Goal: Task Accomplishment & Management: Use online tool/utility

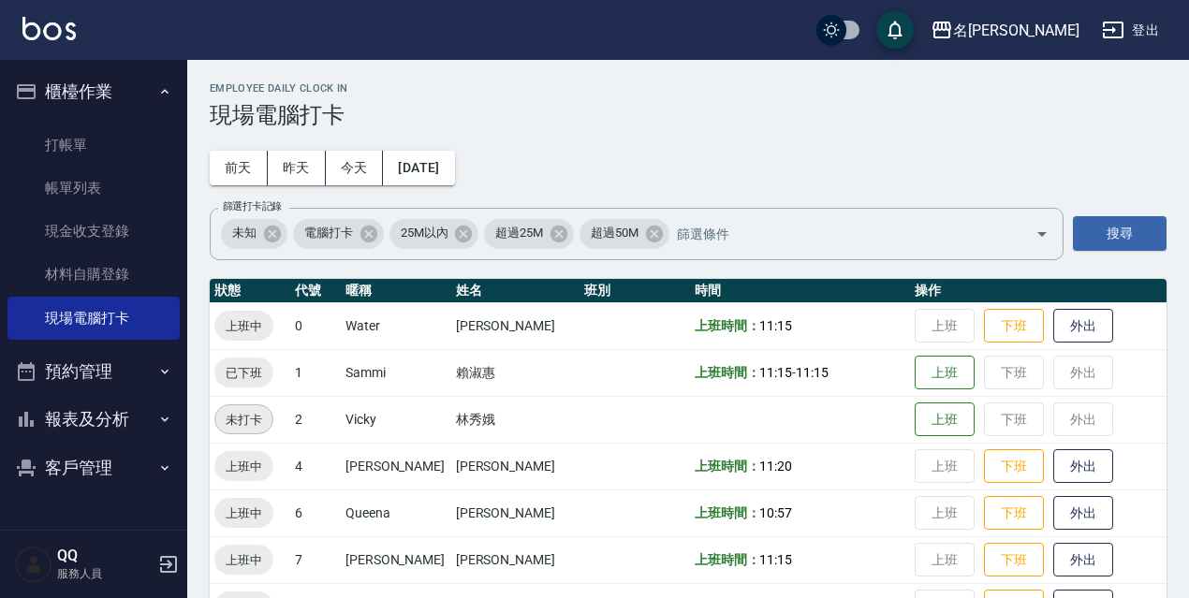
scroll to position [383, 0]
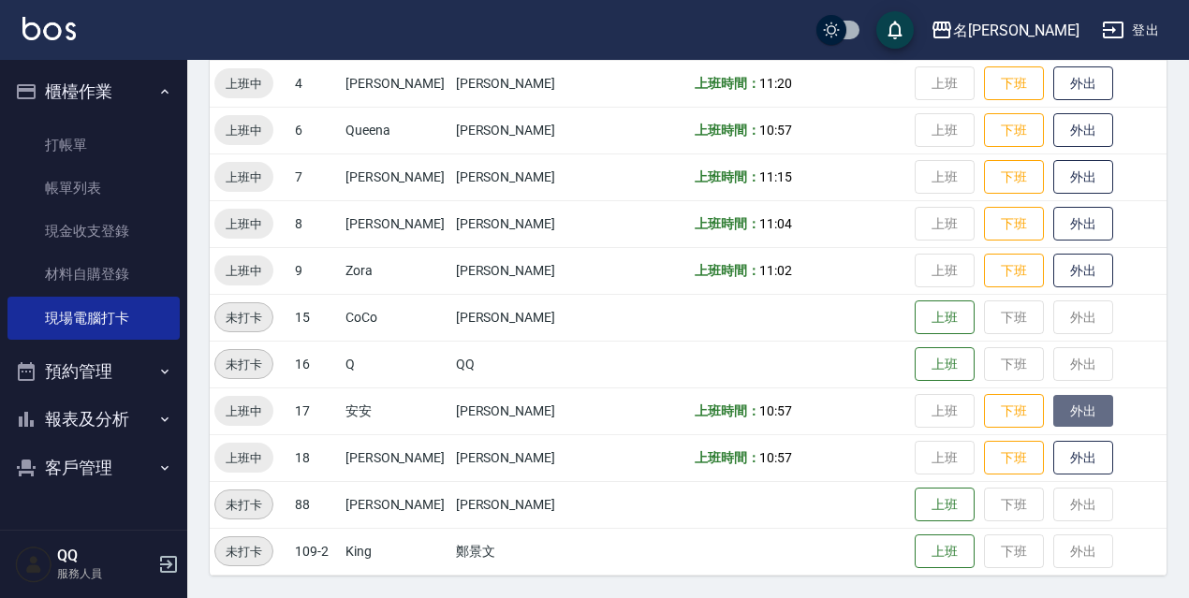
click at [1056, 424] on button "外出" at bounding box center [1083, 411] width 60 height 33
click at [1053, 413] on button "歸來" at bounding box center [1083, 411] width 60 height 33
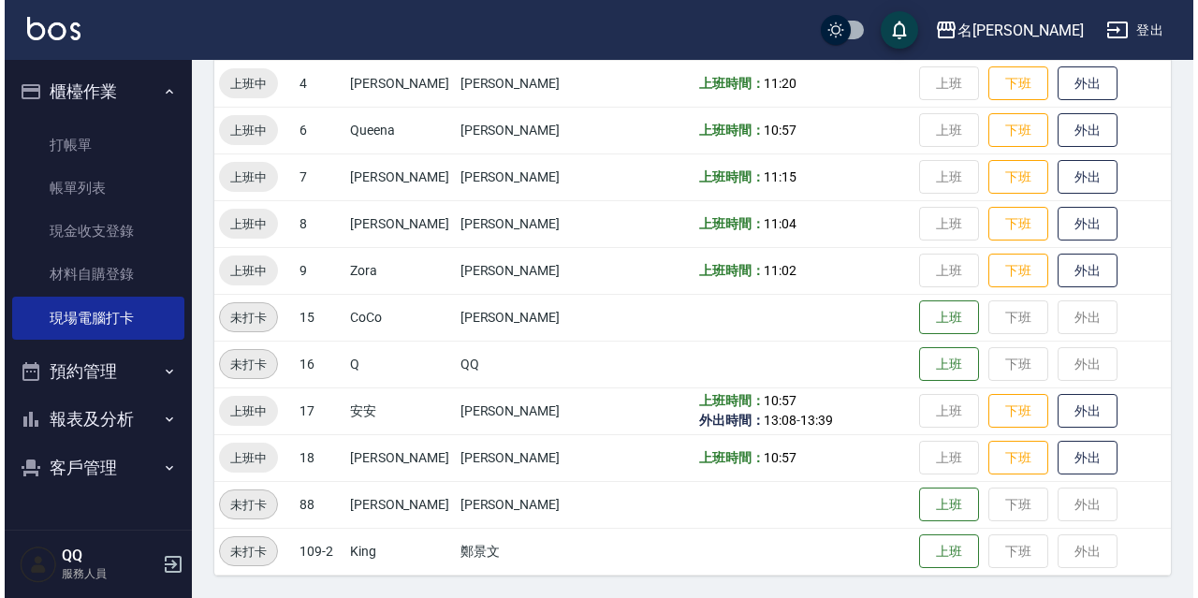
scroll to position [0, 0]
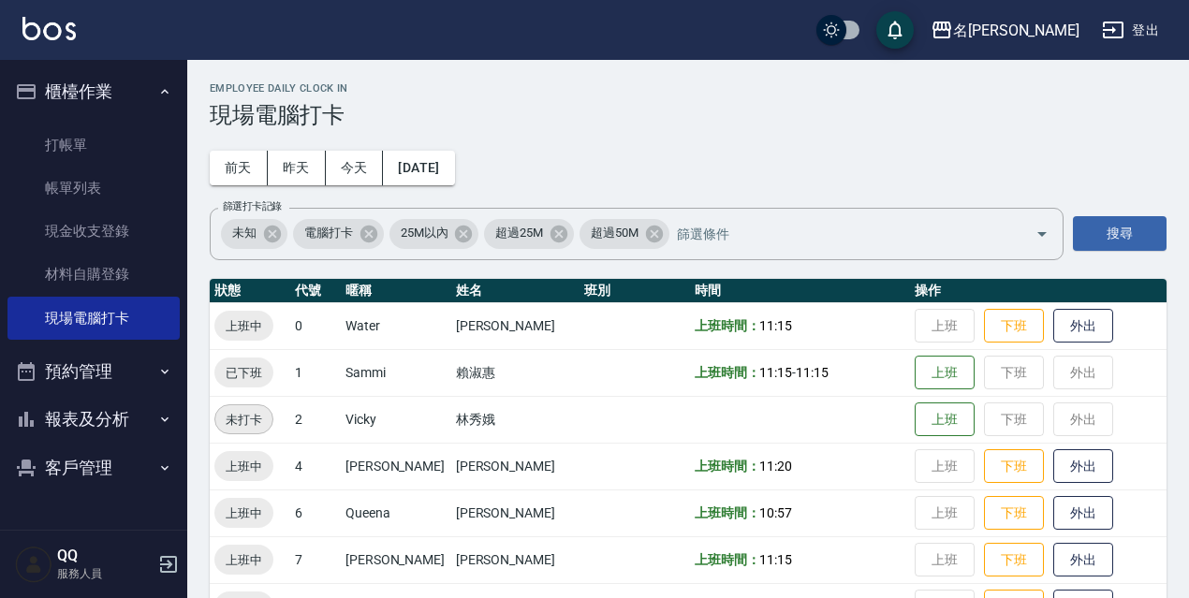
click at [1174, 22] on div "名留伊通 登出" at bounding box center [594, 30] width 1189 height 60
click at [1179, 36] on div "名留伊通 登出" at bounding box center [594, 30] width 1189 height 60
click at [1153, 39] on button "登出" at bounding box center [1130, 30] width 72 height 35
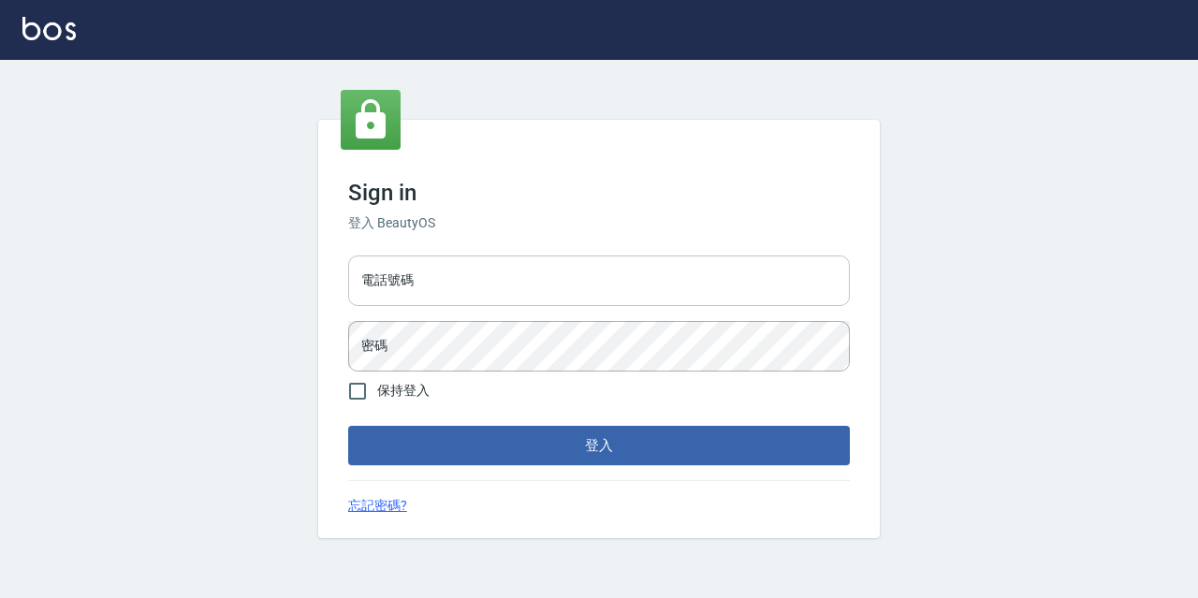
click at [619, 287] on input "電話號碼" at bounding box center [599, 281] width 502 height 51
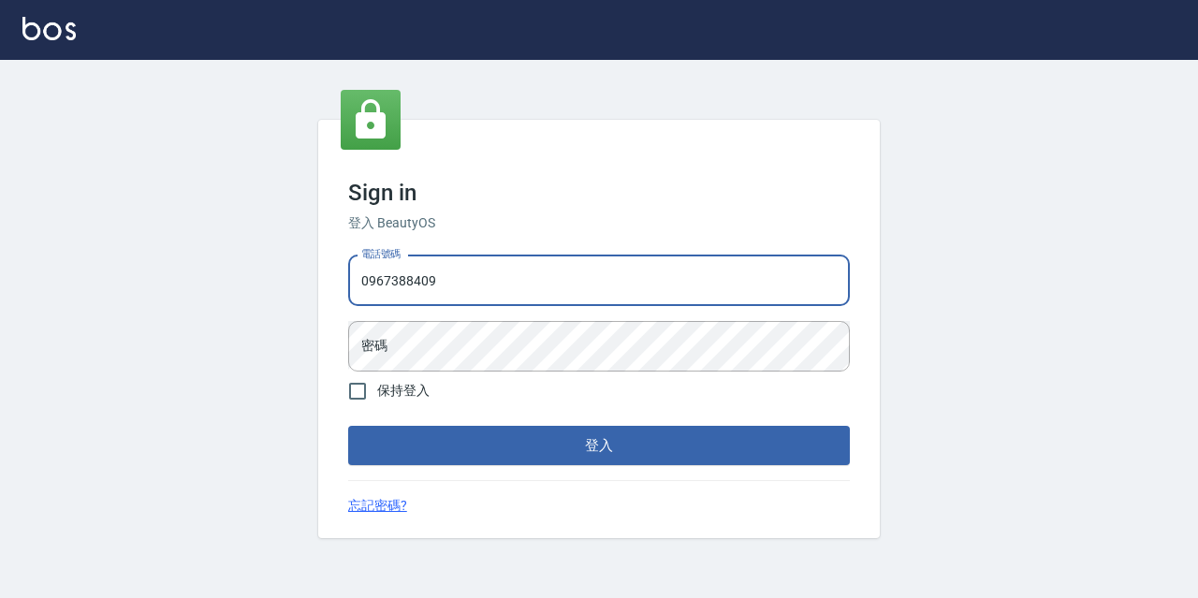
type input "0967388409"
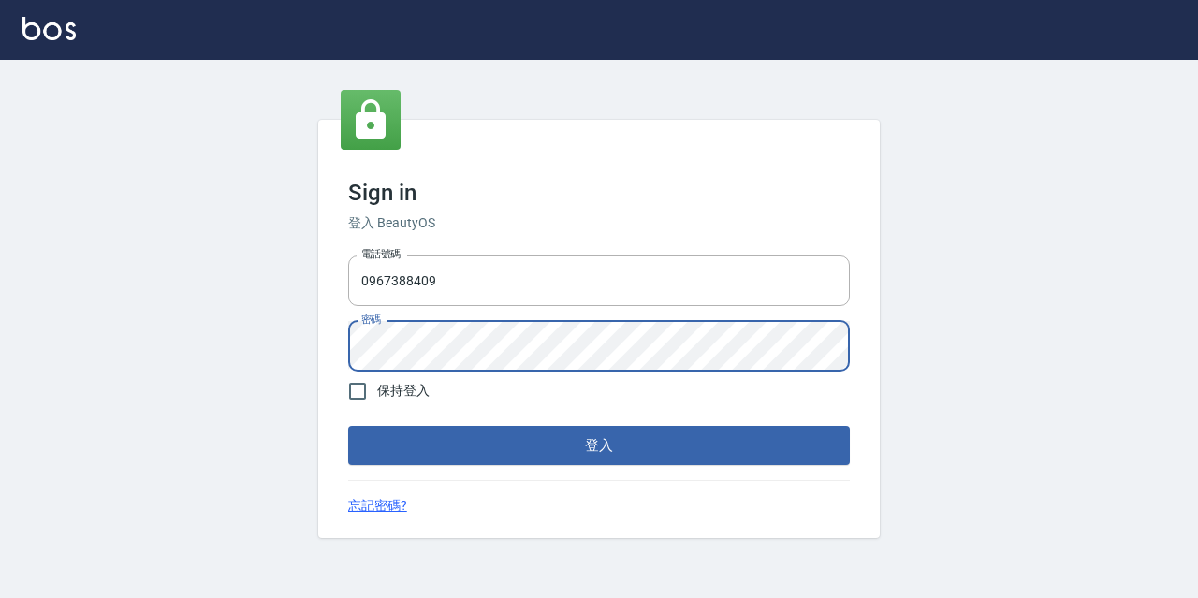
click at [348, 426] on button "登入" at bounding box center [599, 445] width 502 height 39
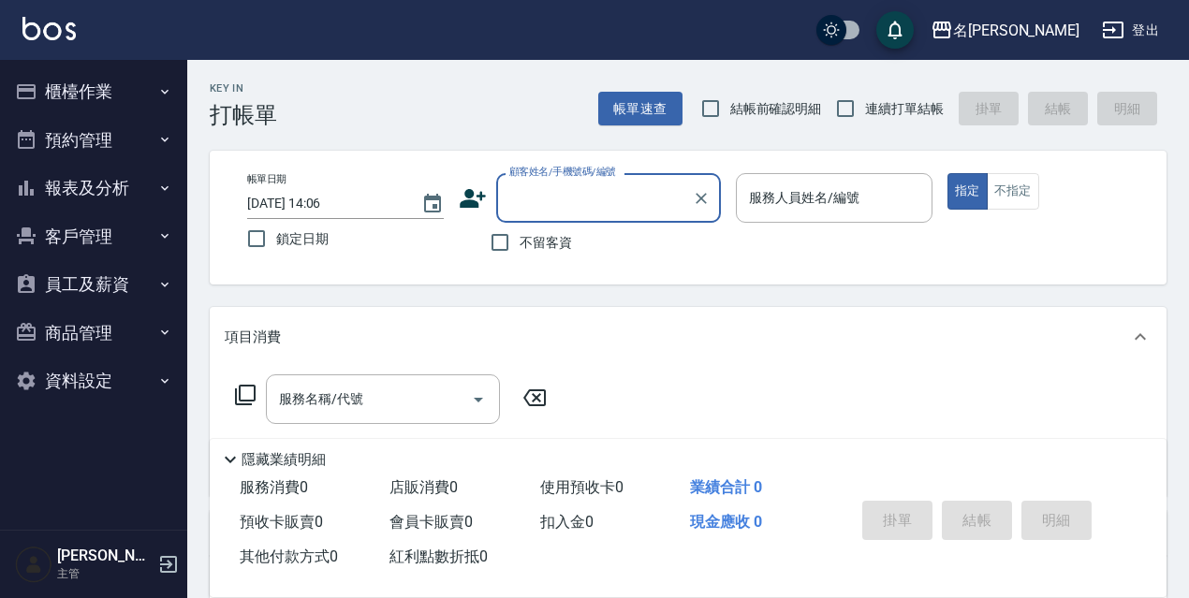
click at [114, 86] on button "櫃檯作業" at bounding box center [93, 91] width 172 height 49
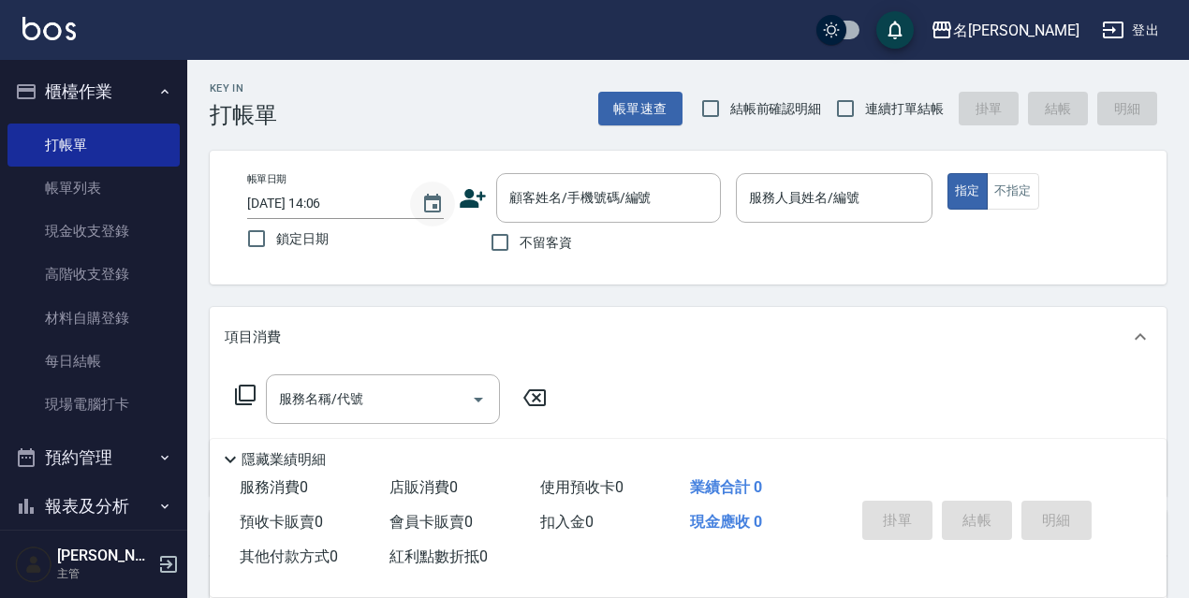
click at [423, 209] on icon "Choose date, selected date is 2025-09-08" at bounding box center [432, 204] width 22 height 22
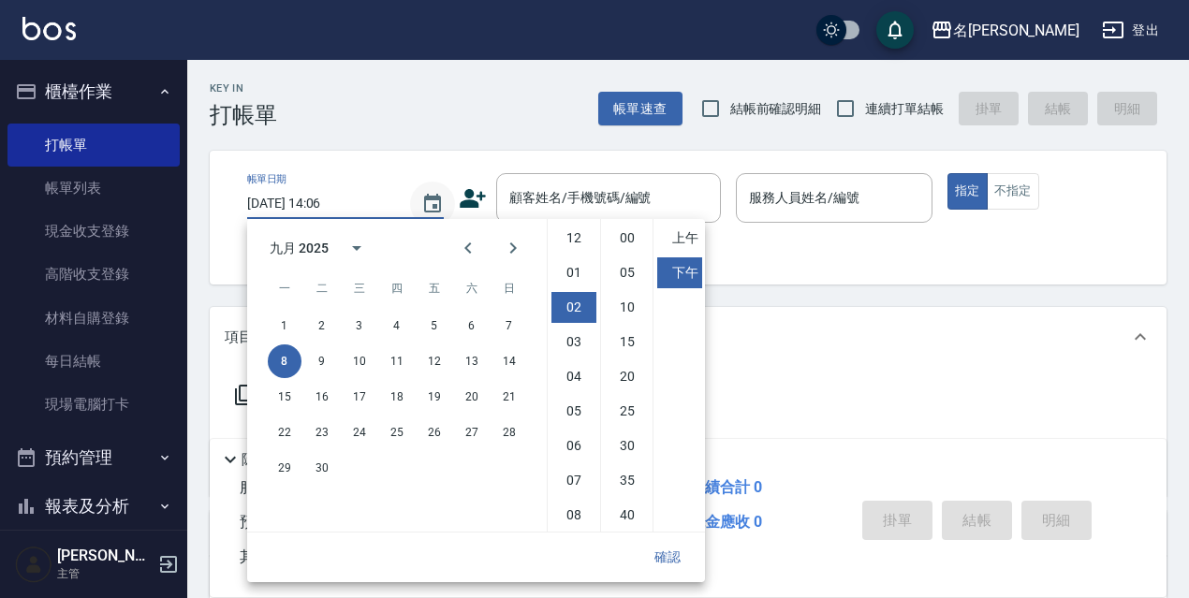
scroll to position [69, 0]
click at [474, 319] on button "6" at bounding box center [472, 326] width 34 height 34
type input "[DATE] 14:06"
click at [678, 557] on button "確認" at bounding box center [668, 557] width 60 height 35
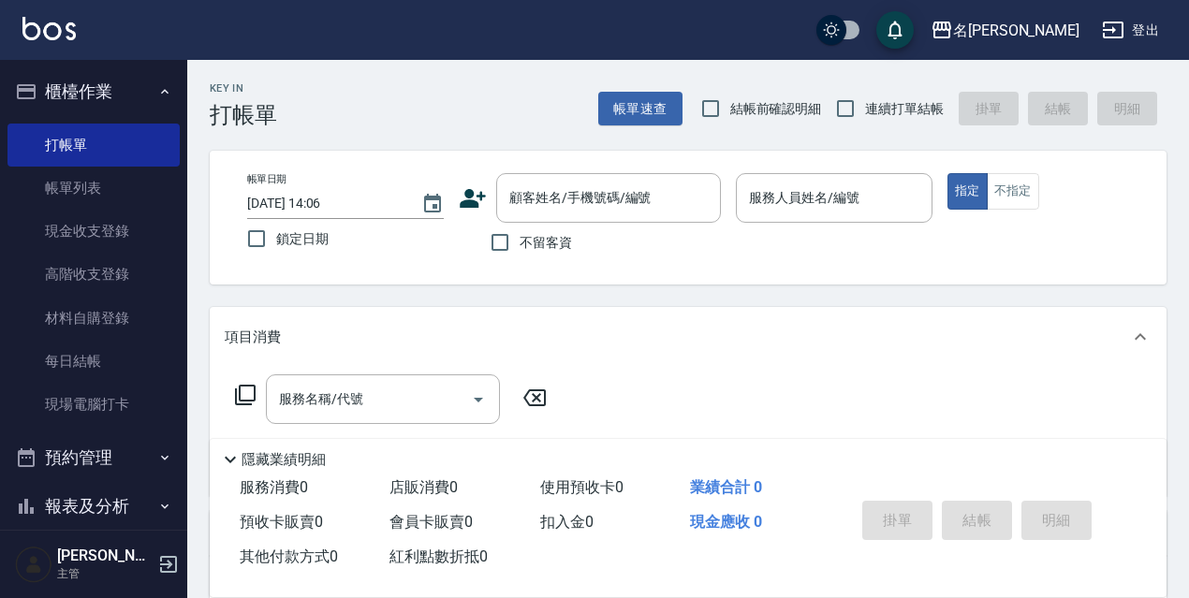
click at [314, 234] on span "鎖定日期" at bounding box center [302, 239] width 52 height 20
click at [276, 234] on input "鎖定日期" at bounding box center [256, 238] width 39 height 39
checkbox input "true"
click at [520, 242] on span "不留客資" at bounding box center [546, 243] width 52 height 20
click at [520, 242] on input "不留客資" at bounding box center [499, 242] width 39 height 39
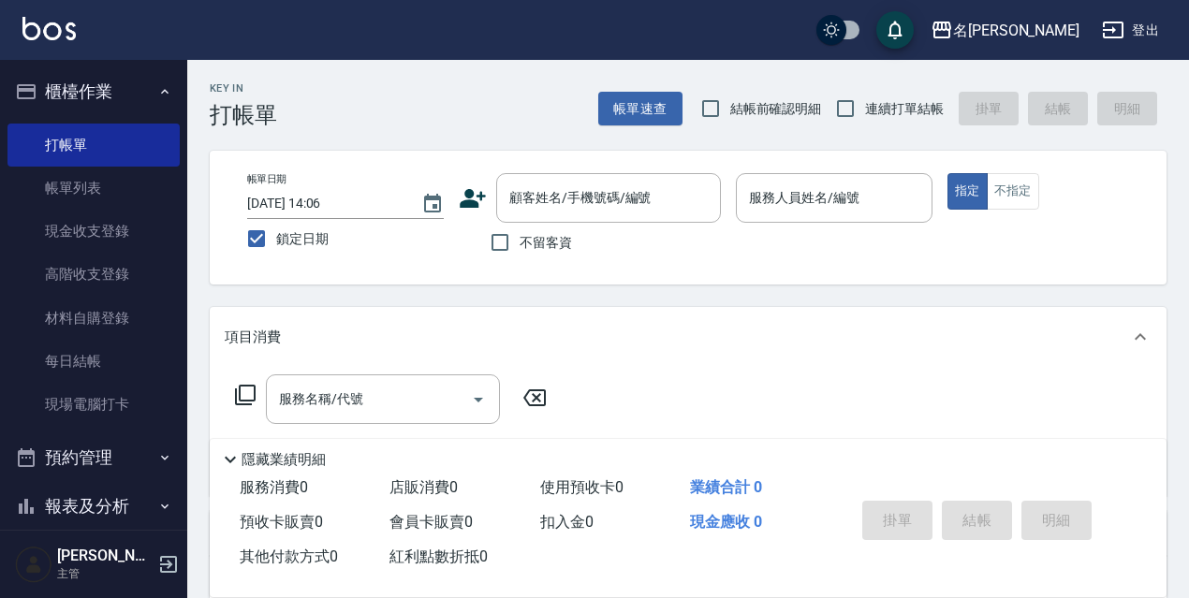
checkbox input "true"
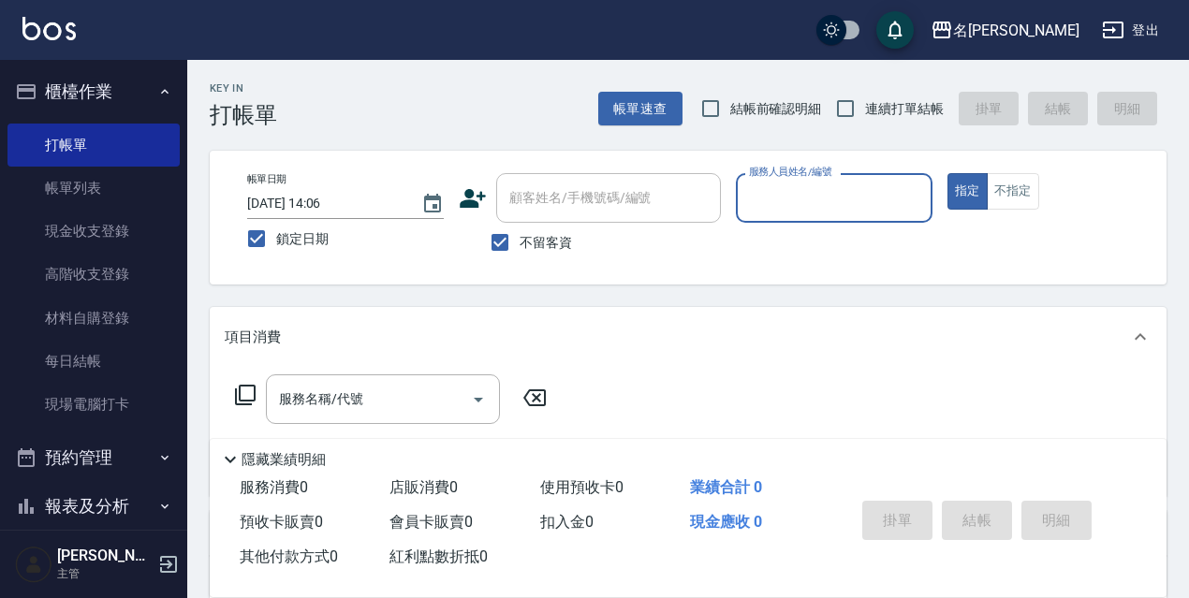
click at [739, 102] on span "結帳前確認明細" at bounding box center [776, 109] width 92 height 20
click at [730, 102] on input "結帳前確認明細" at bounding box center [710, 108] width 39 height 39
checkbox input "true"
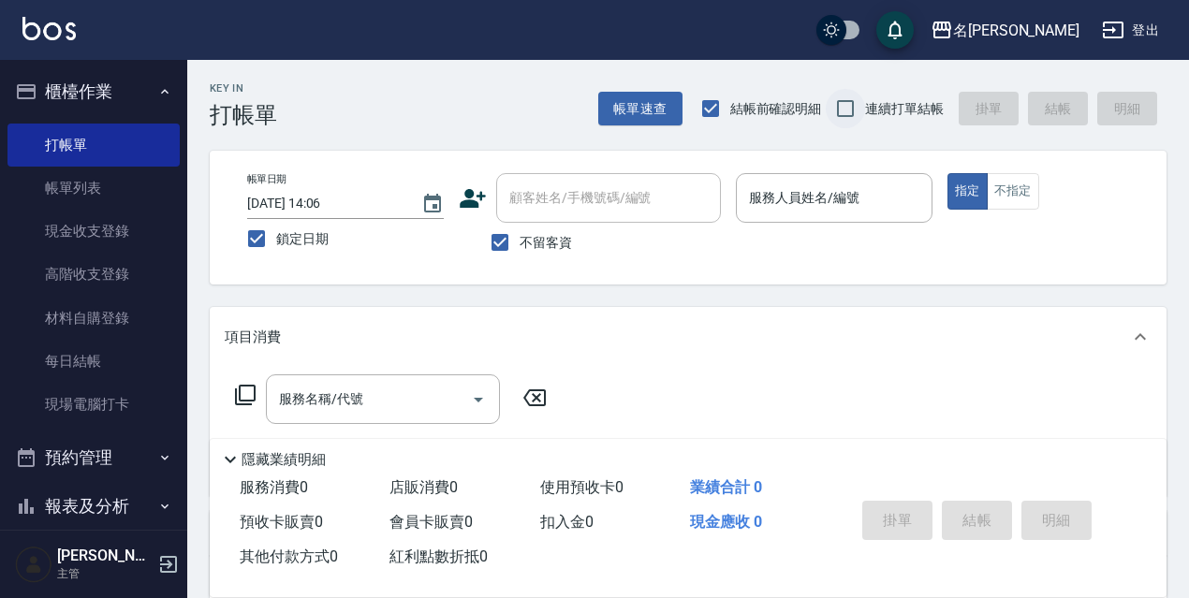
click at [829, 105] on input "連續打單結帳" at bounding box center [845, 108] width 39 height 39
checkbox input "true"
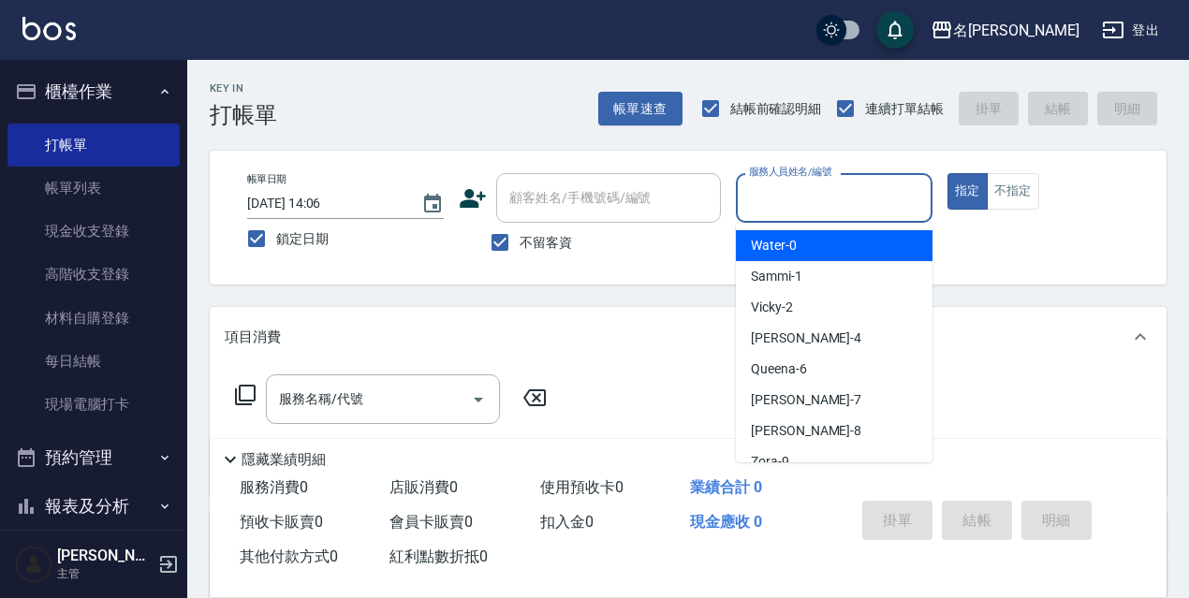
click at [828, 199] on input "服務人員姓名/編號" at bounding box center [834, 198] width 180 height 33
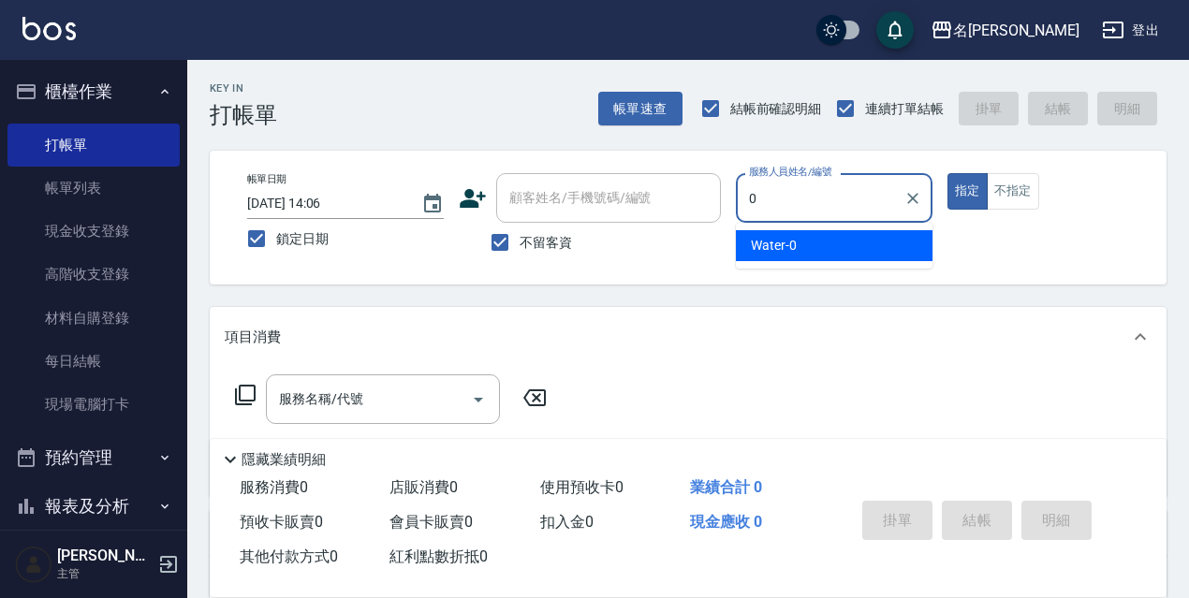
type input "Water-0"
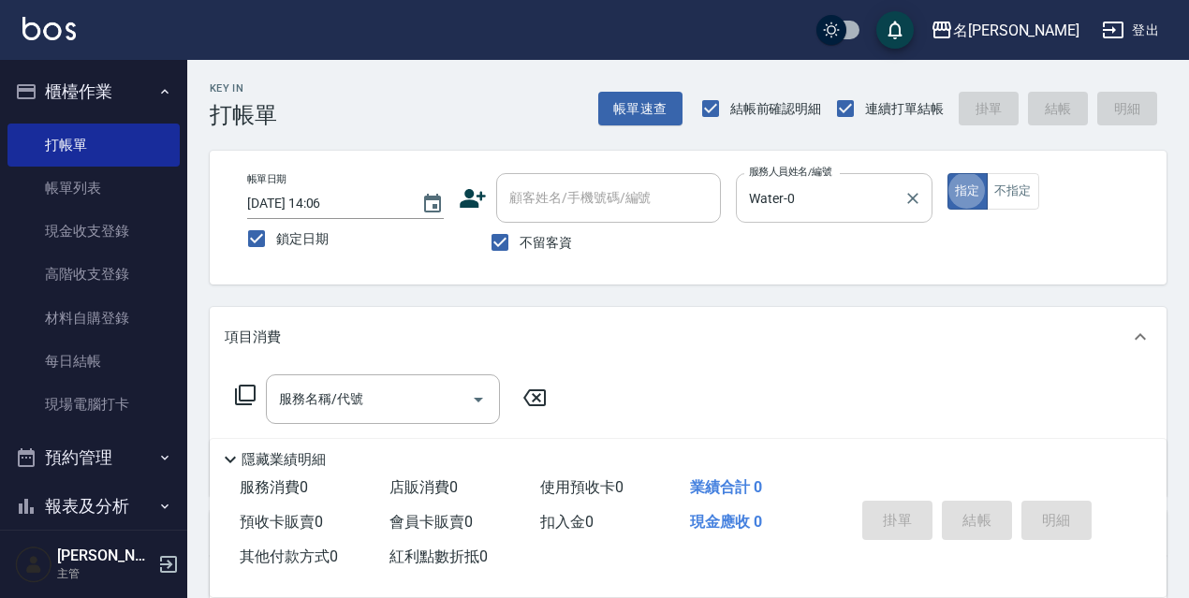
type button "true"
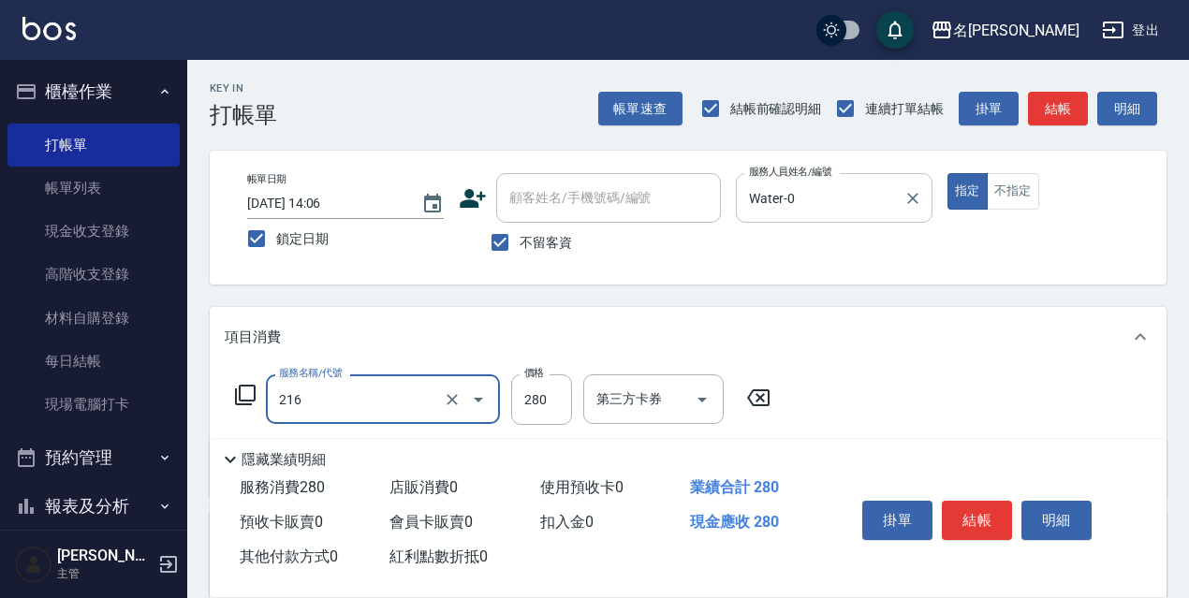
type input "洗髮卷<抵>280(216)"
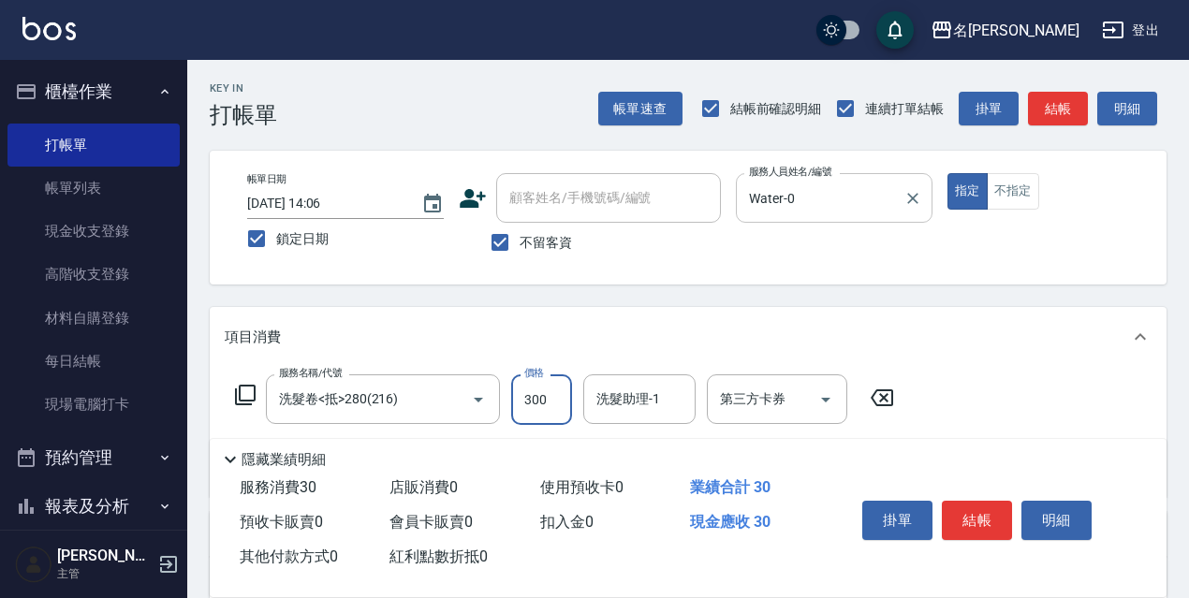
type input "300"
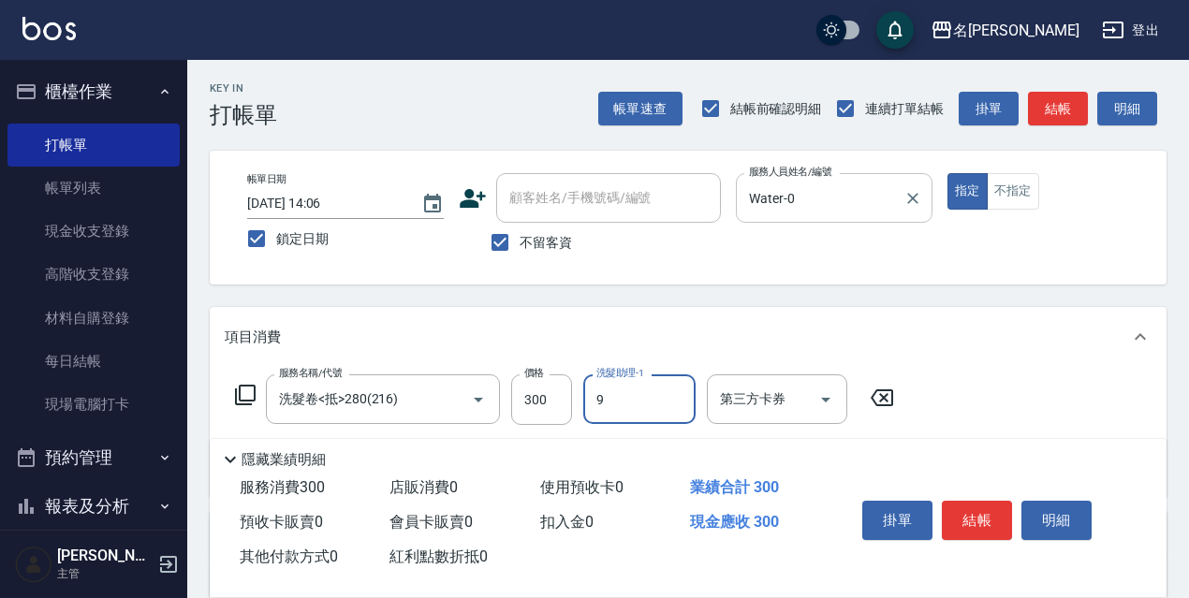
type input "Zora-9"
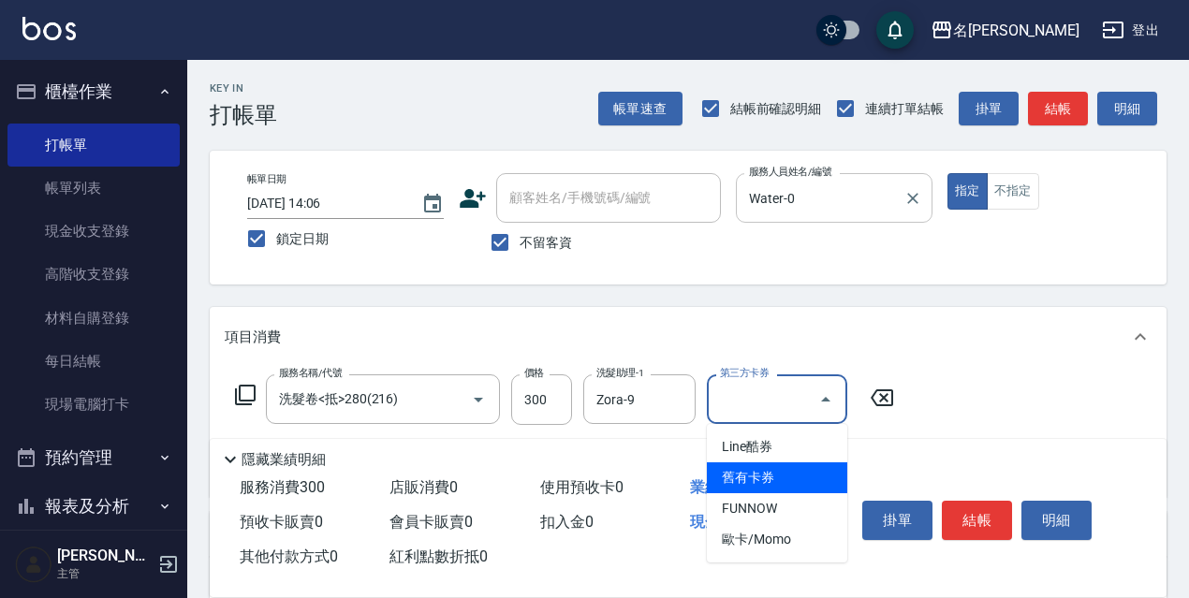
type input "舊有卡券"
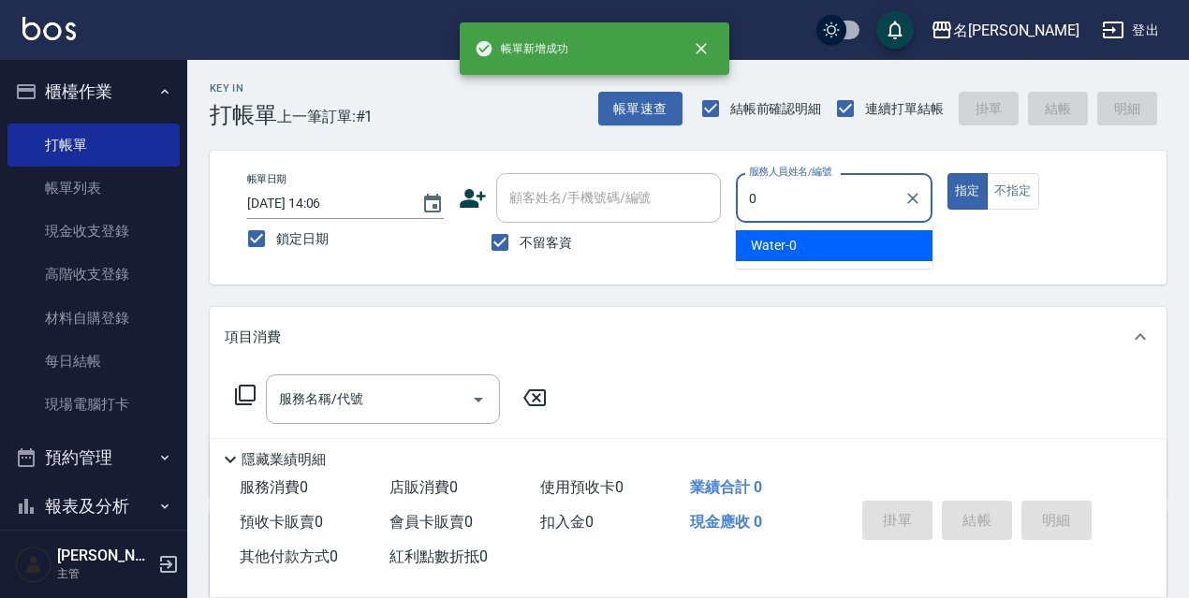
type input "Water-0"
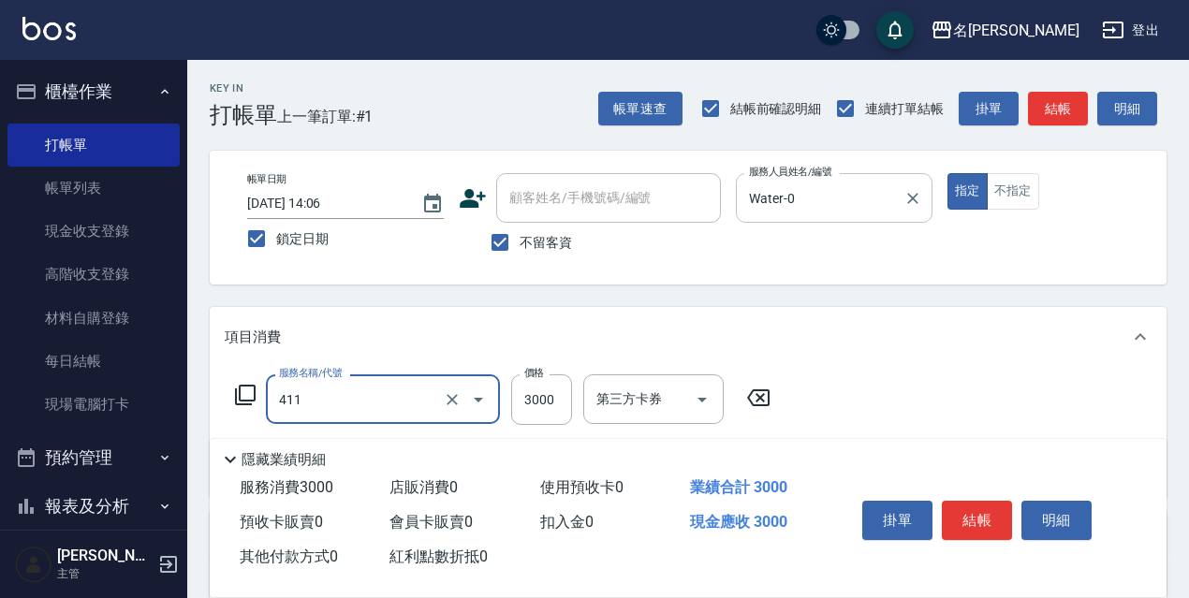
type input "阿速卡燙髮(411)"
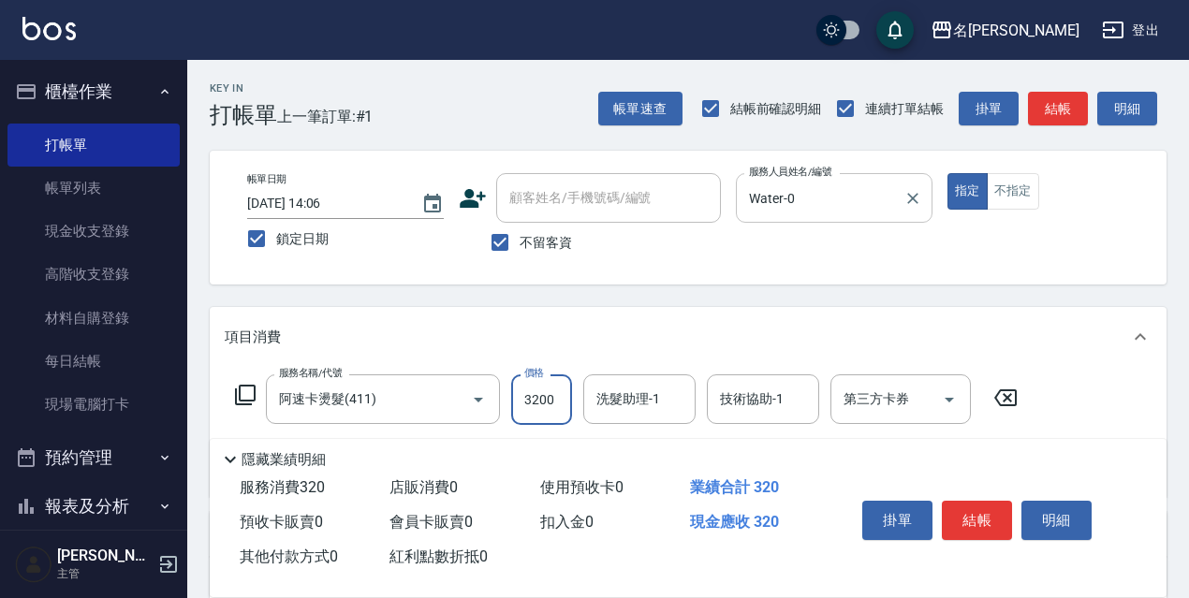
type input "3200"
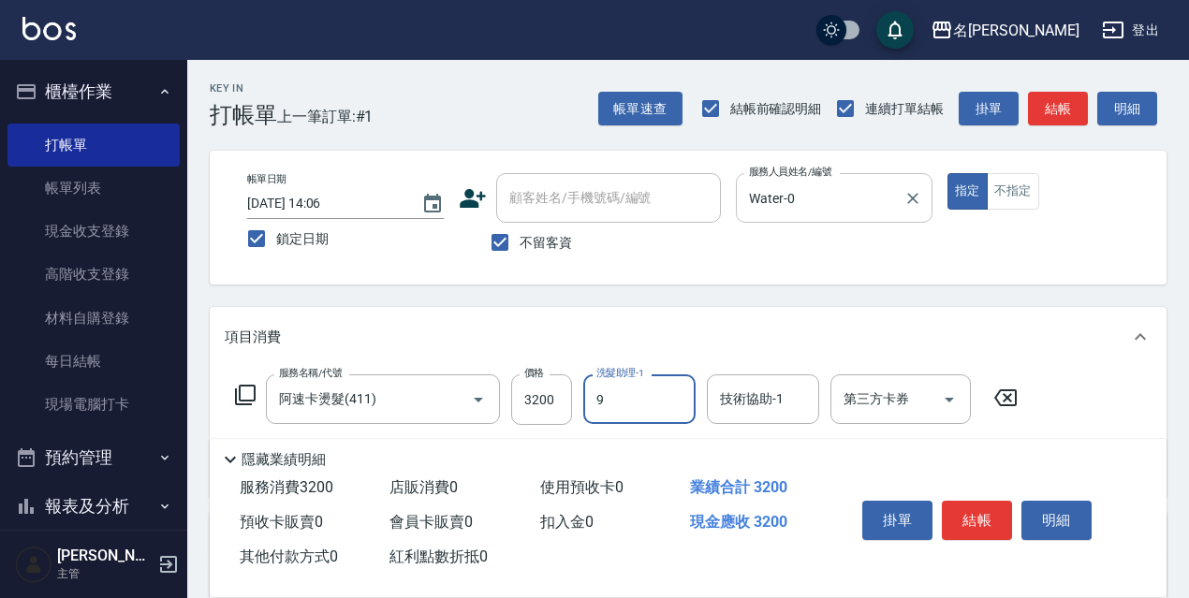
type input "Zora-9"
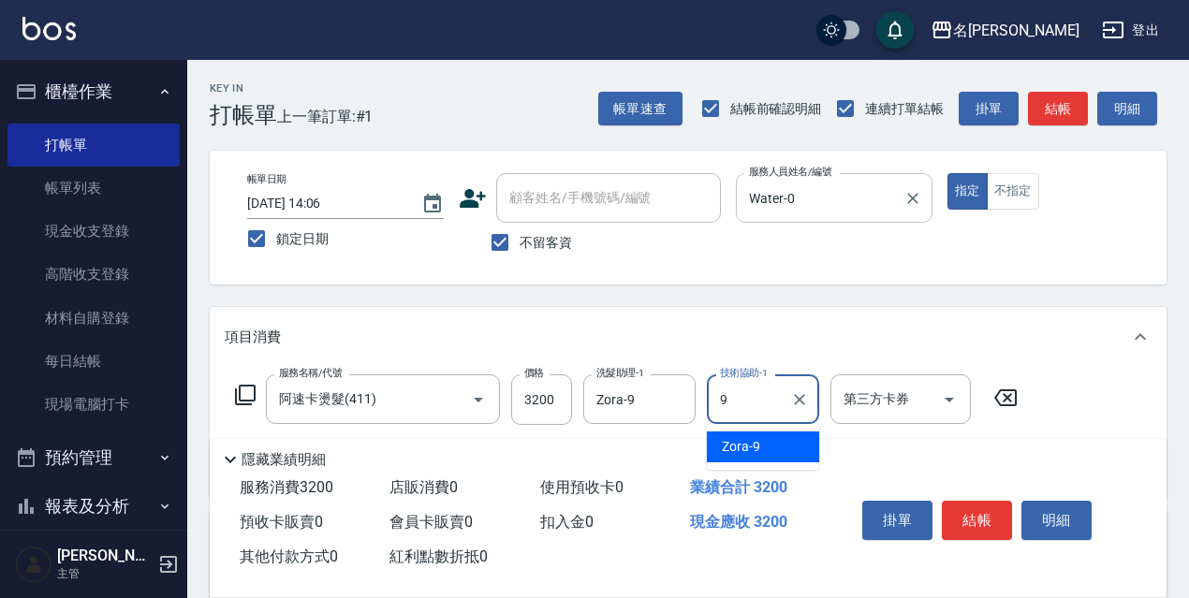
type input "Zora-9"
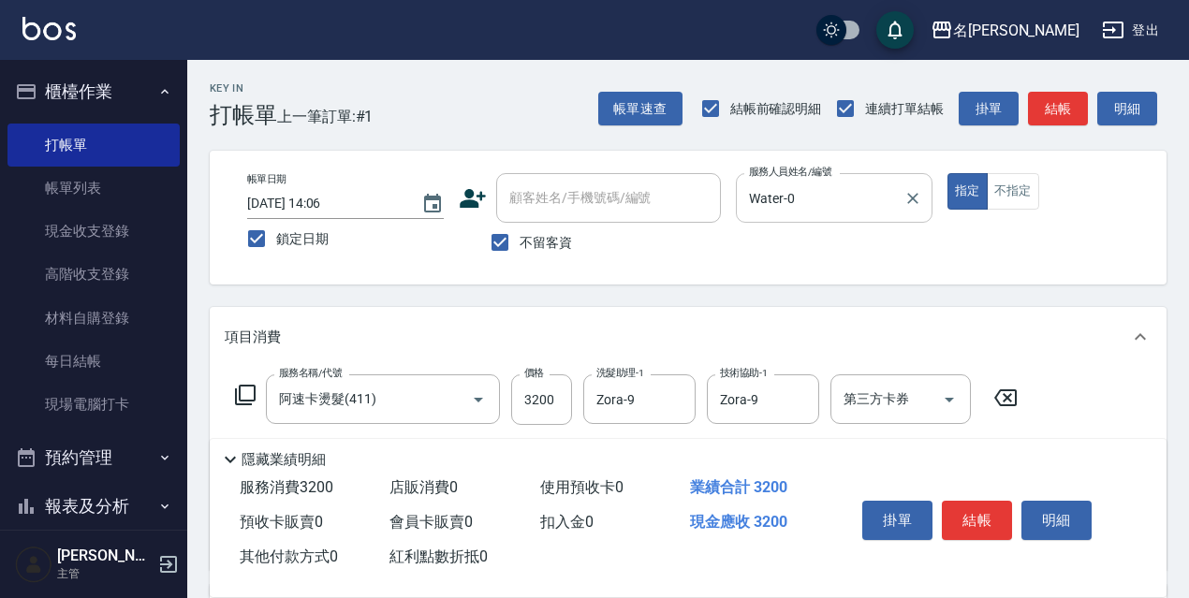
type input "結構式護髮/技術輔助(810)"
type input "[PERSON_NAME]-18"
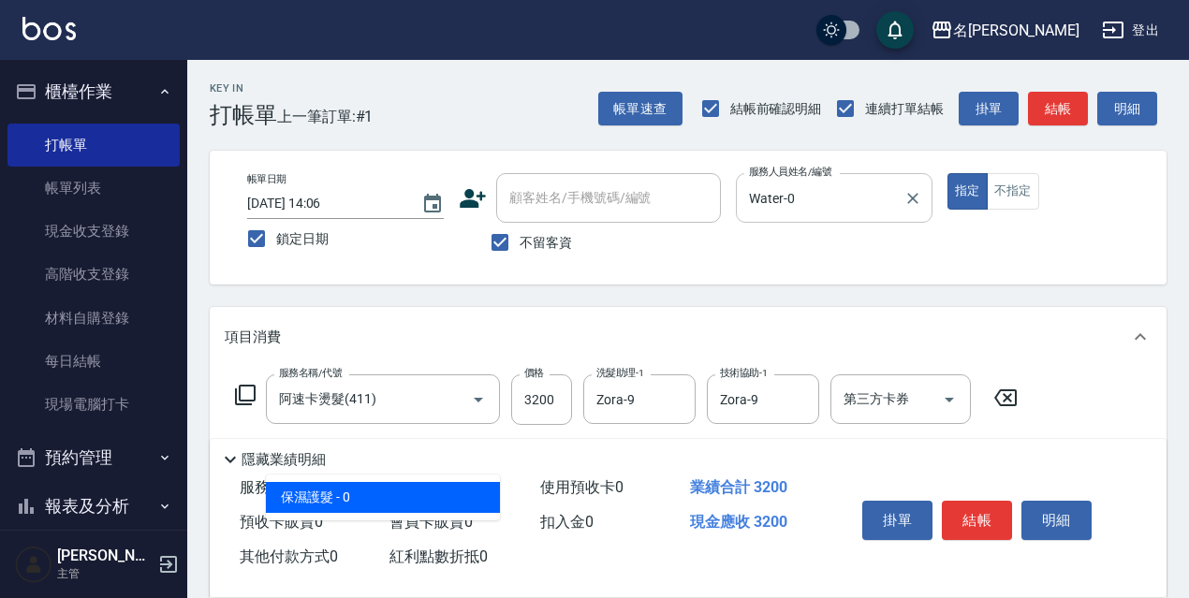
type input "保濕護髮(809)"
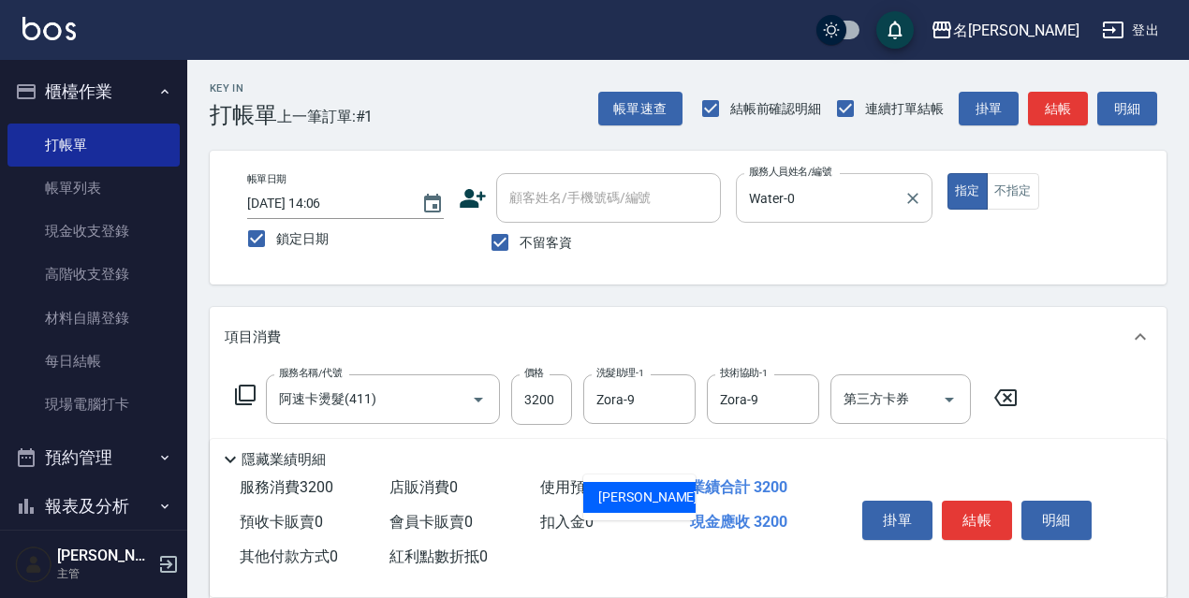
type input "[PERSON_NAME]-18"
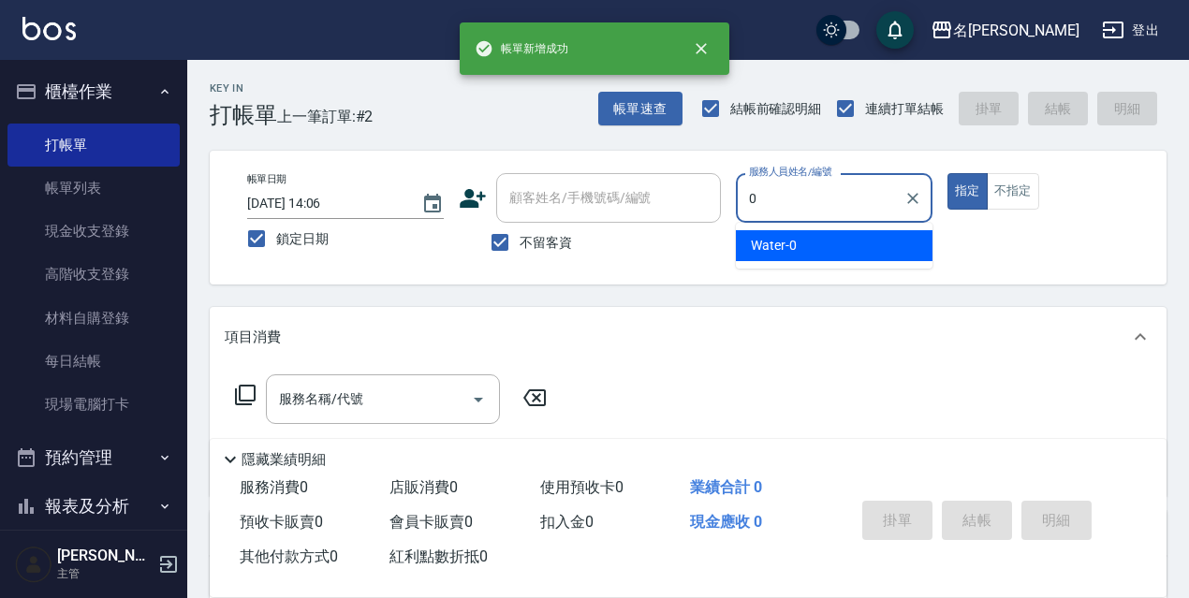
type input "Water-0"
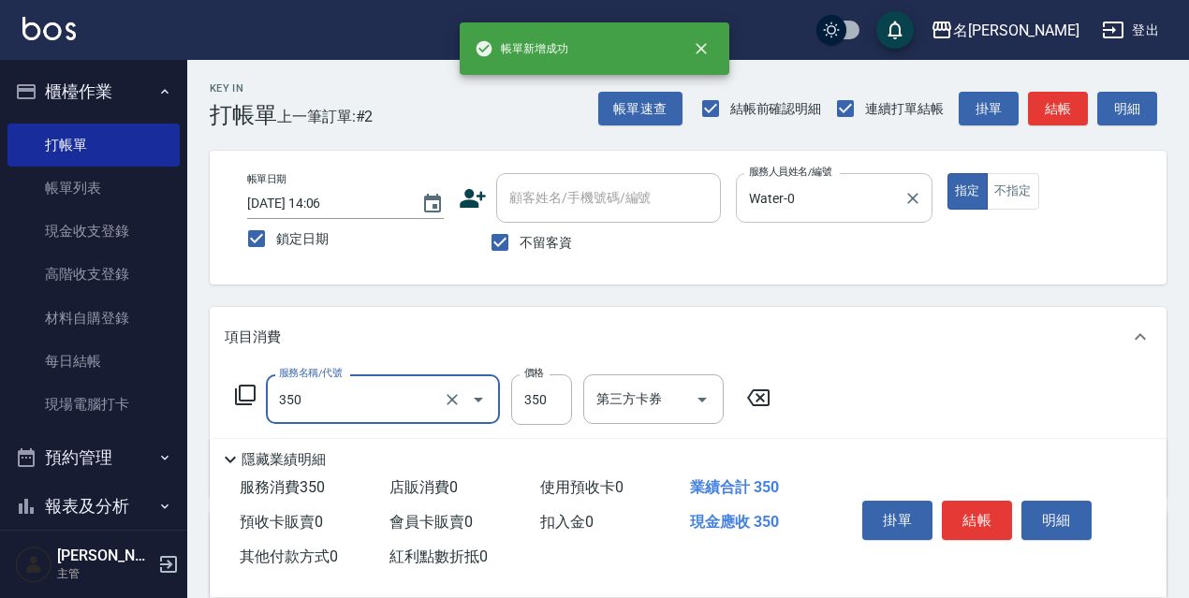
type input "洗髮350(350)"
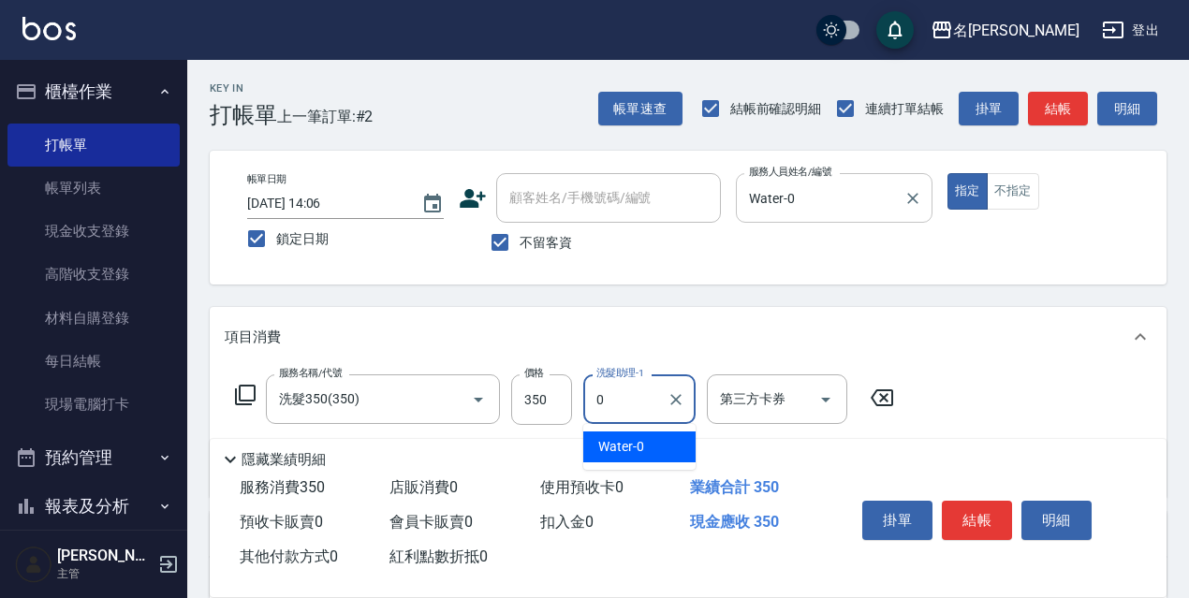
type input "Water-0"
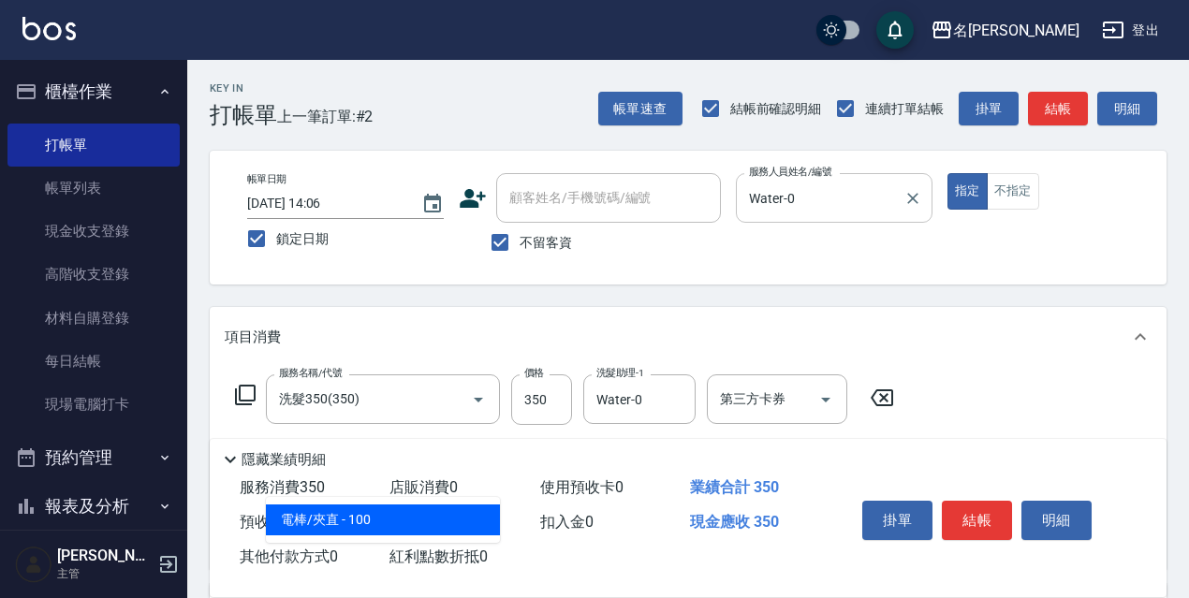
type input "電棒/夾直(803)"
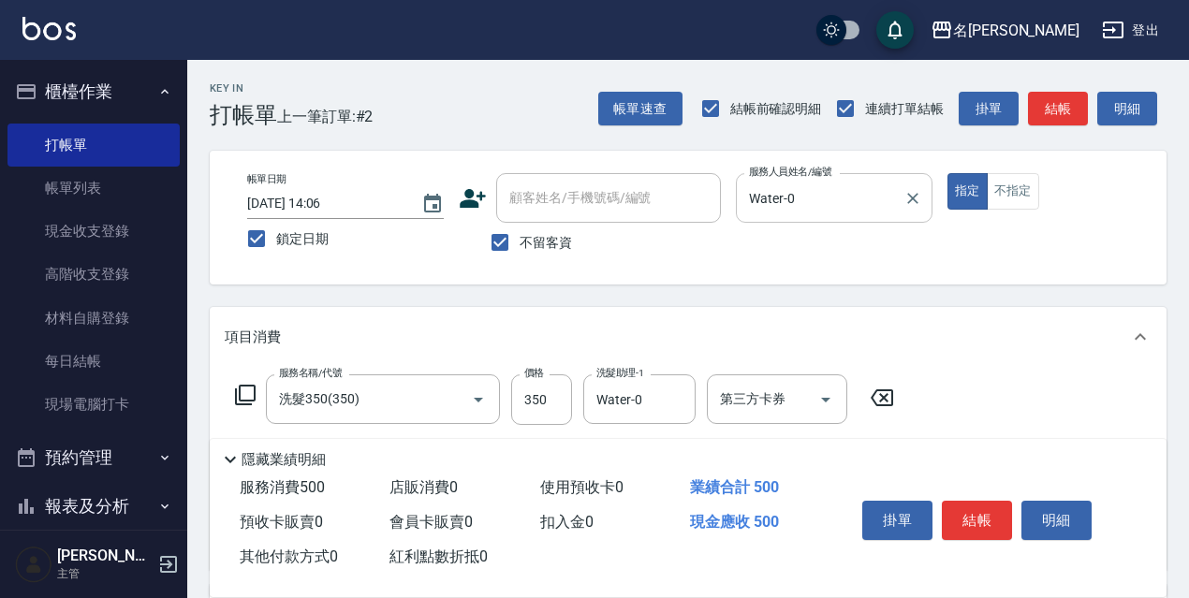
type input "150"
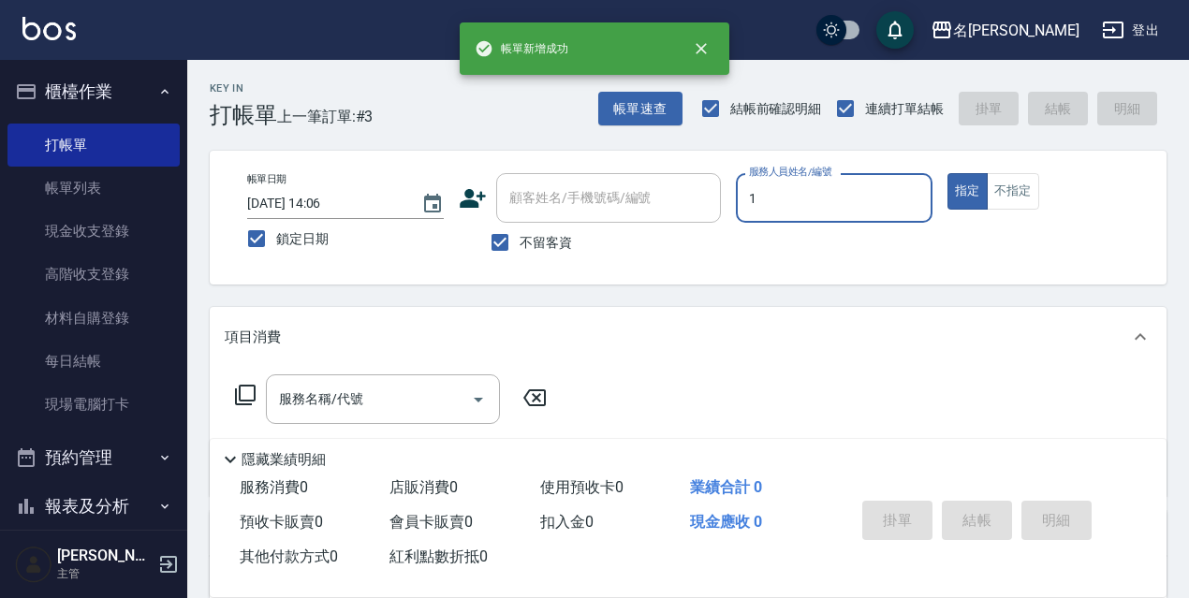
type input "Sammi-1"
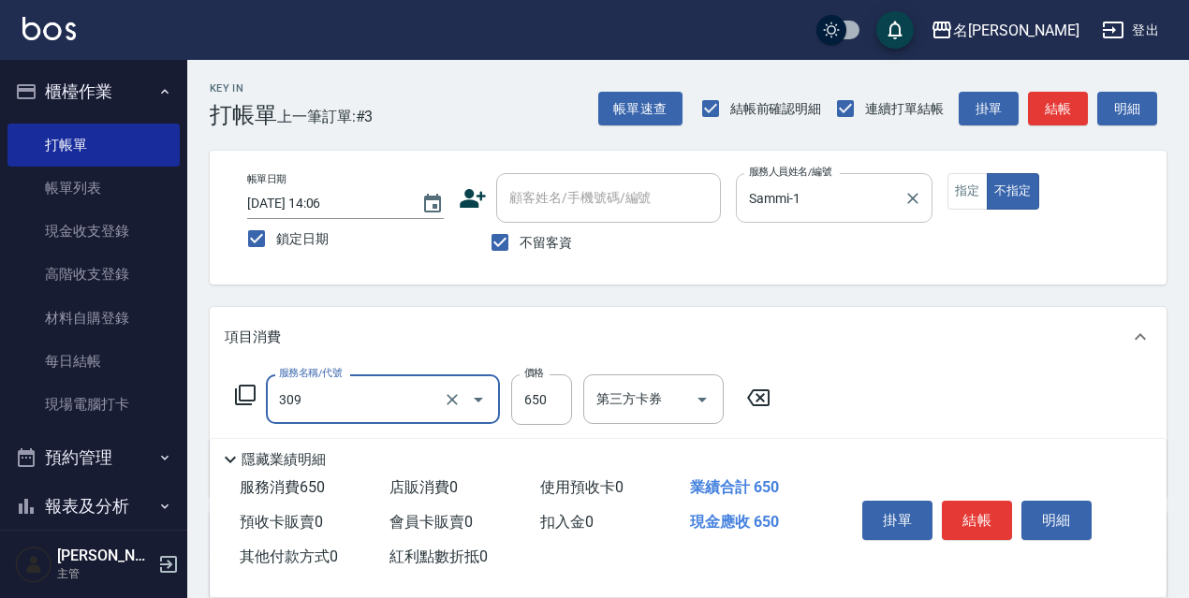
type input "剪髮650(309)"
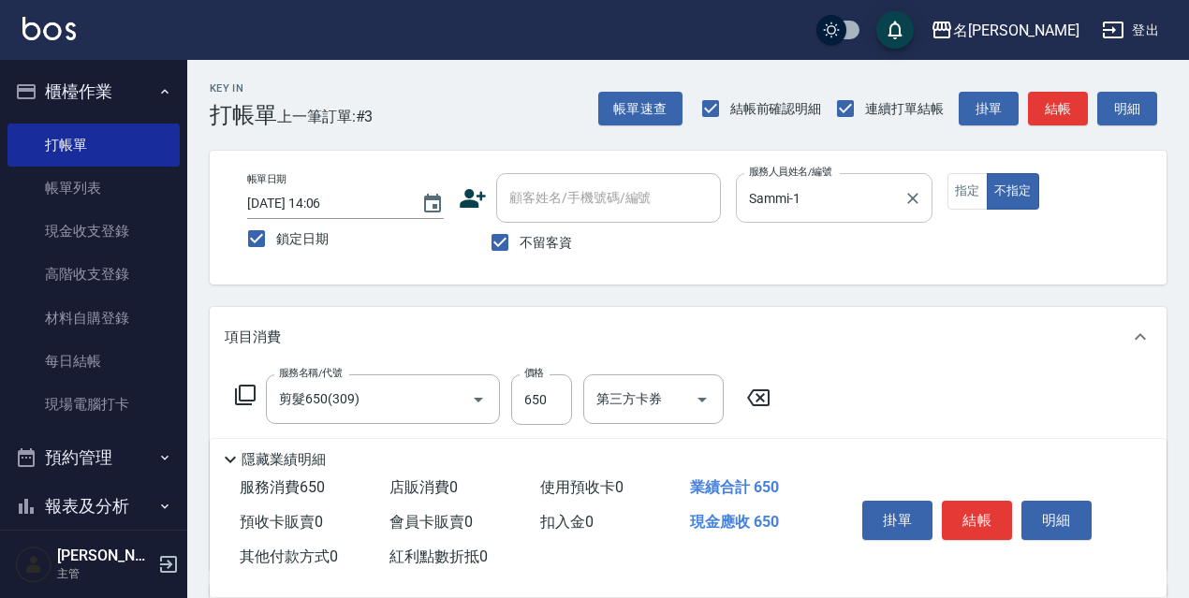
type input "結構式護髮/技術輔助(810)"
type input "[PERSON_NAME]-18"
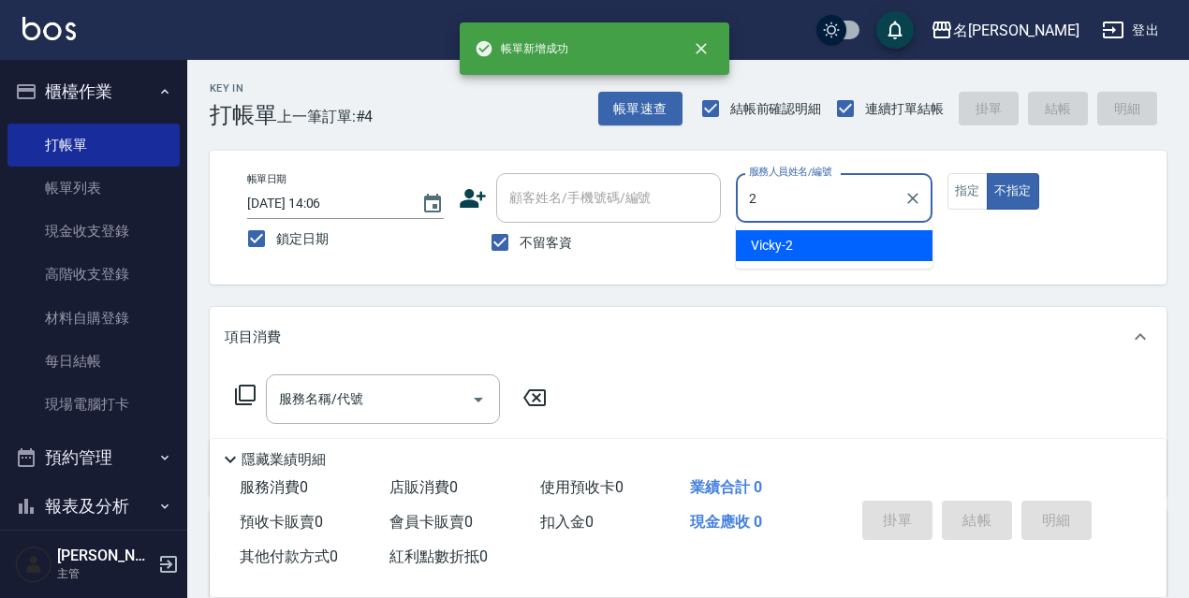
type input "Vicky-2"
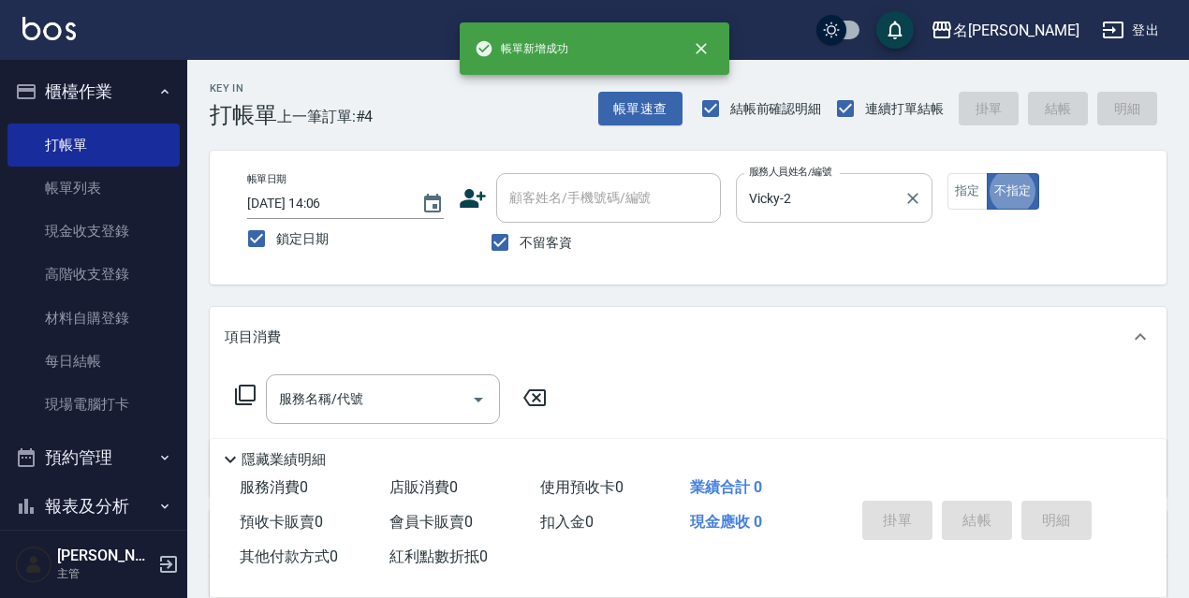
type button "false"
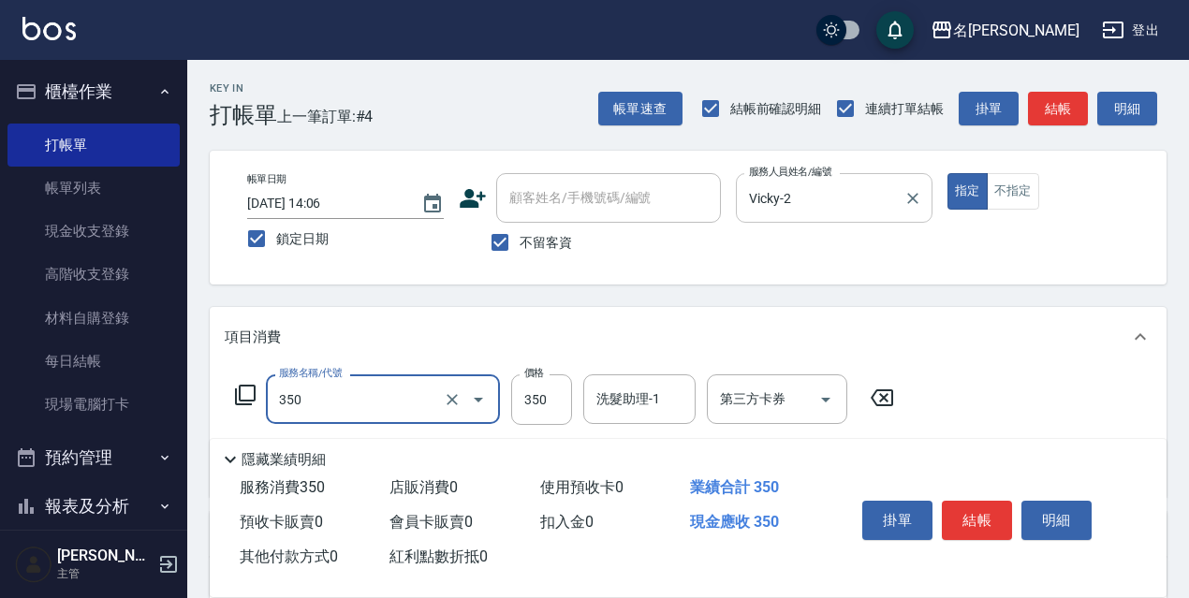
type input "洗髮350(350)"
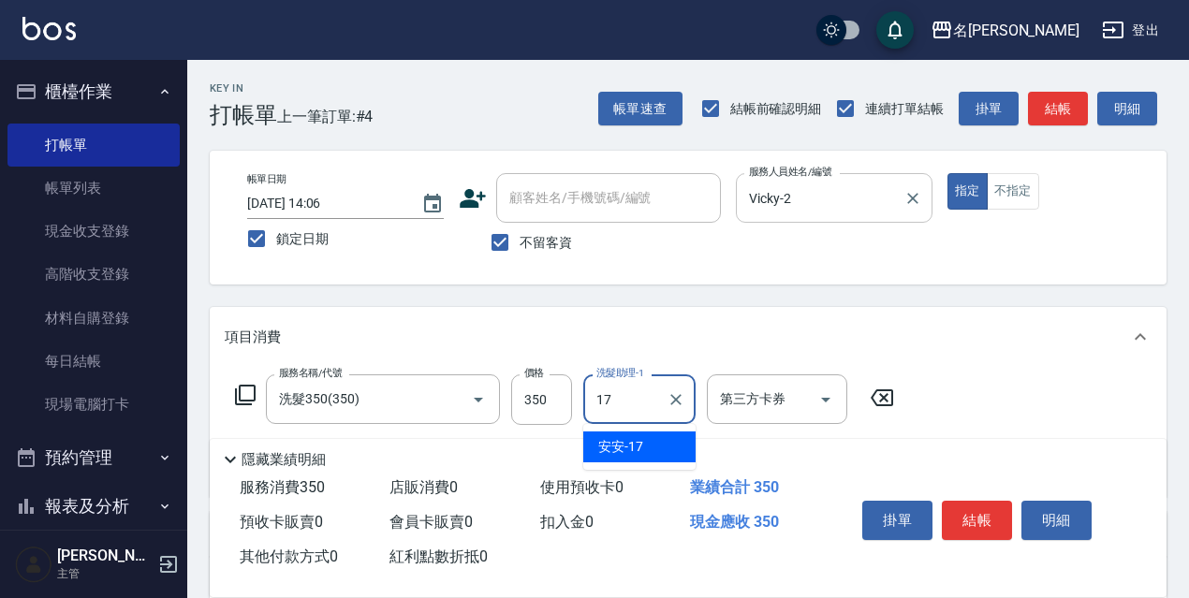
type input "安安-17"
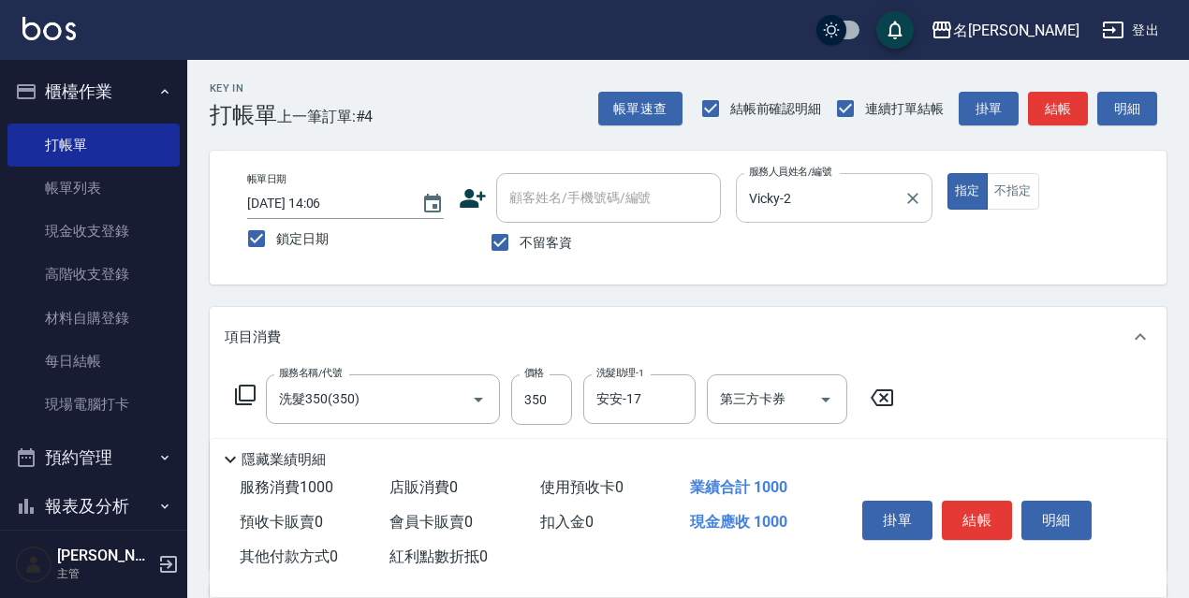
type input "剪髮650(309)"
type input "700"
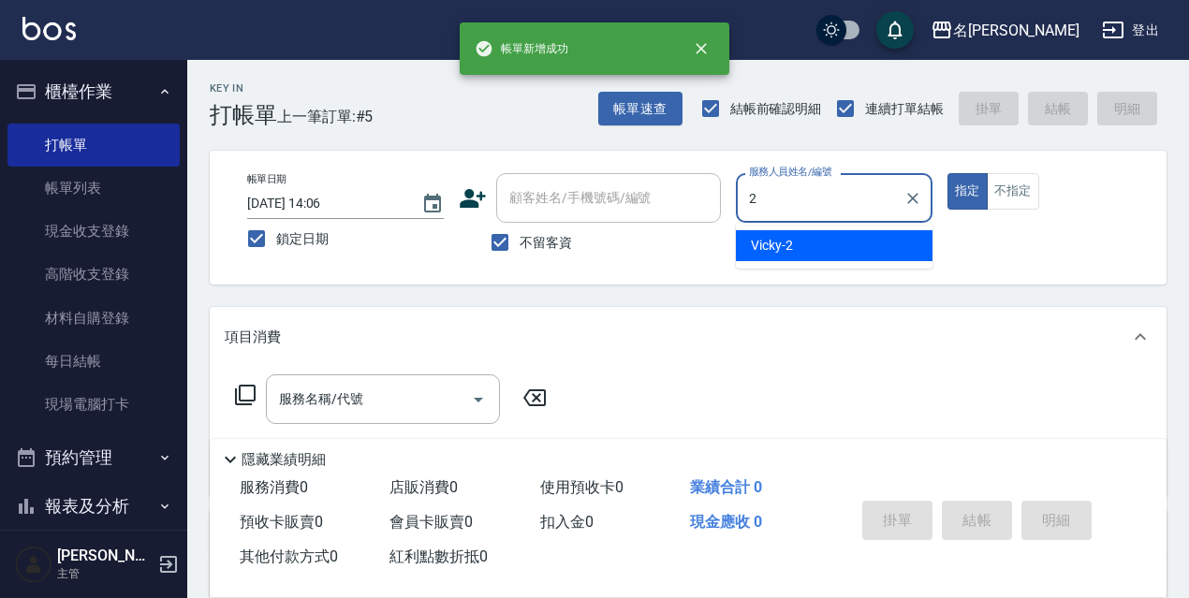
type input "Vicky-2"
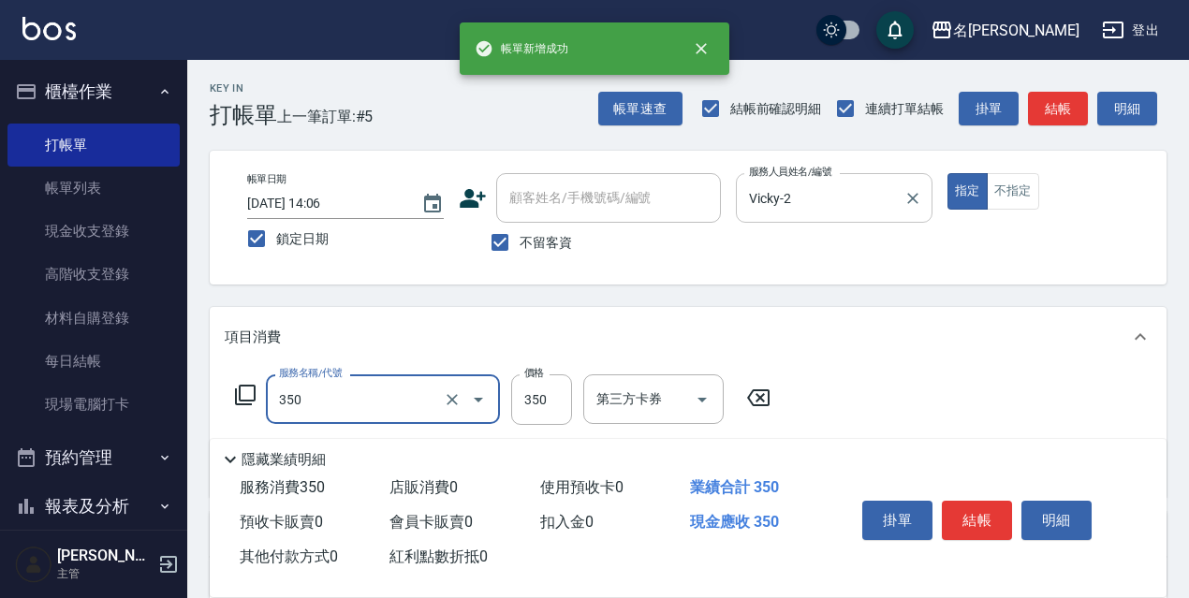
type input "洗髮350(350)"
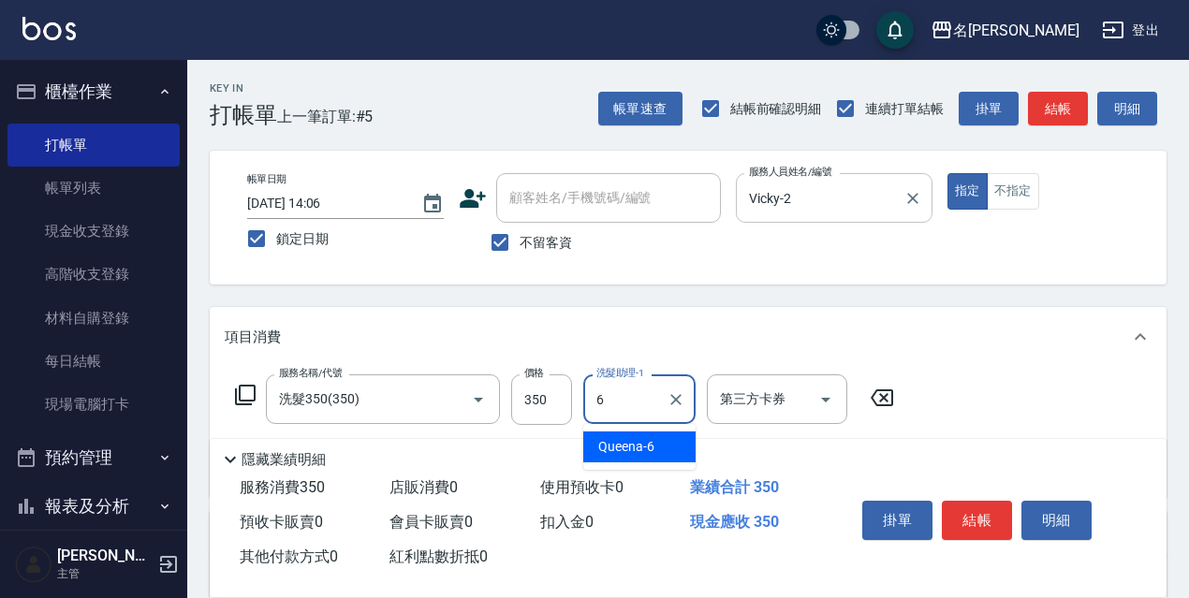
type input "Queena-6"
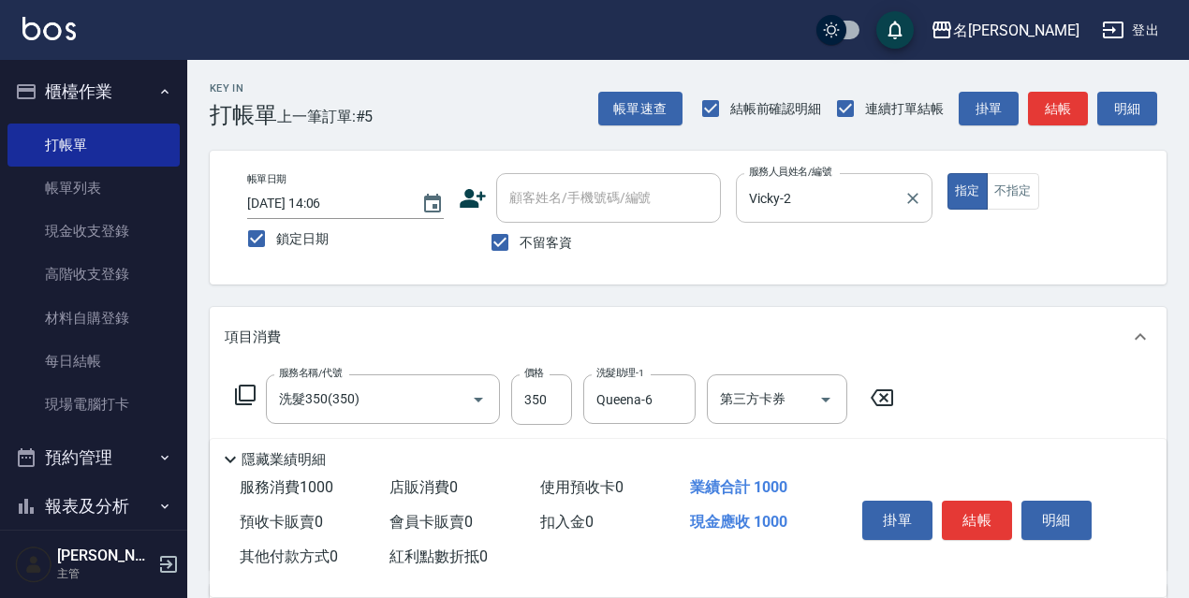
type input "剪髮650(309)"
type input "700"
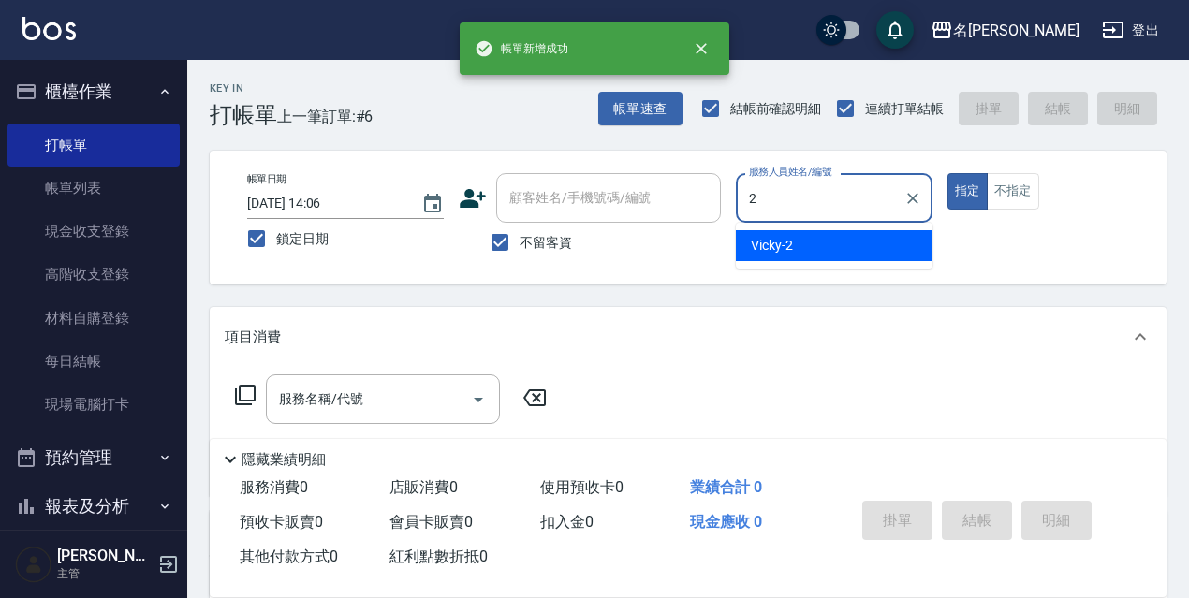
type input "Vicky-2"
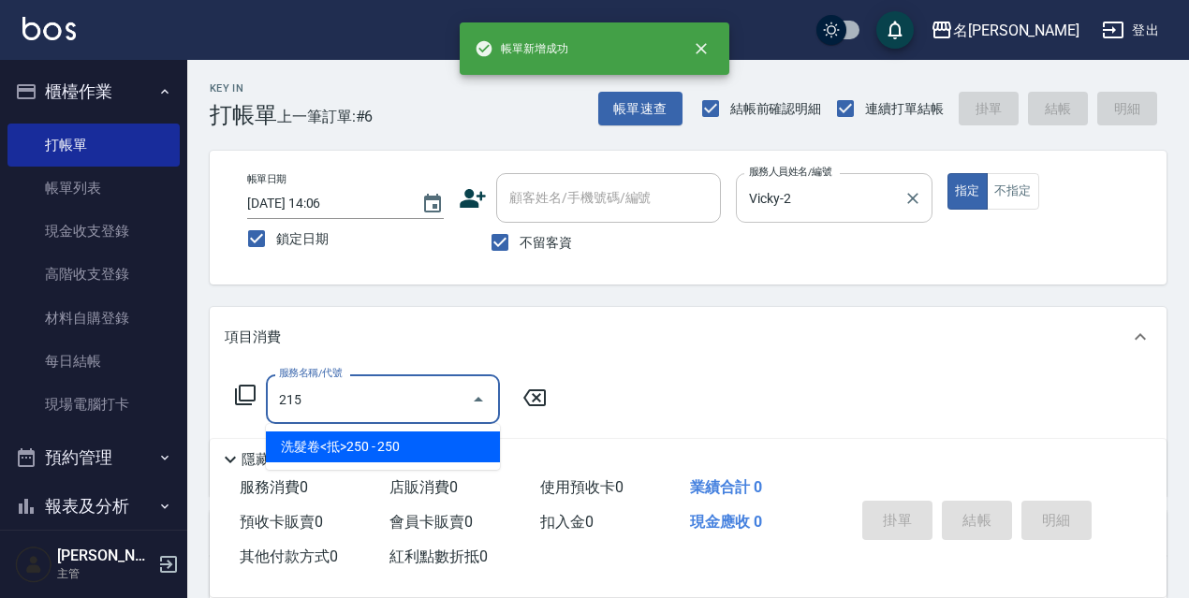
type input "洗髮卷<抵>250(215)"
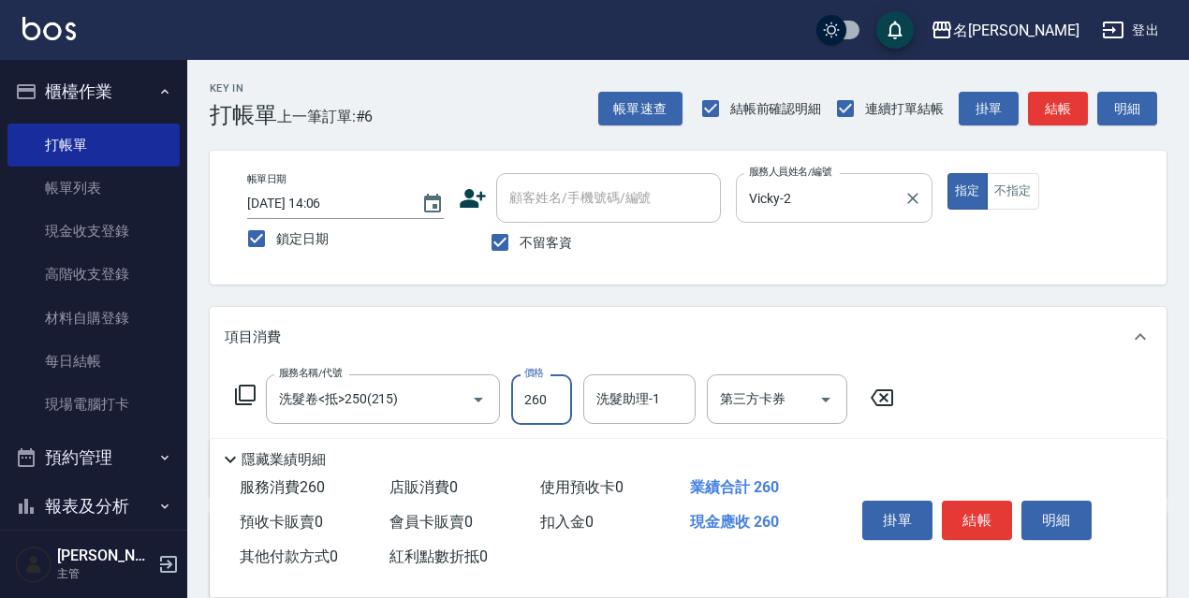
type input "260"
type input "Queena-6"
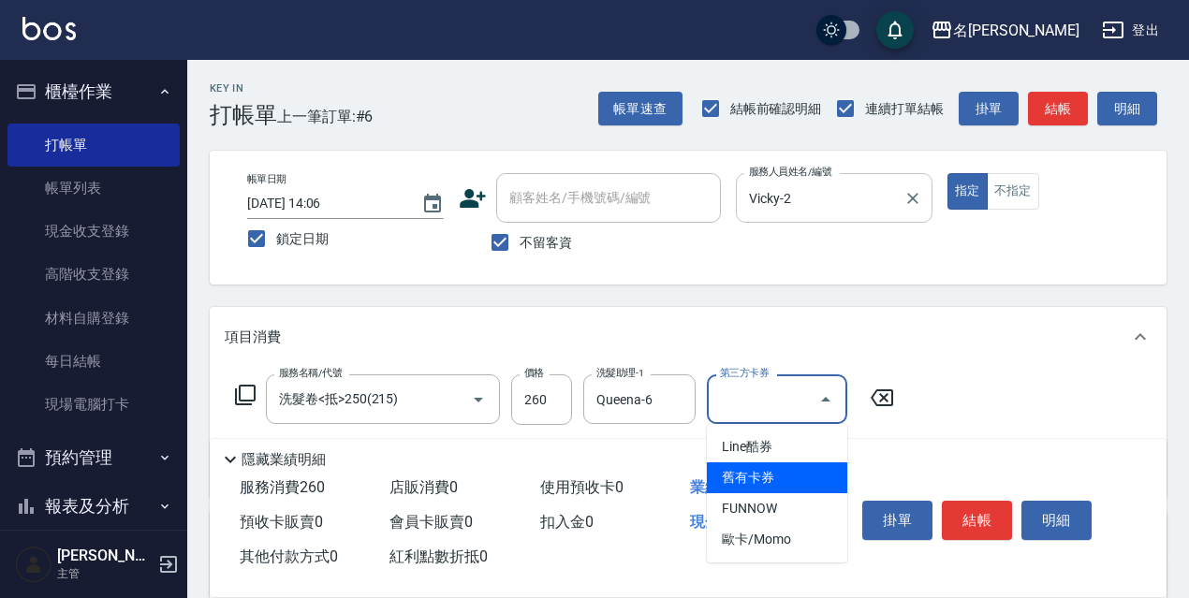
type input "舊有卡券"
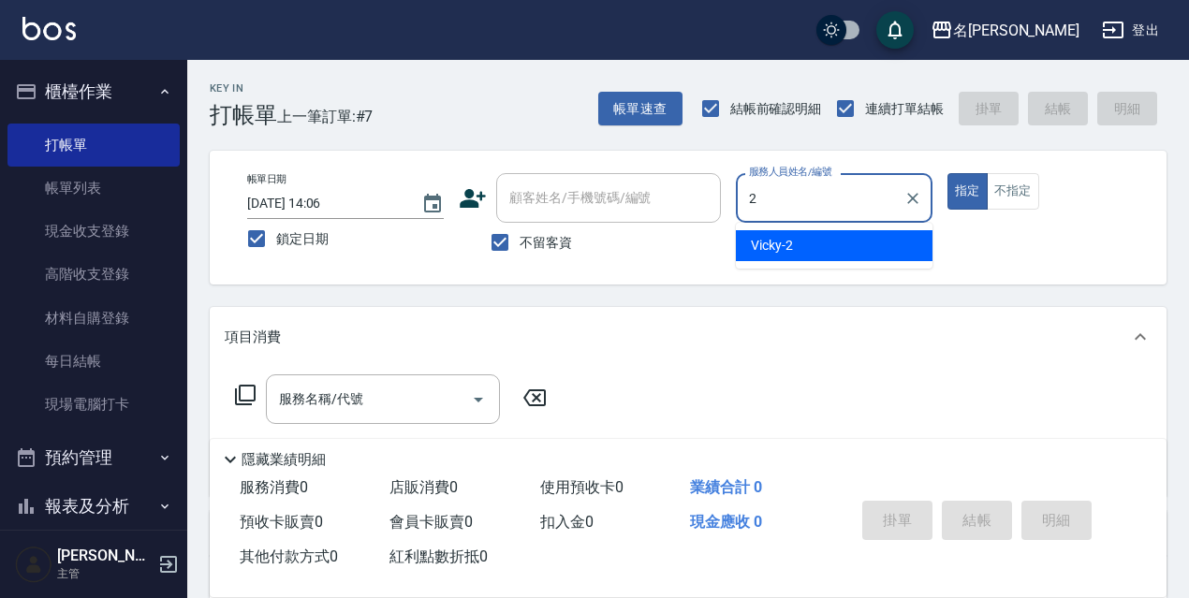
type input "Vicky-2"
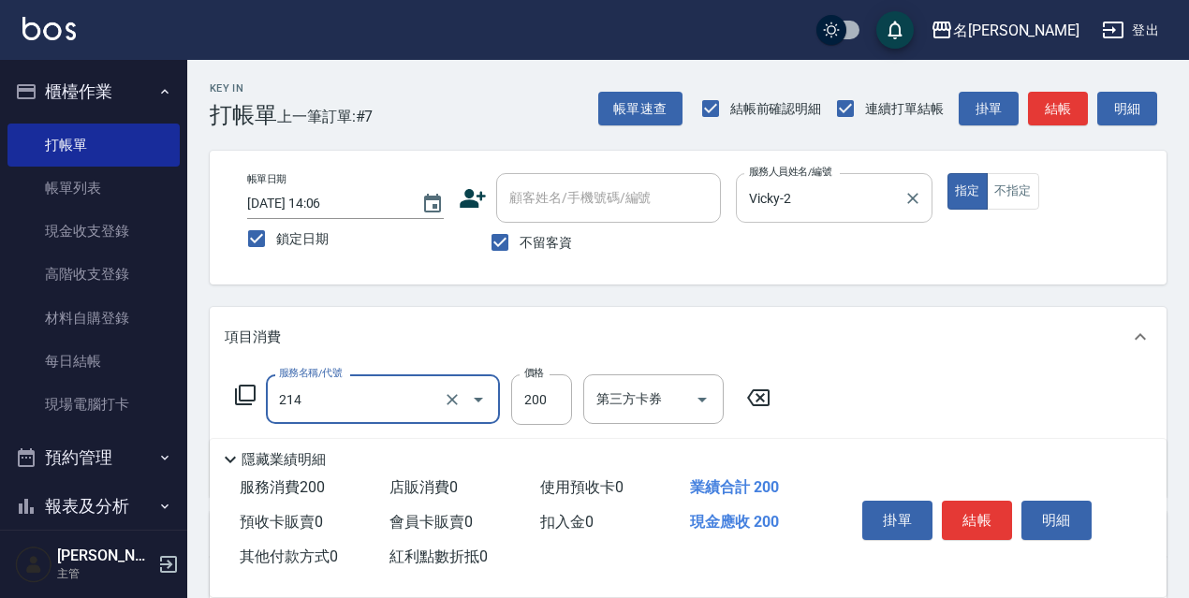
type input "214"
type input "2"
type input "洗髮卷(抵)200(214)"
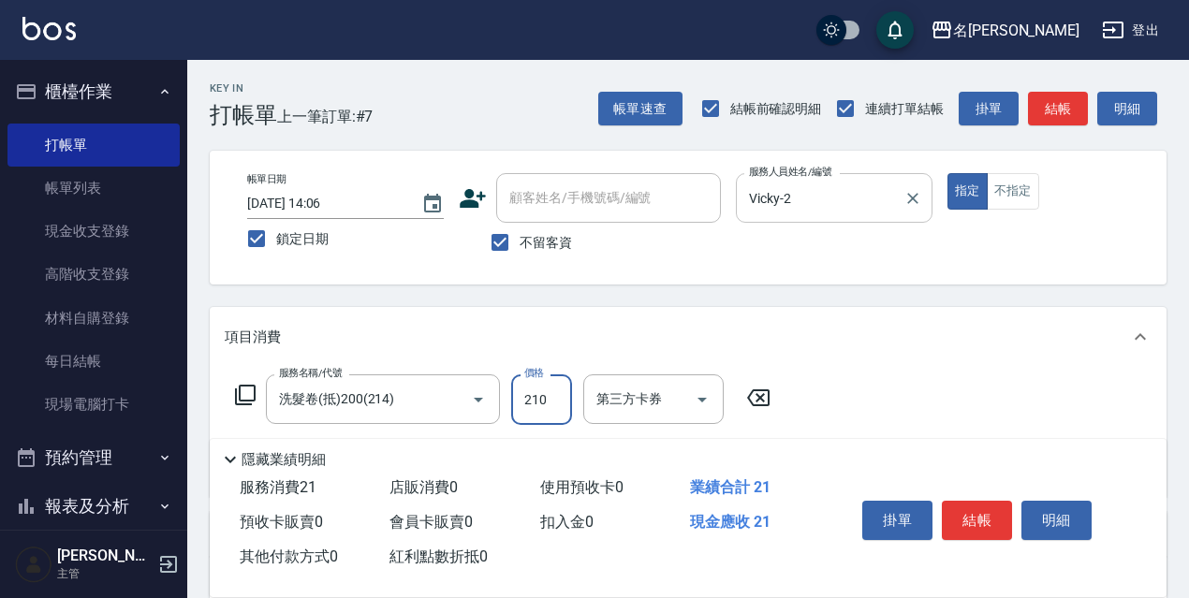
type input "210"
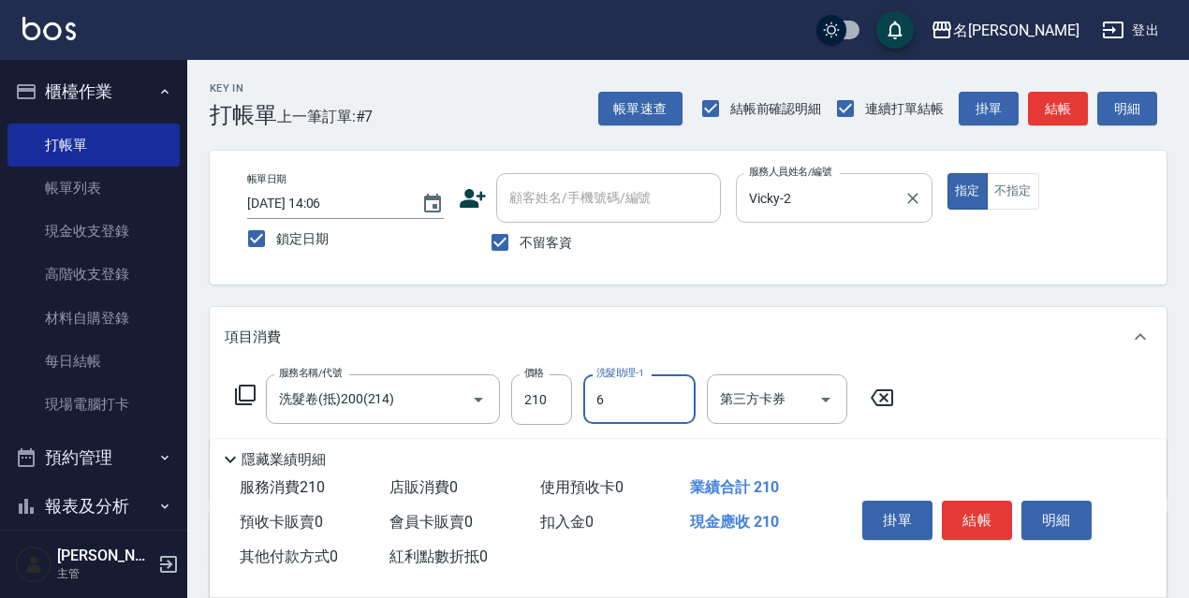
type input "Queena-6"
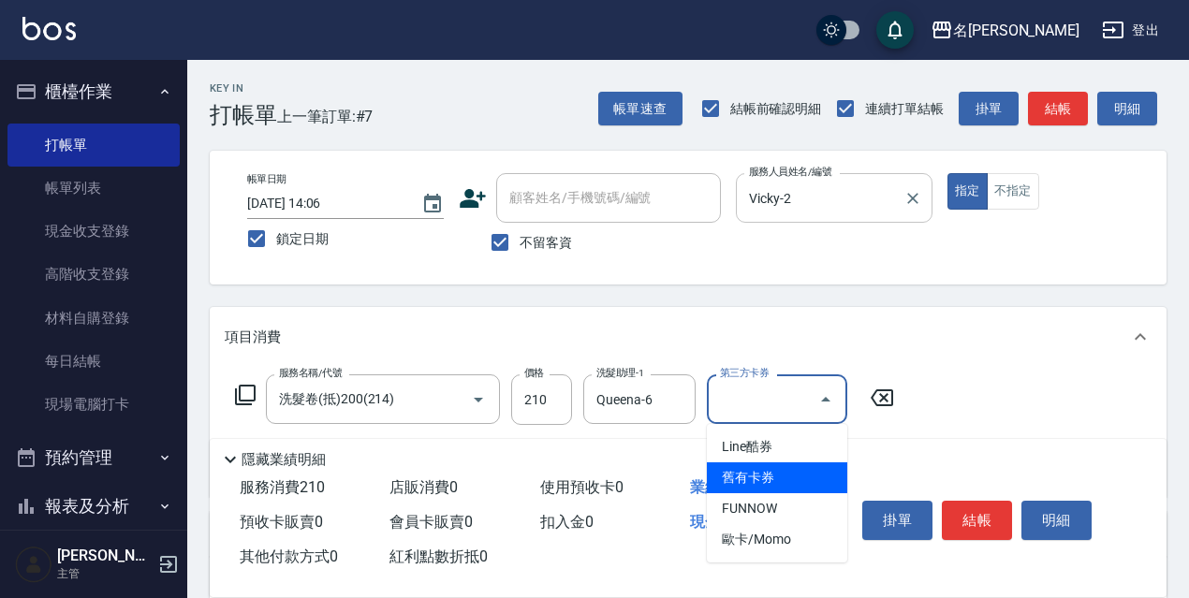
type input "舊有卡券"
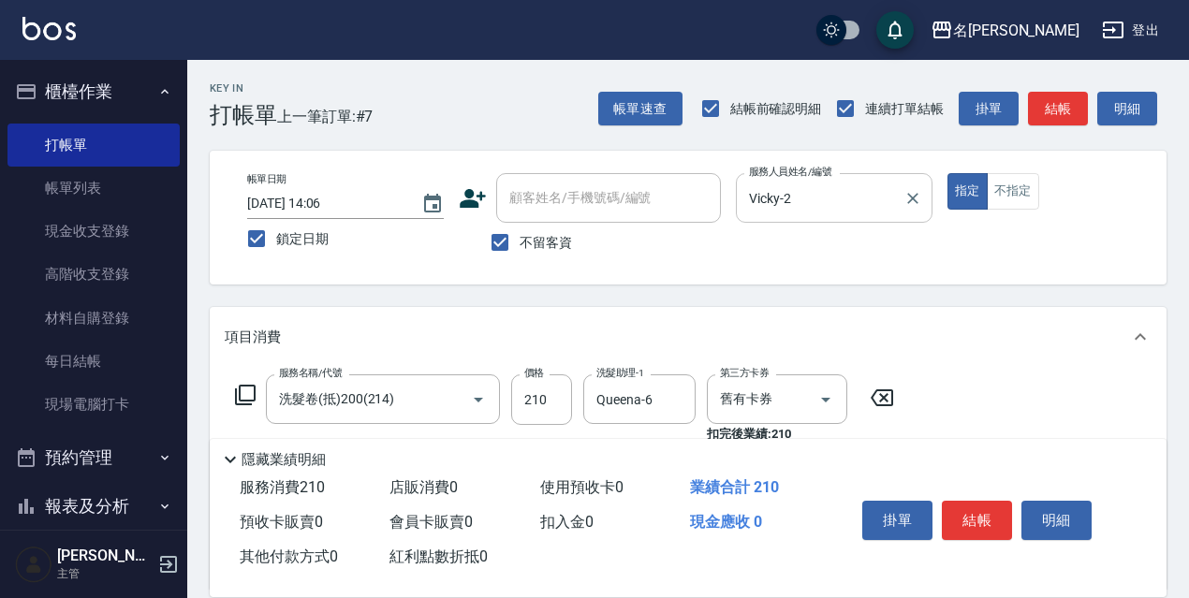
type input "結構式護髮/技術輔助(810)"
type input "[PERSON_NAME]-18"
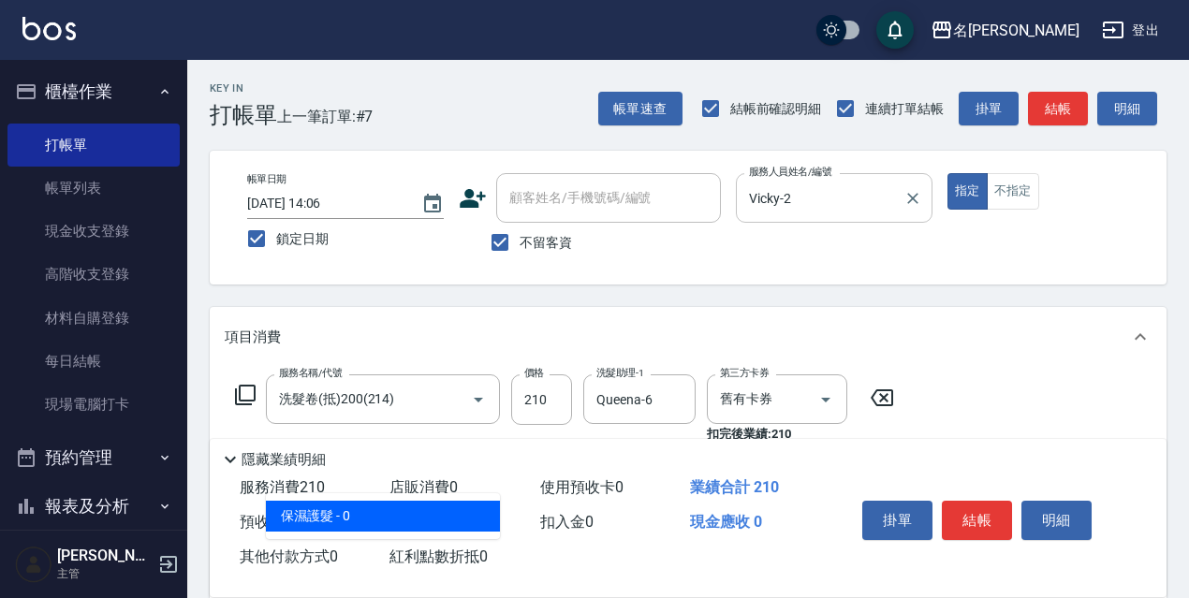
type input "保濕護髮(809)"
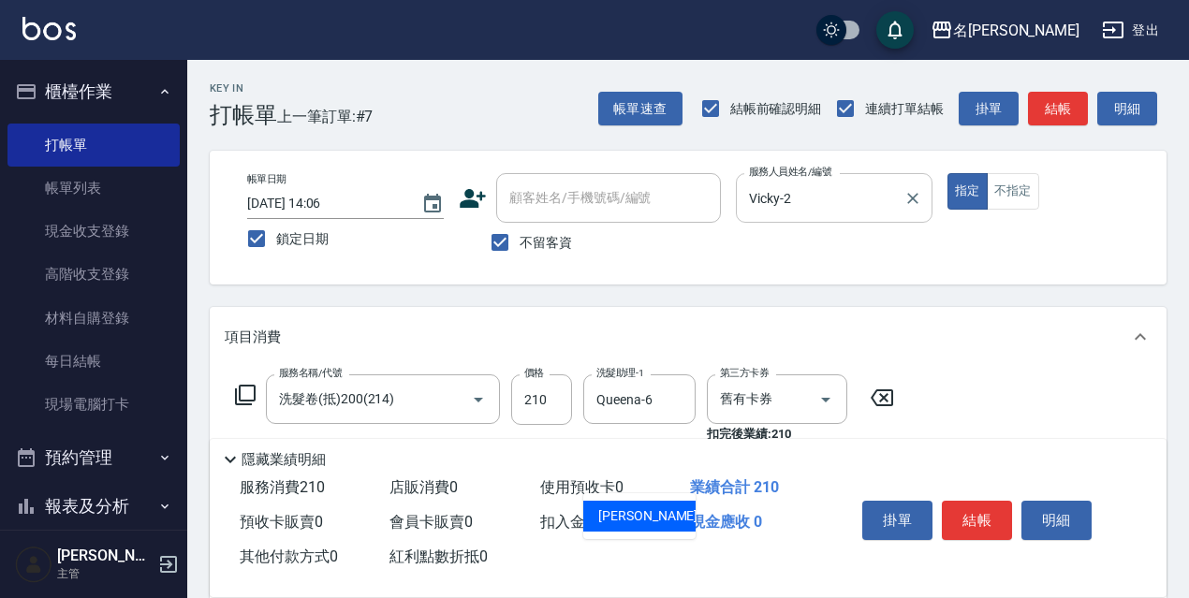
type input "[PERSON_NAME]-18"
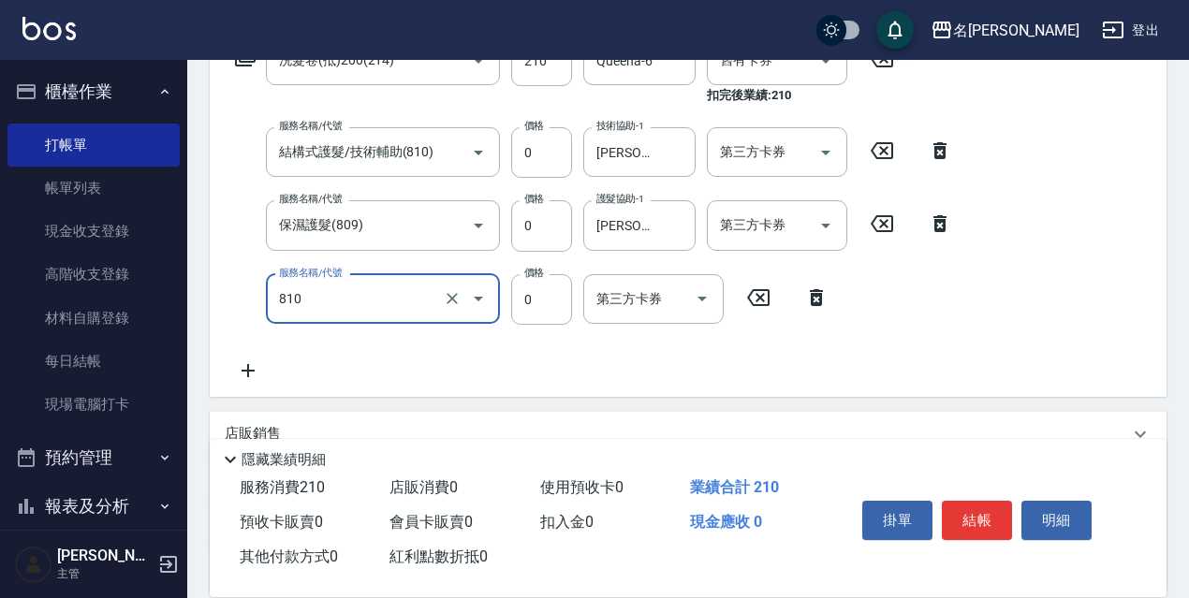
type input "結構式護髮/技術輔助(810)"
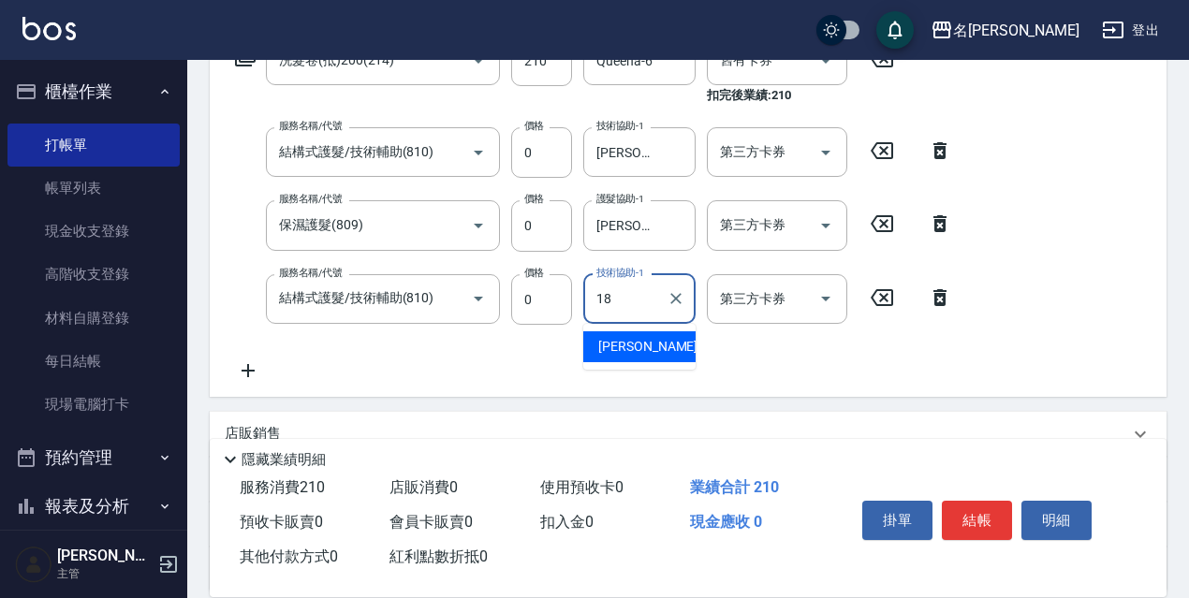
type input "[PERSON_NAME]-18"
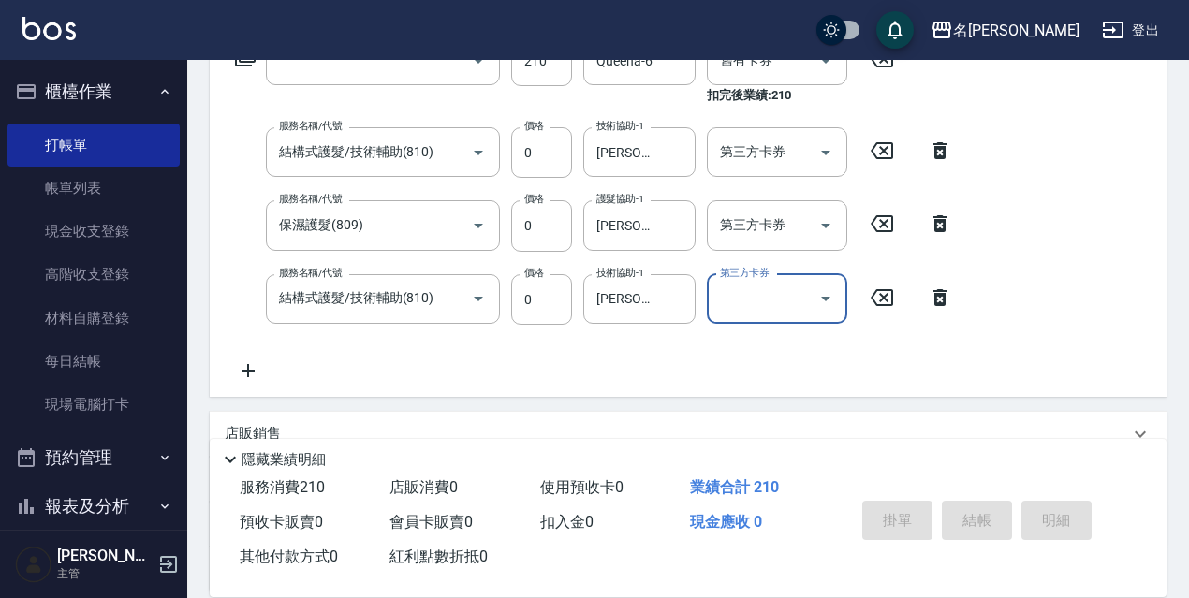
scroll to position [0, 0]
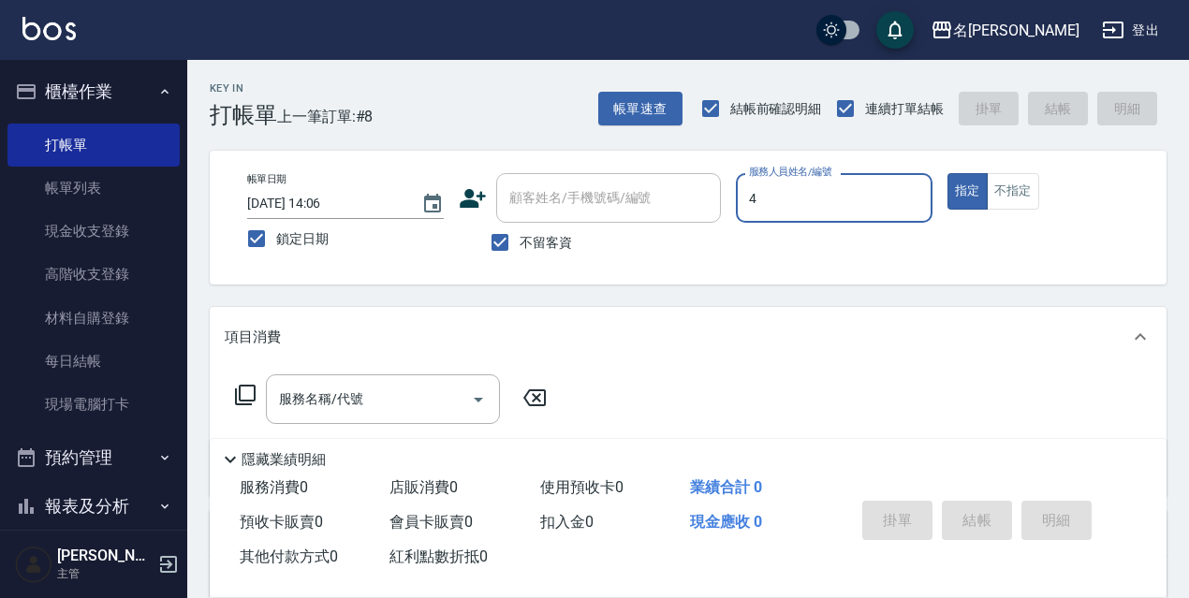
type input "[PERSON_NAME]-4"
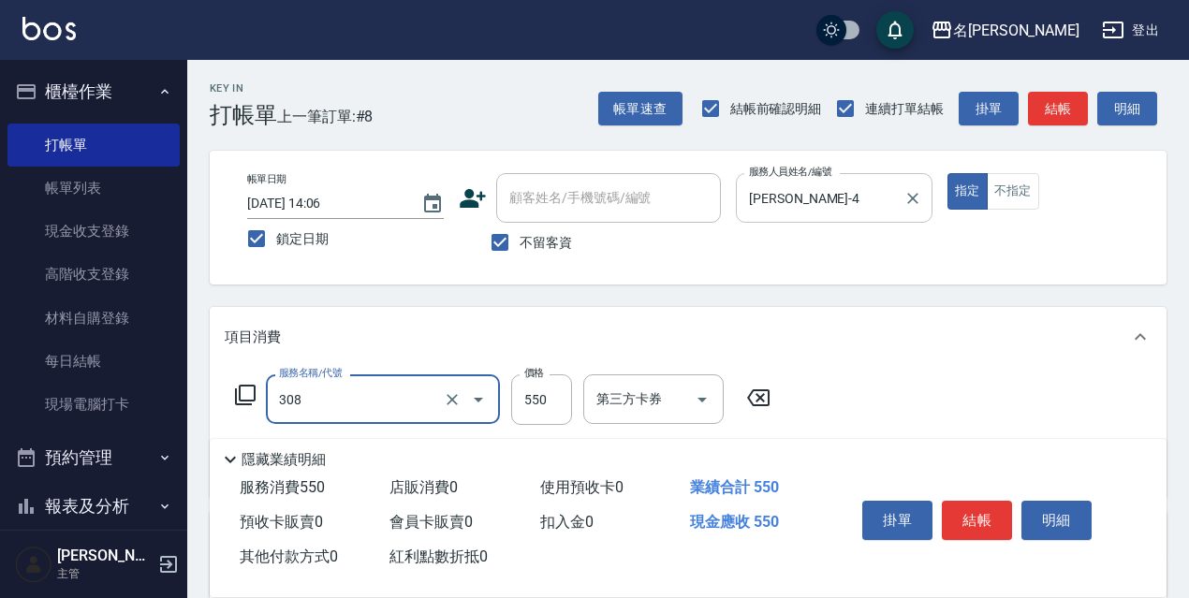
type input "剪髮550(308)"
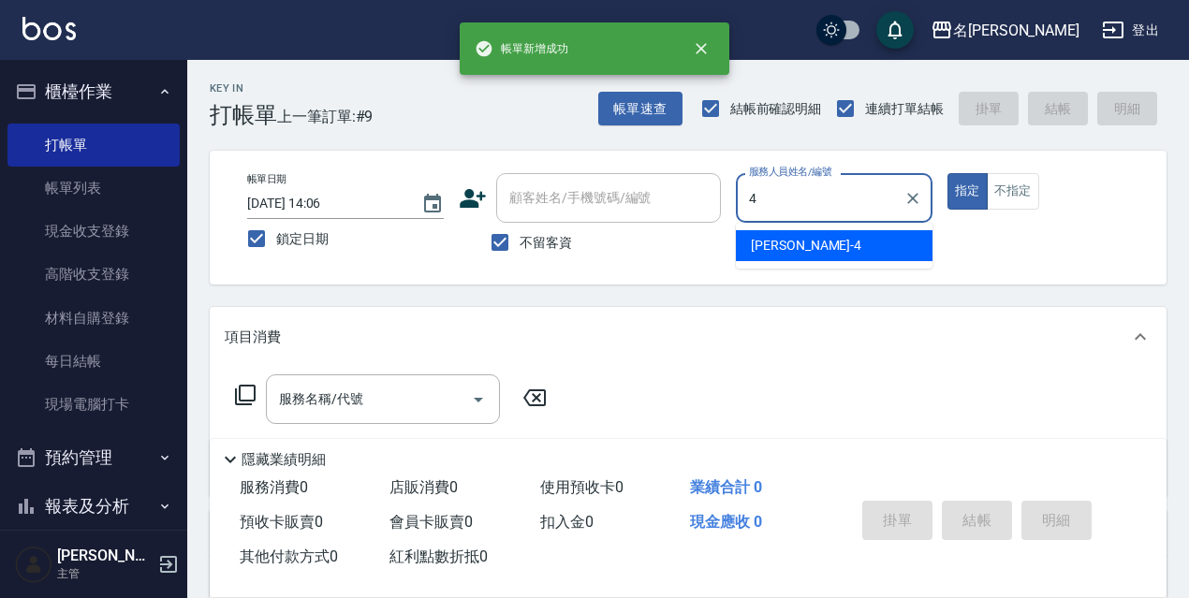
type input "[PERSON_NAME]-4"
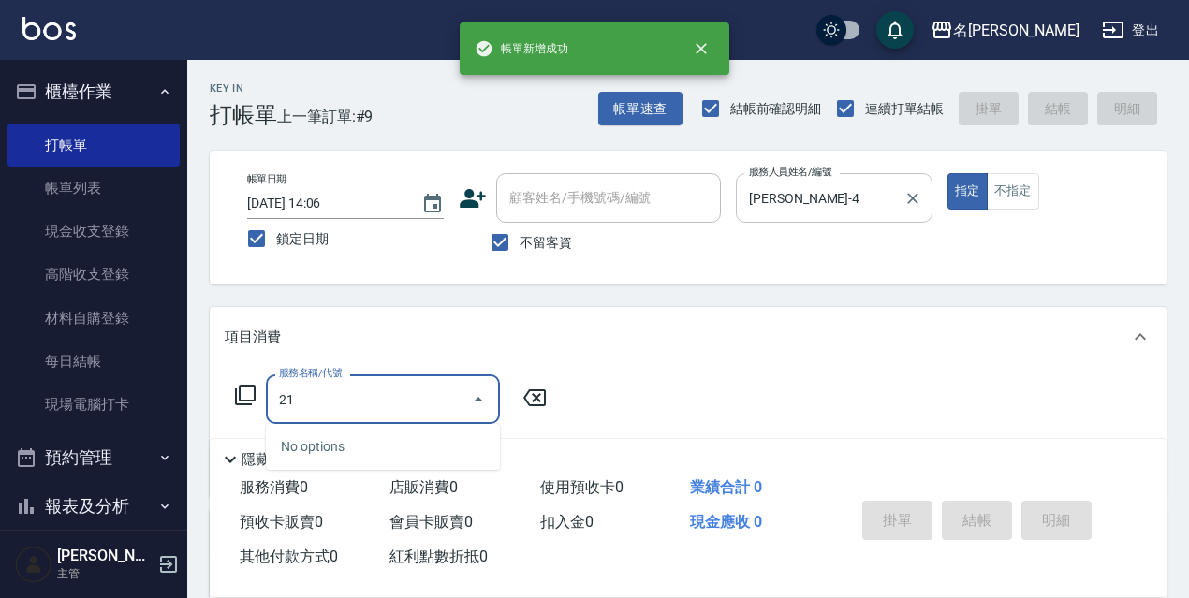
type input "215"
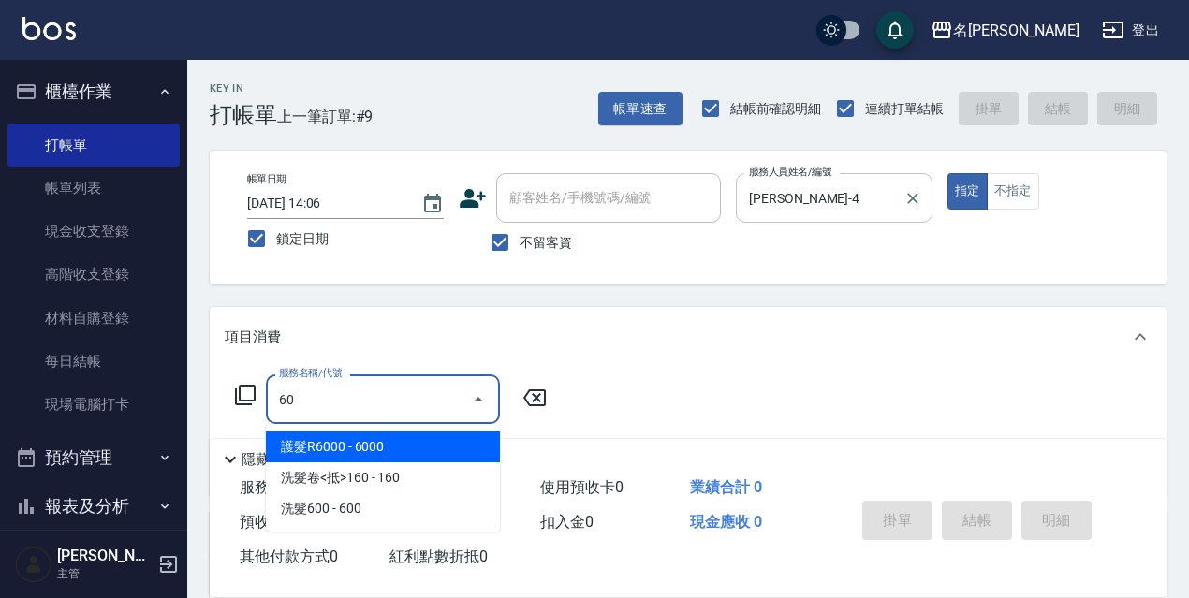
type input "6"
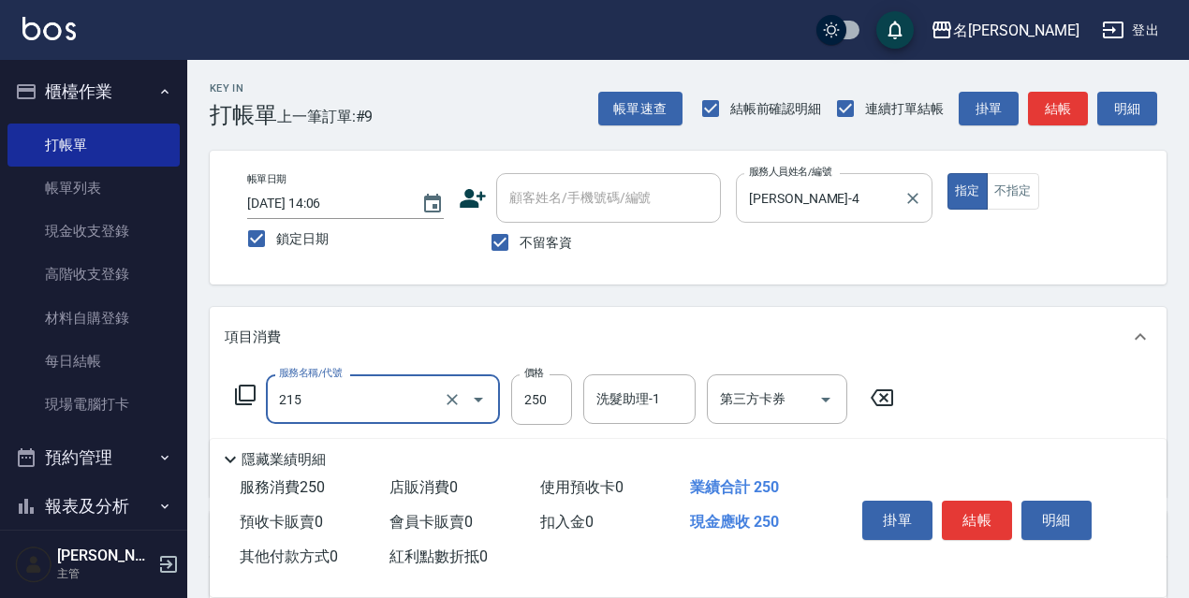
type input "洗髮卷<抵>250(215)"
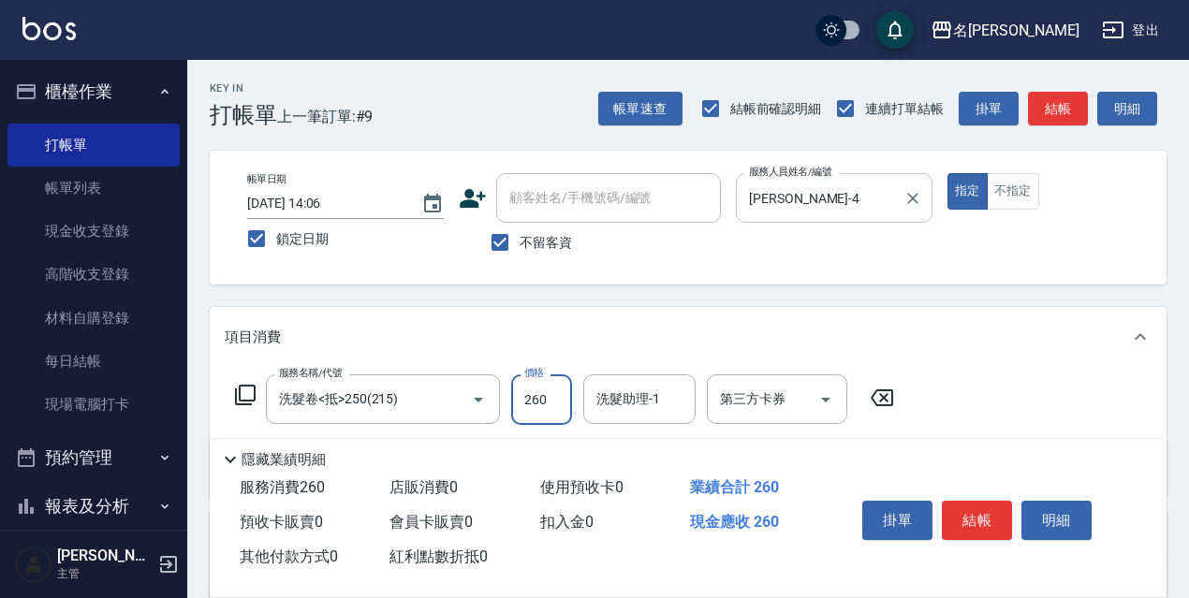
type input "260"
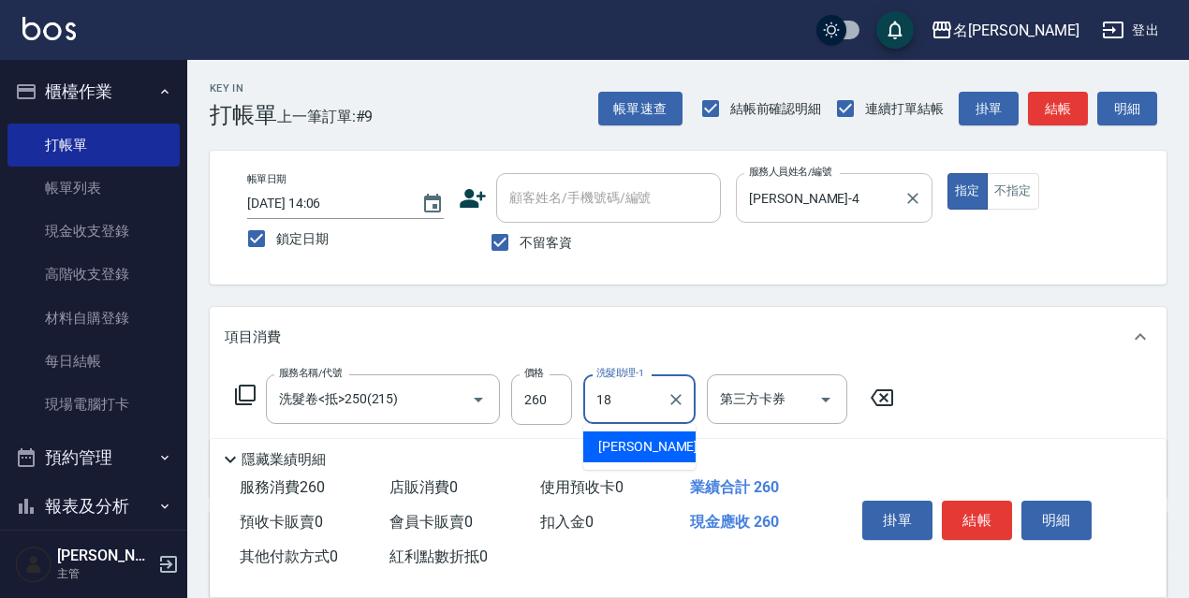
type input "[PERSON_NAME]-18"
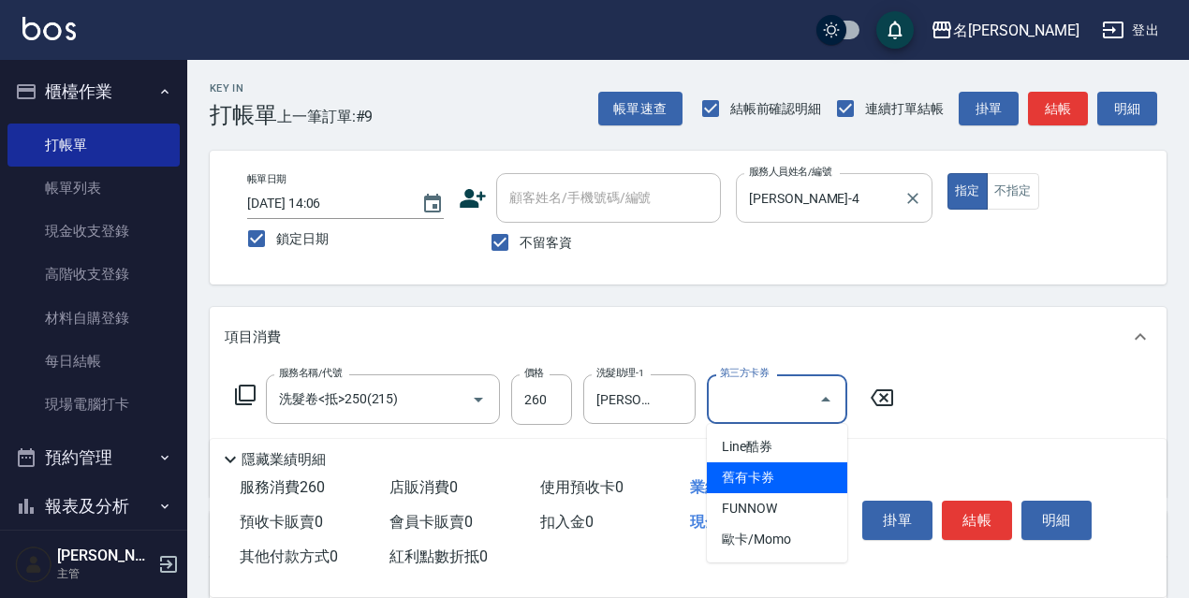
type input "舊有卡券"
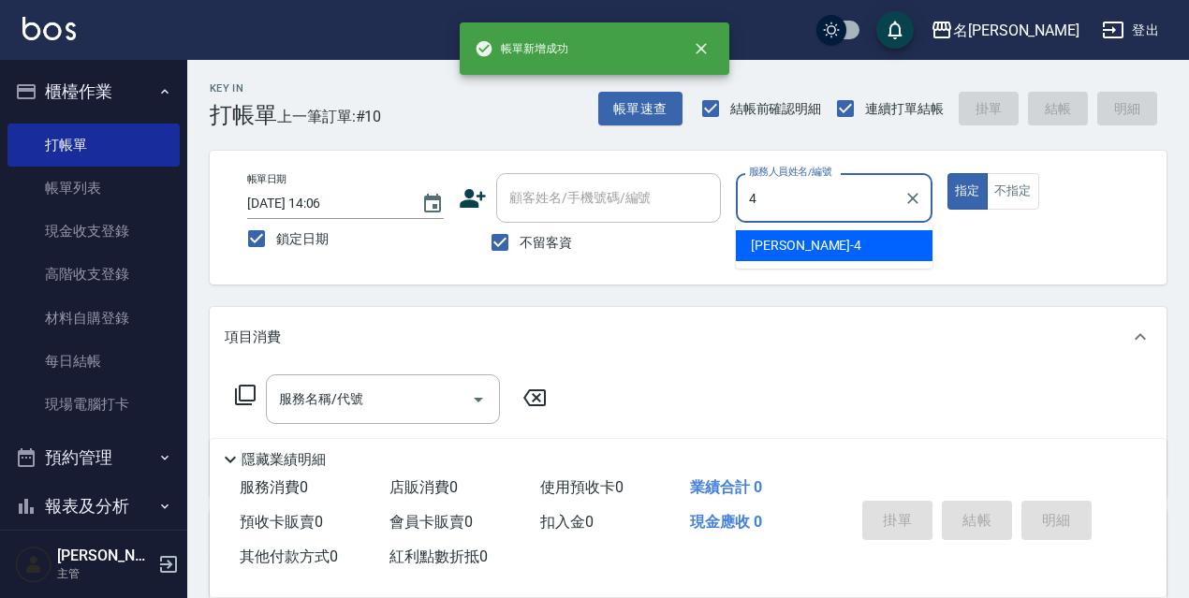
type input "[PERSON_NAME]-4"
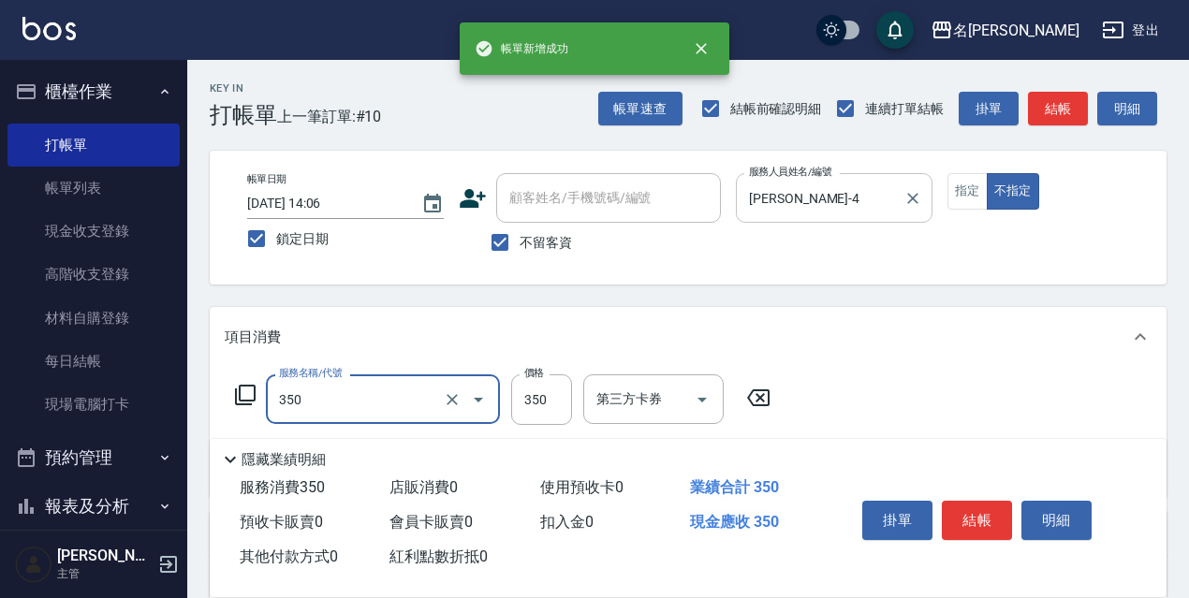
type input "洗髮350(350)"
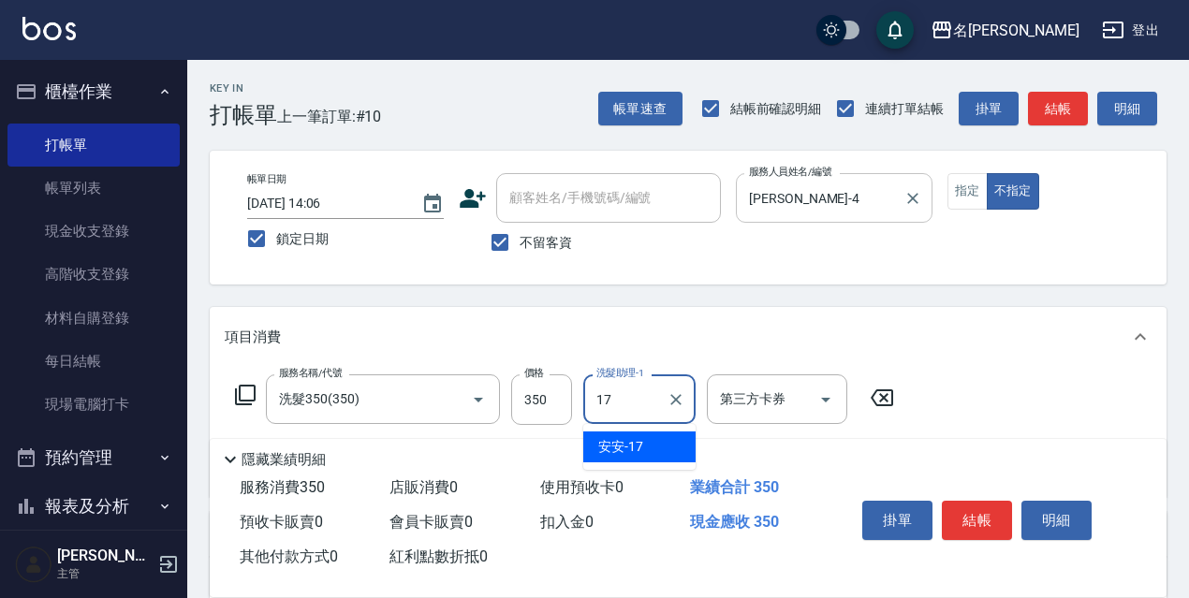
type input "安安-17"
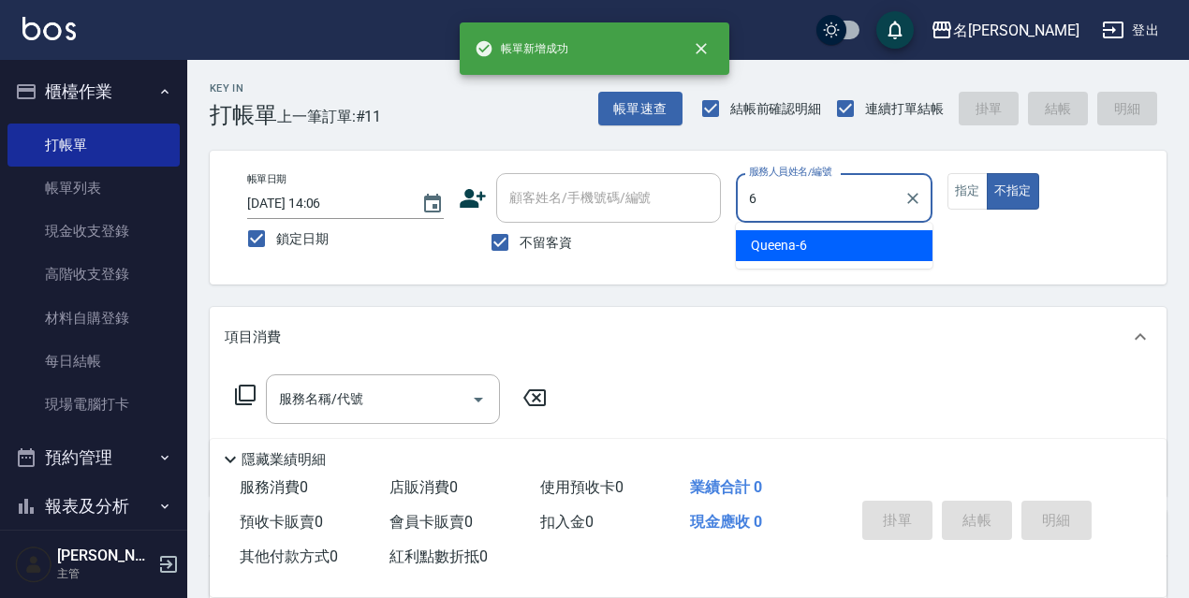
type input "Queena-6"
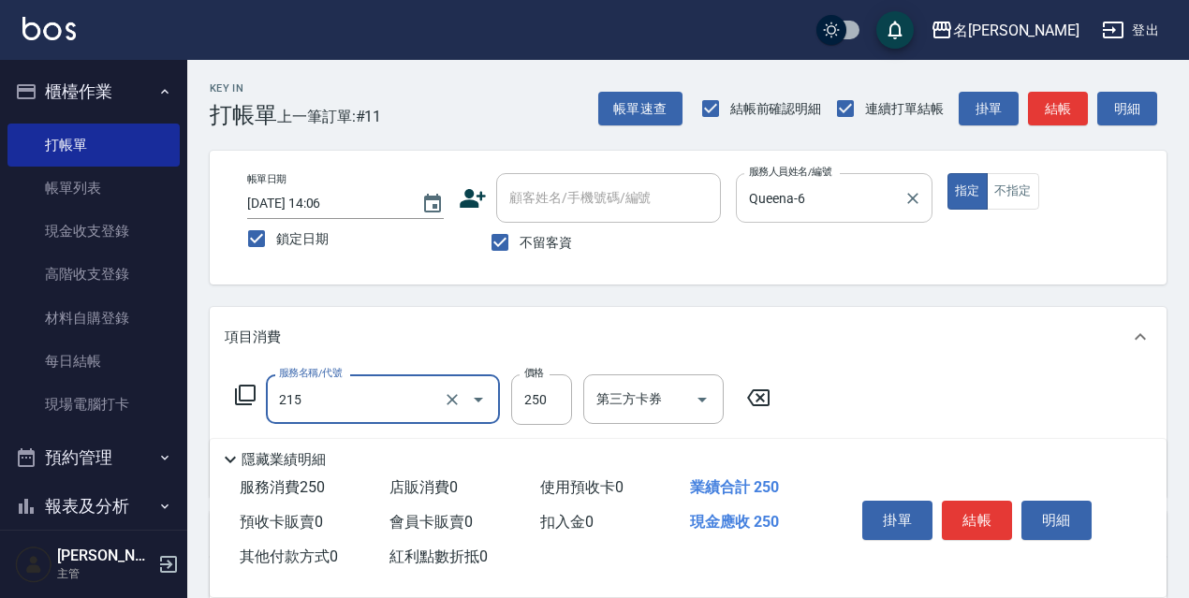
type input "215"
type input "2"
type input "洗髮卷<抵>250(215)"
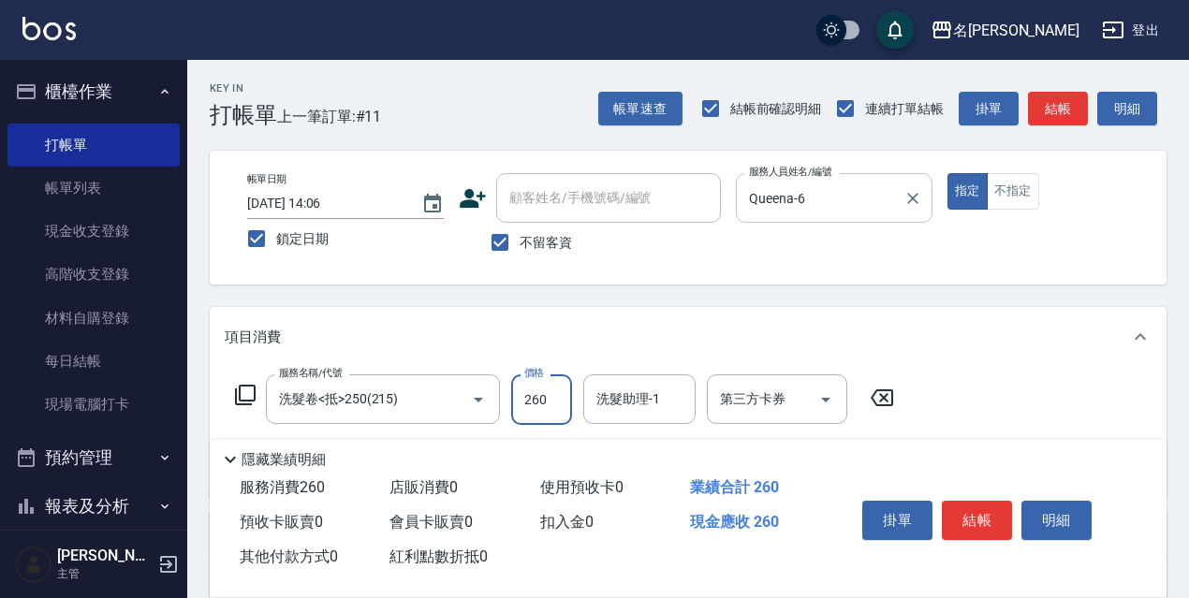
type input "260"
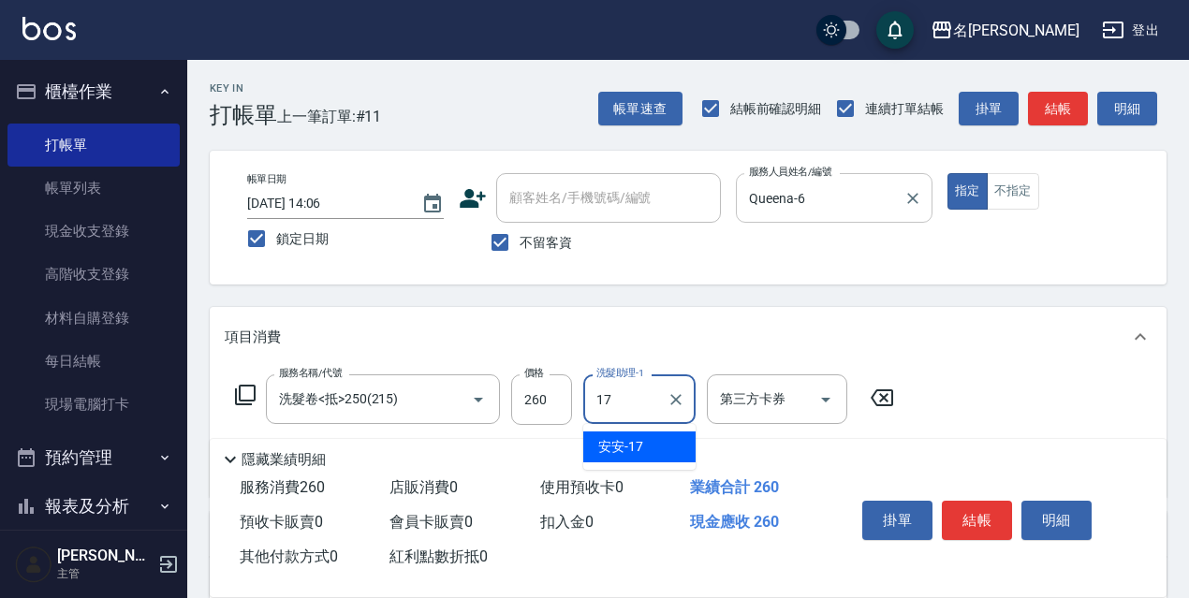
type input "安安-17"
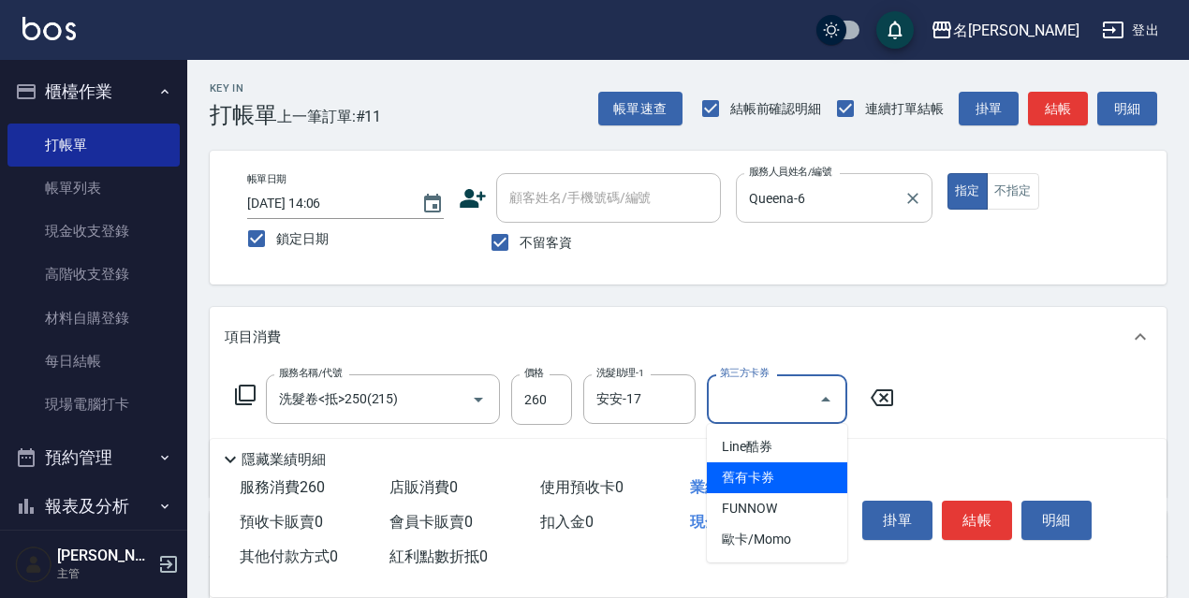
type input "舊有卡券"
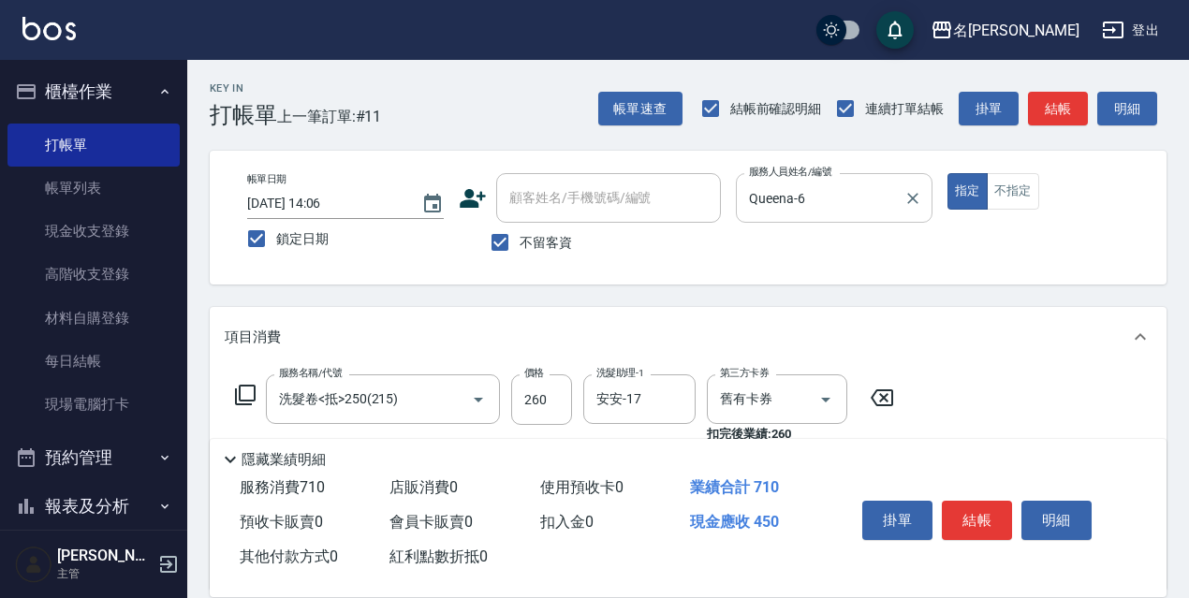
type input "剪髮450(306)"
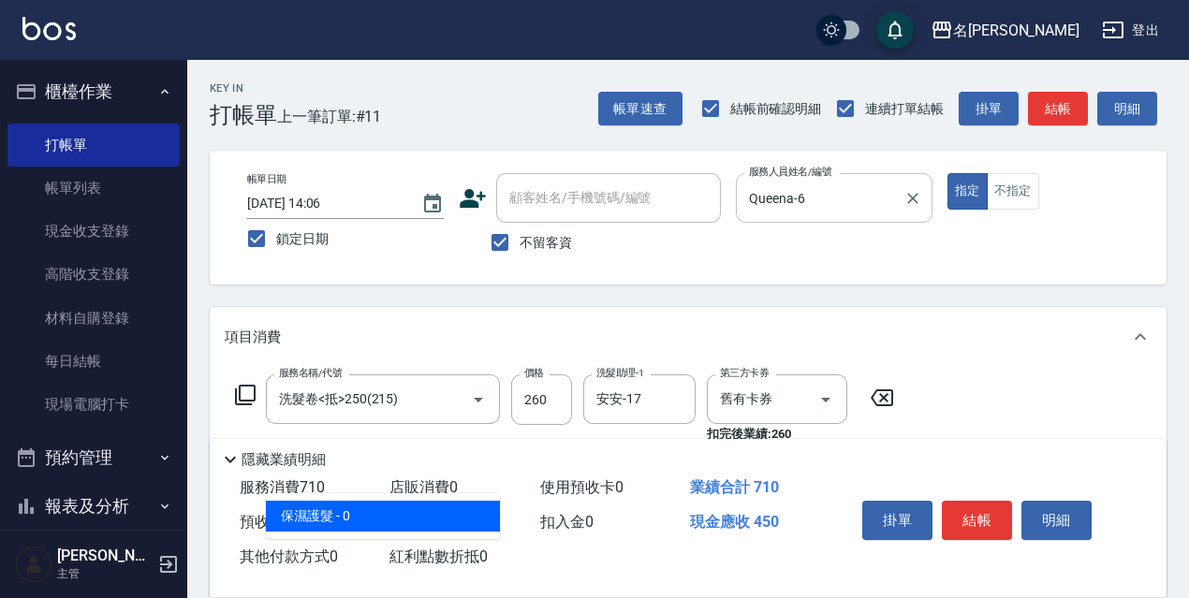
type input "保濕護髮(809)"
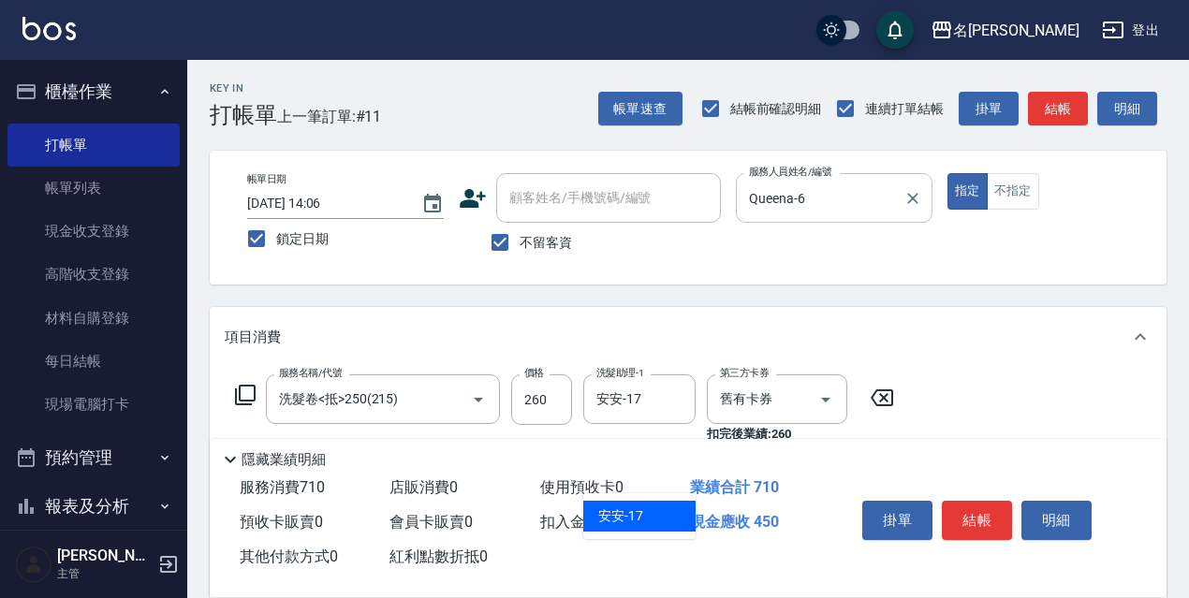
type input "安安-17"
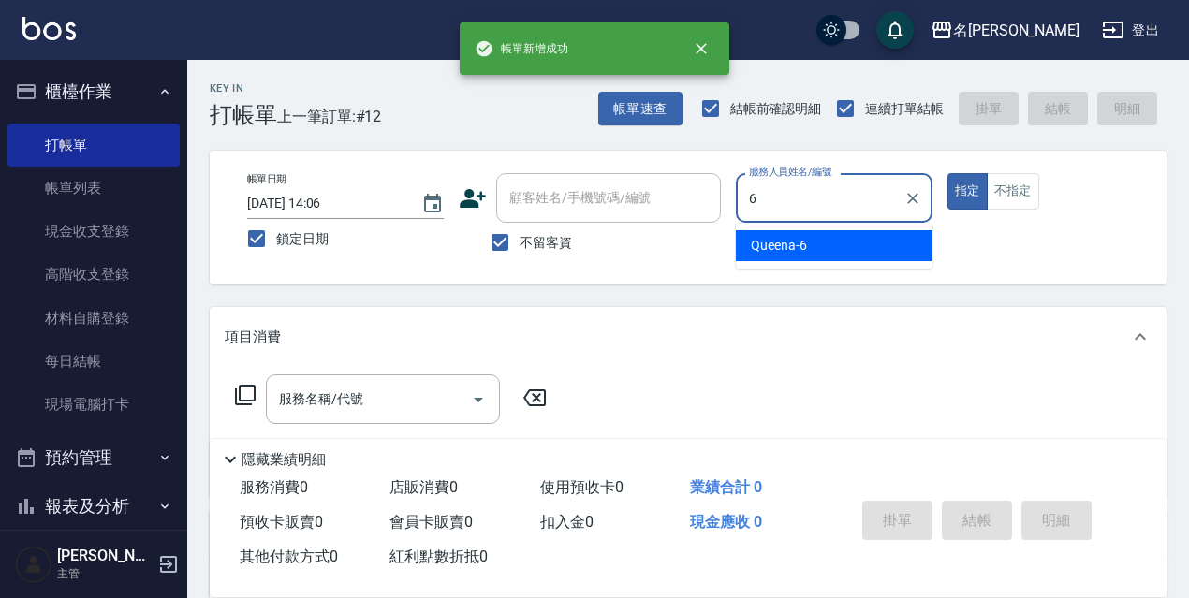
type input "Queena-6"
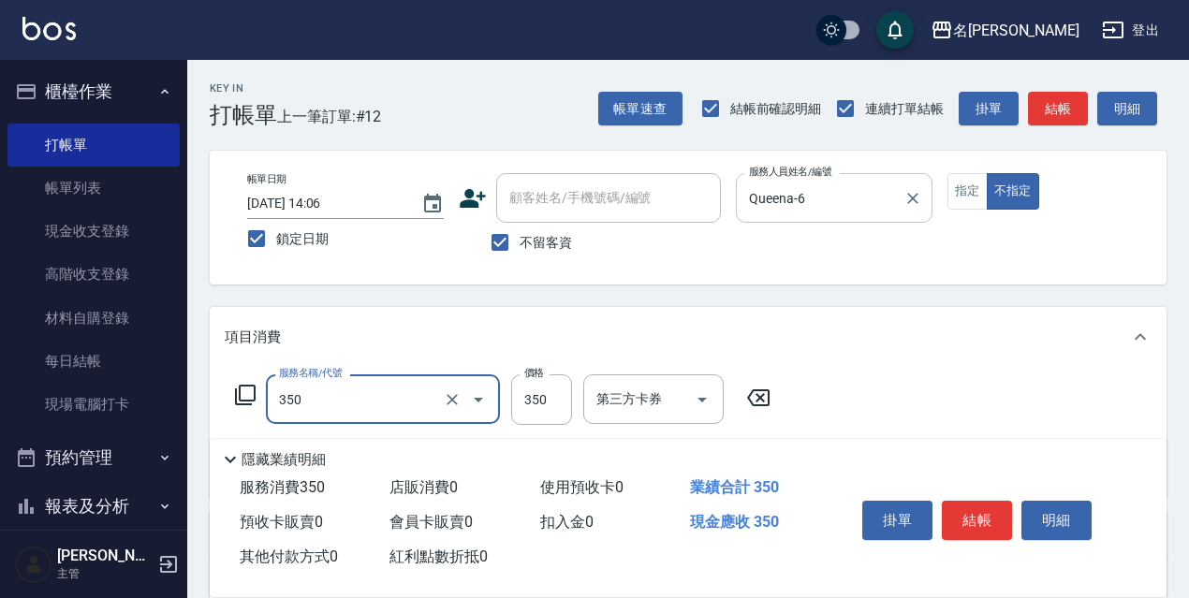
type input "洗髮350(350)"
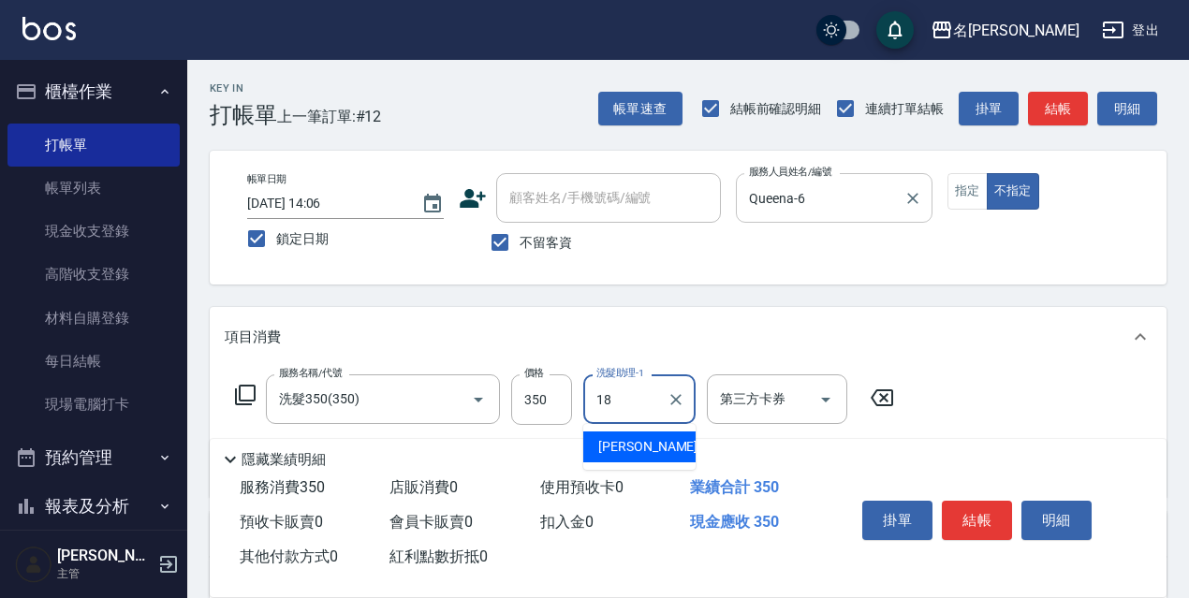
type input "[PERSON_NAME]-18"
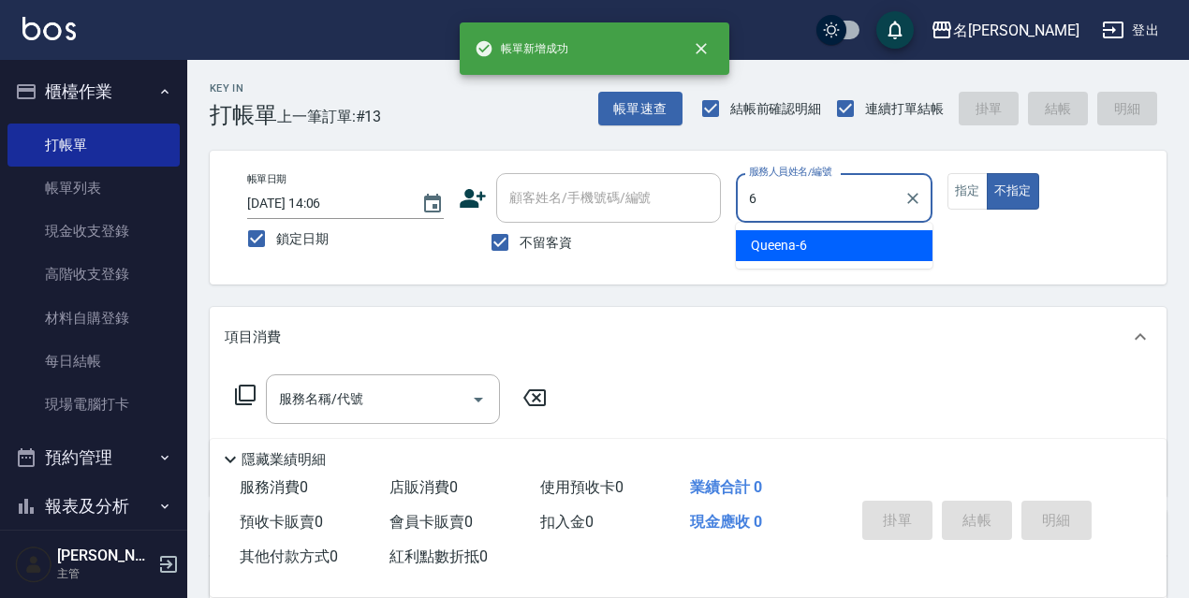
type input "Queena-6"
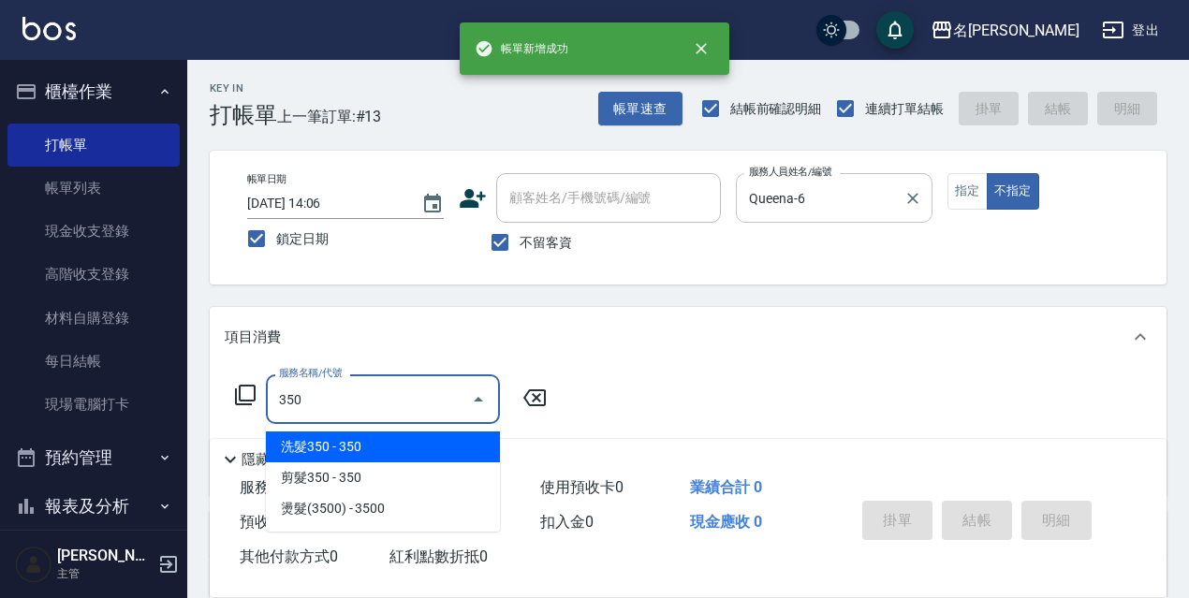
type input "洗髮350(350)"
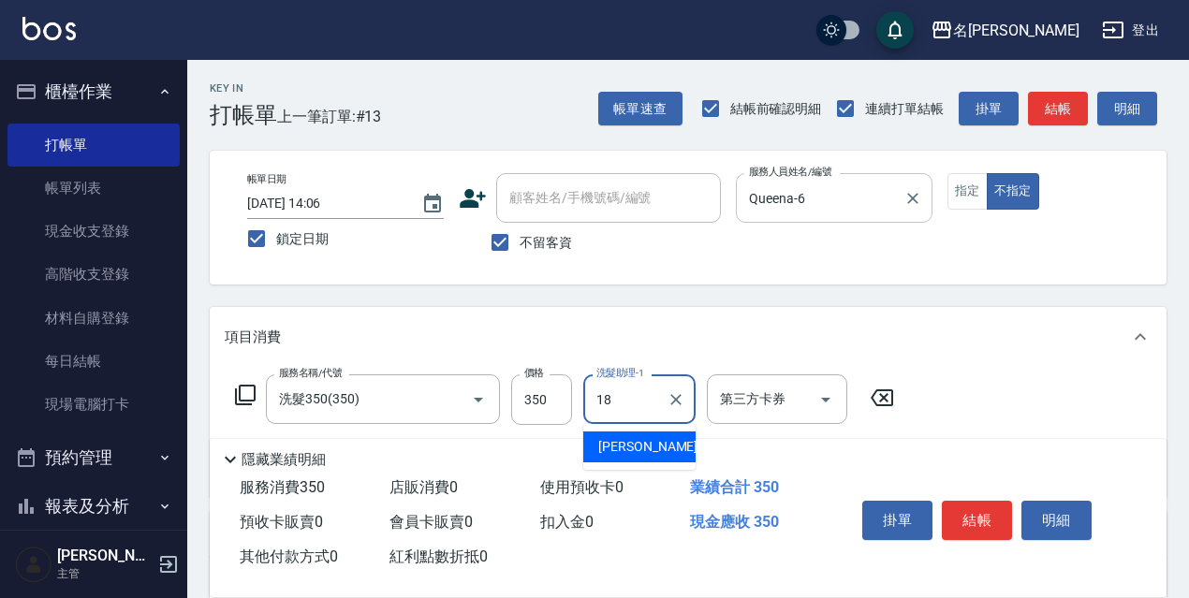
type input "[PERSON_NAME]-18"
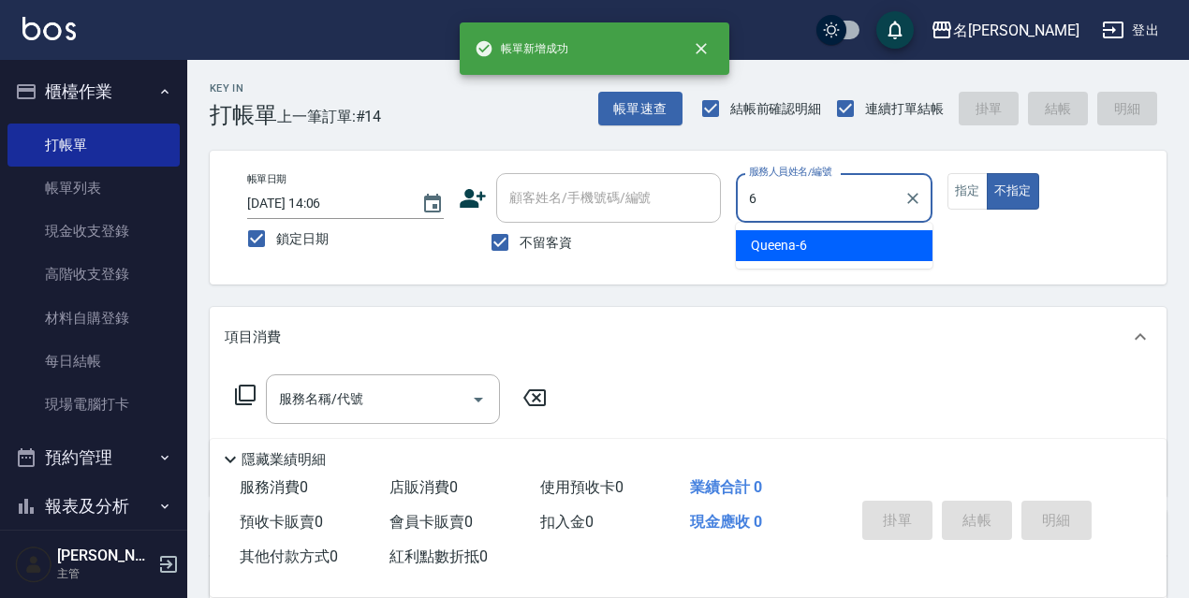
type input "Queena-6"
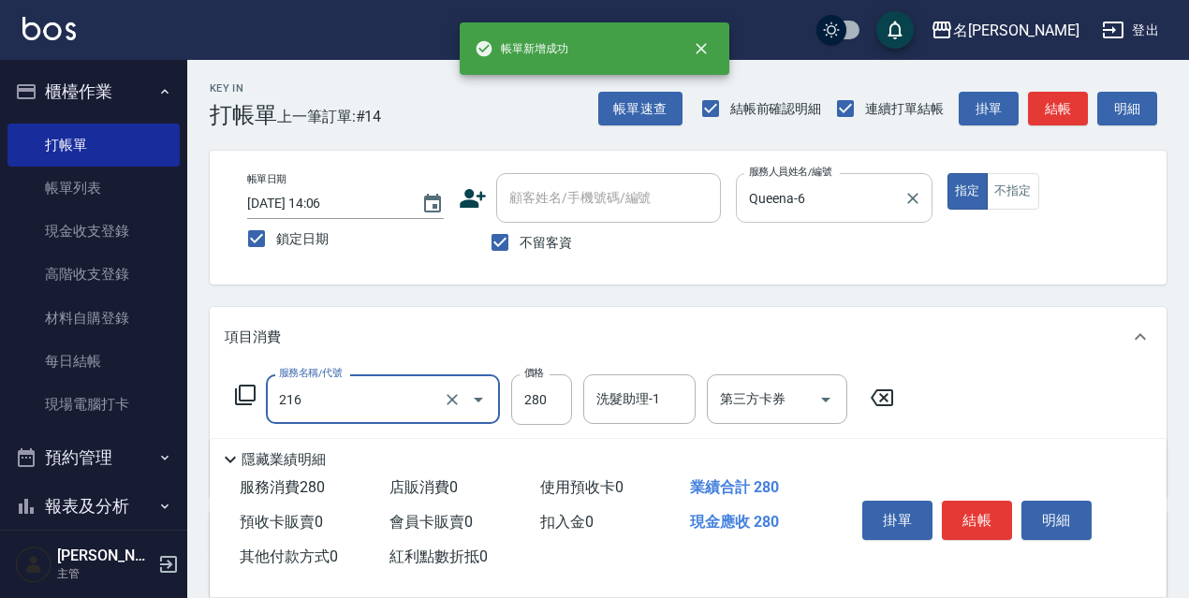
type input "洗髮卷<抵>280(216)"
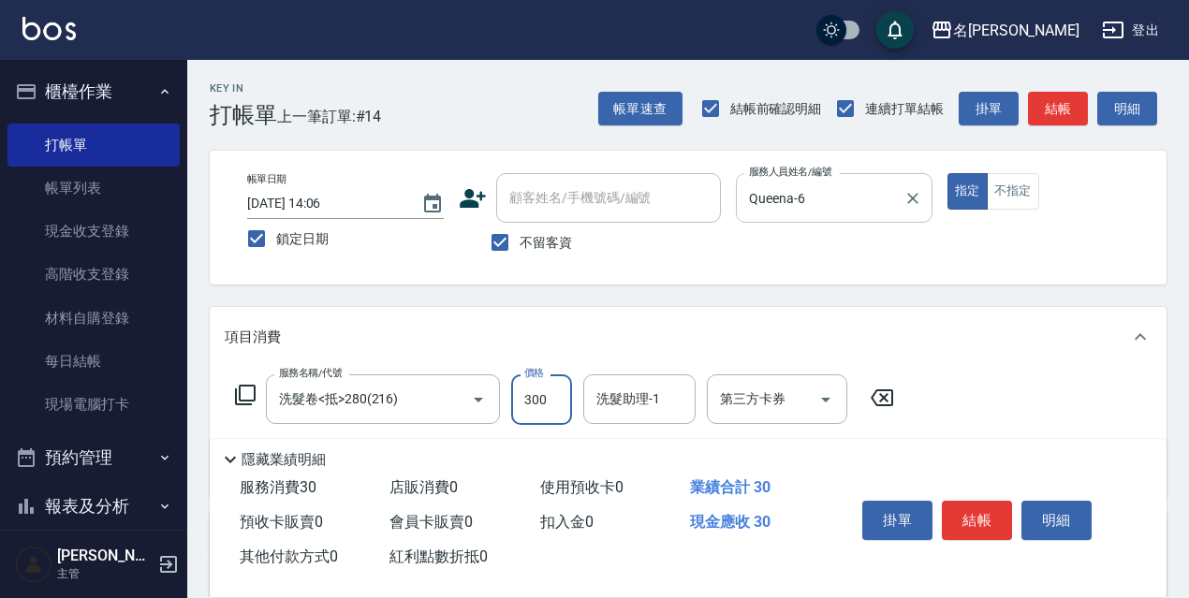
type input "300"
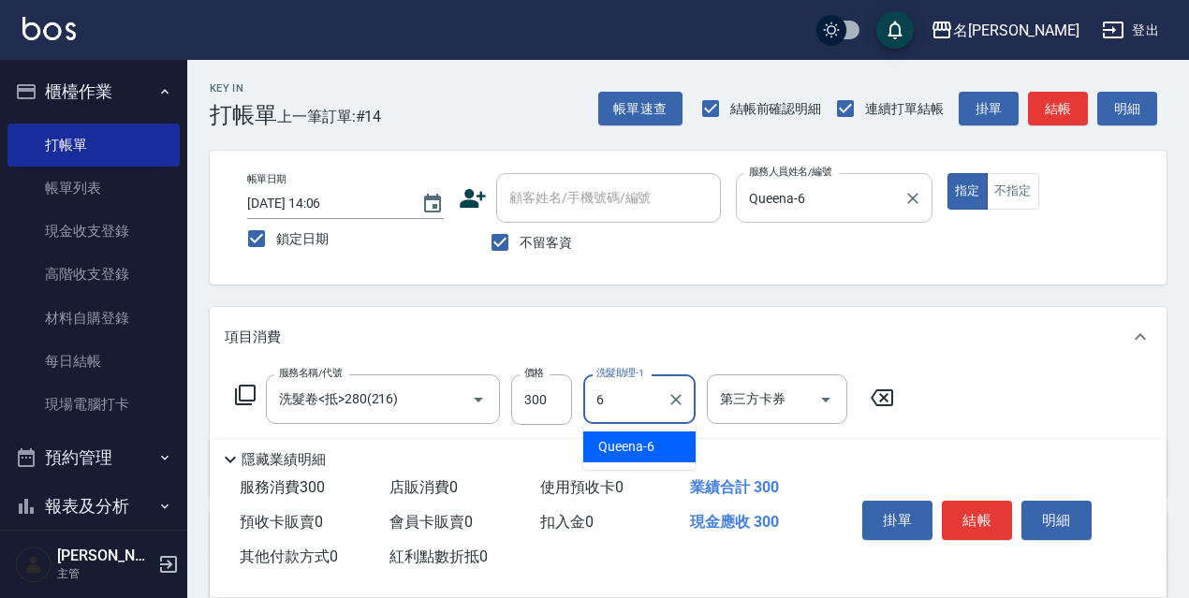
type input "Queena-6"
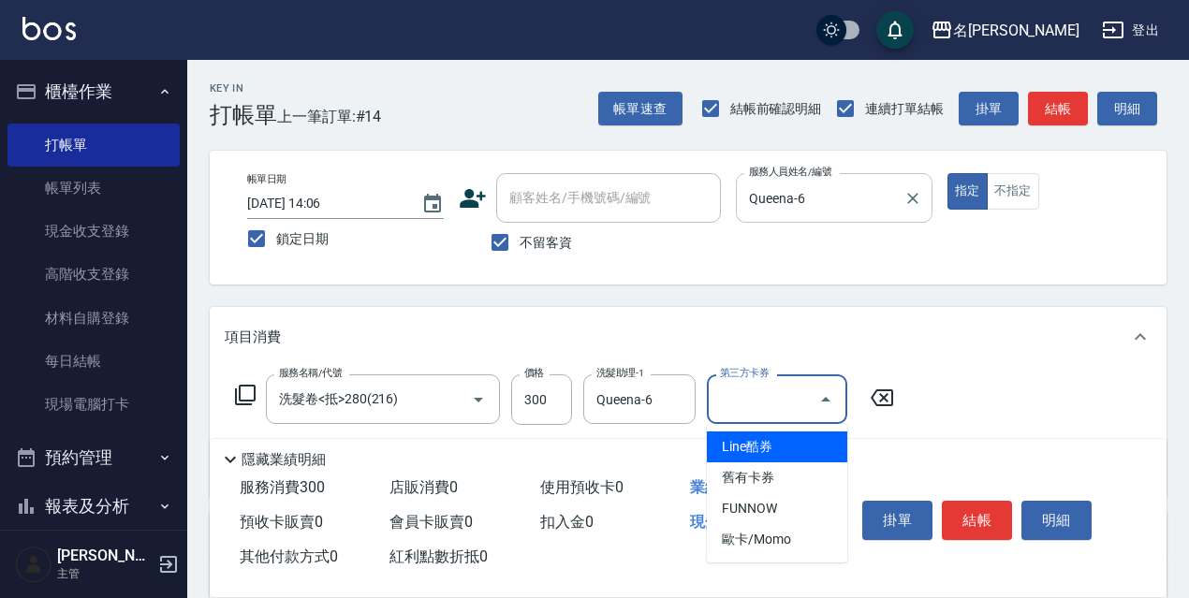
type input "舊有卡券"
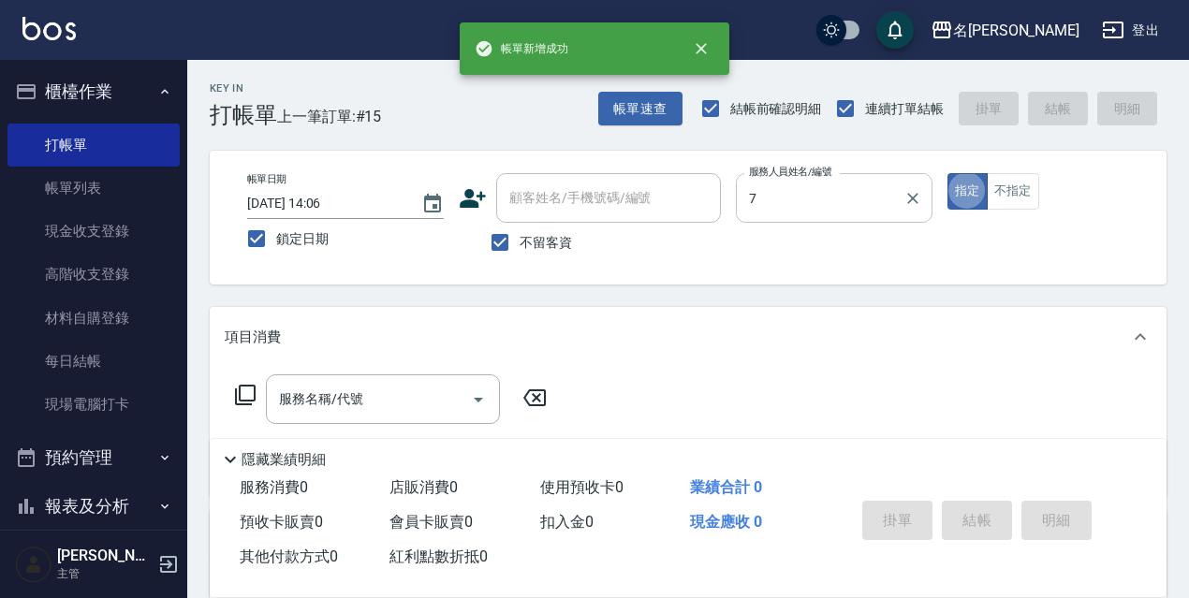
type input "Fanny-7"
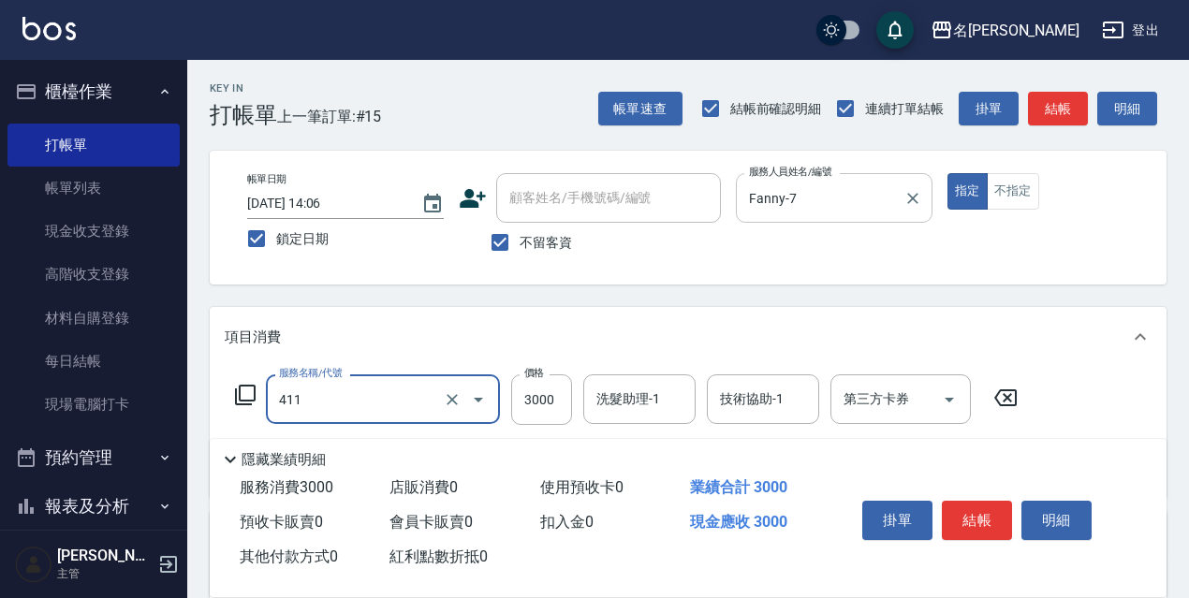
type input "阿速卡燙髮(411)"
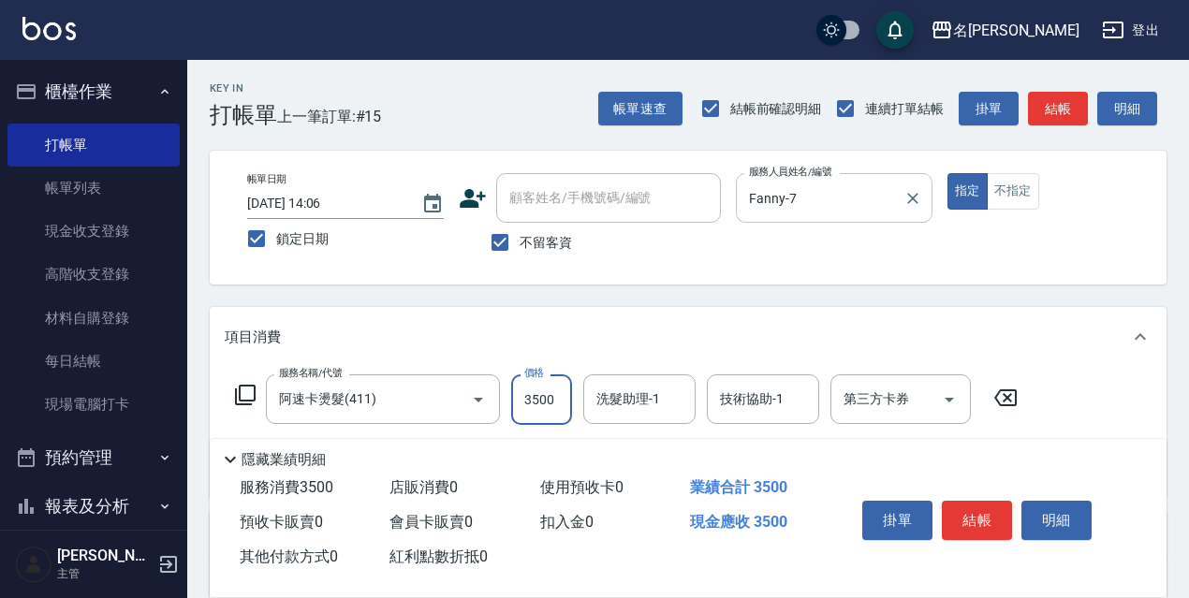
type input "3500"
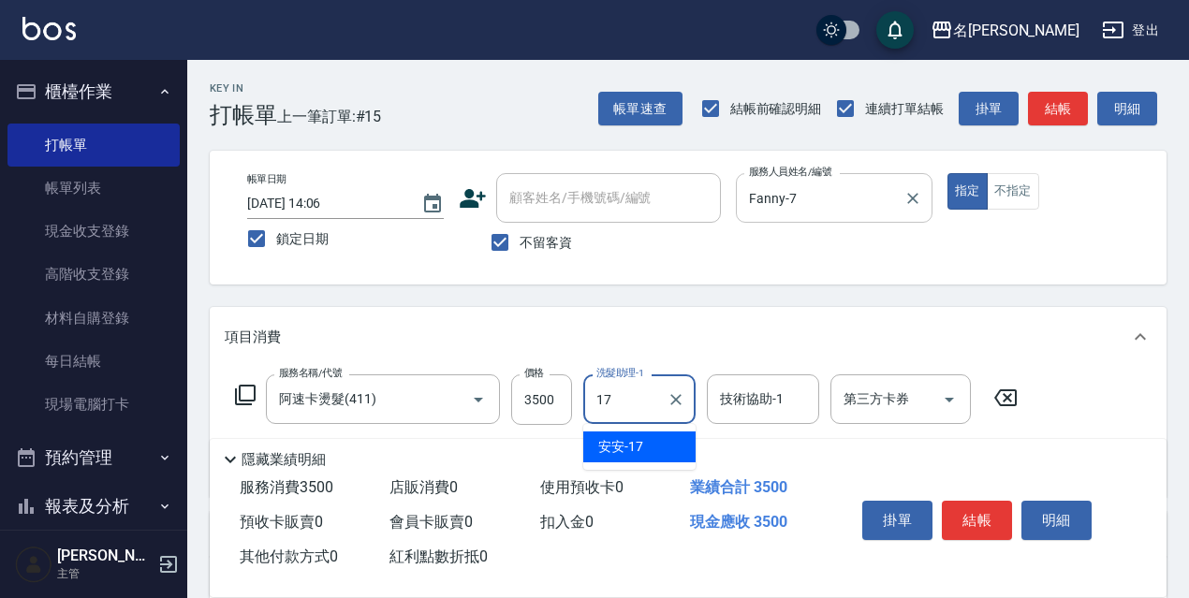
type input "安安-17"
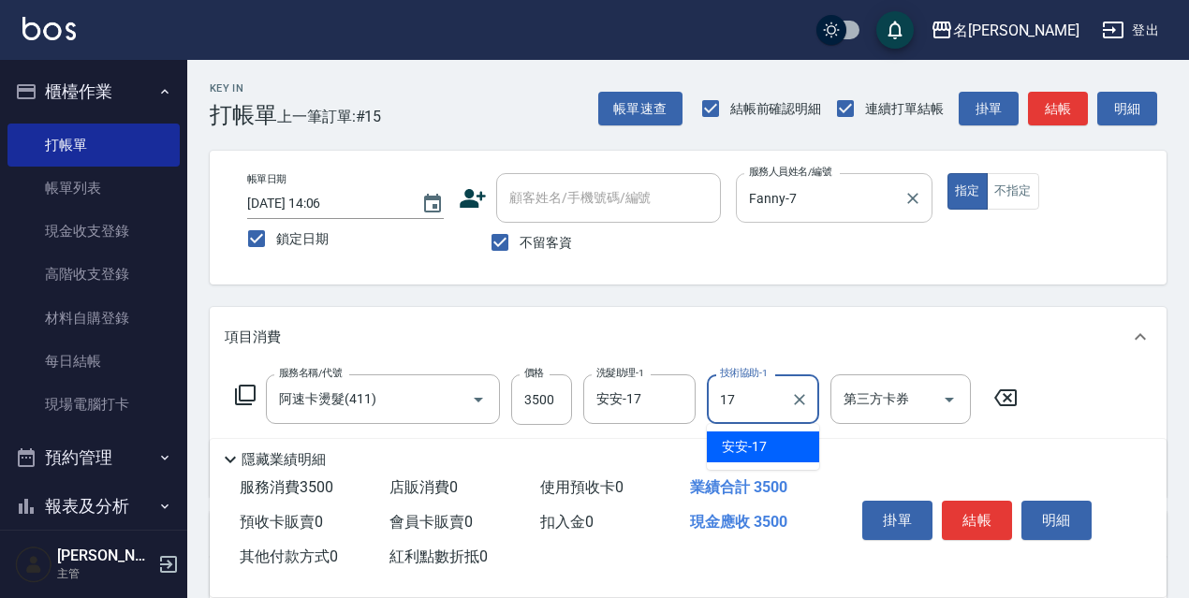
type input "安安-17"
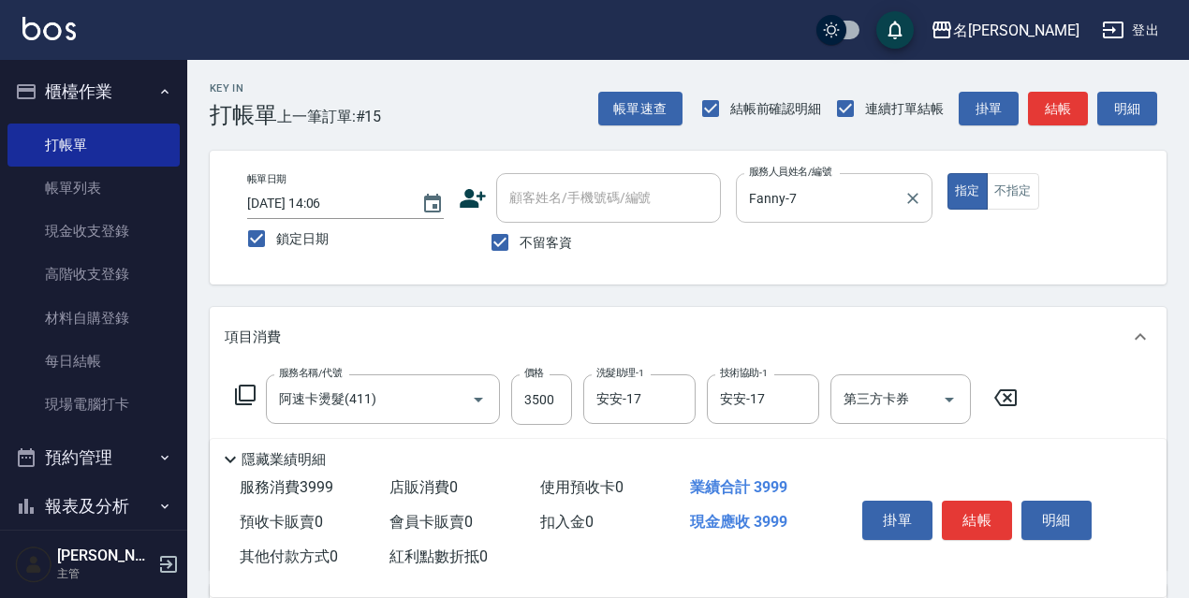
type input "頭皮隔離(700)"
type input "500"
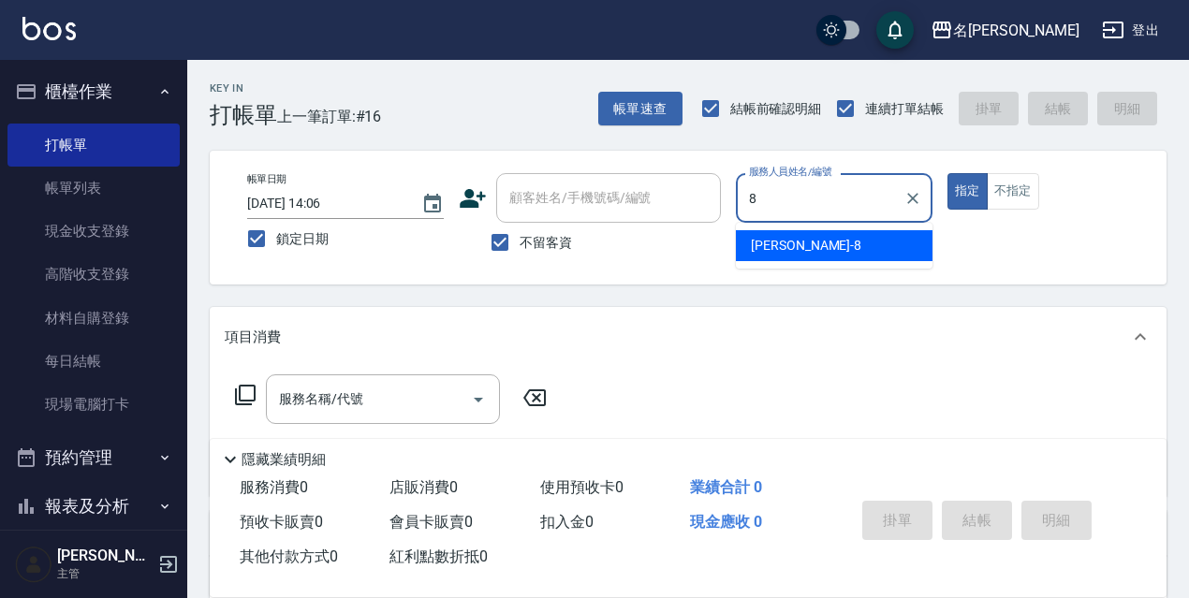
type input "Cindy-8"
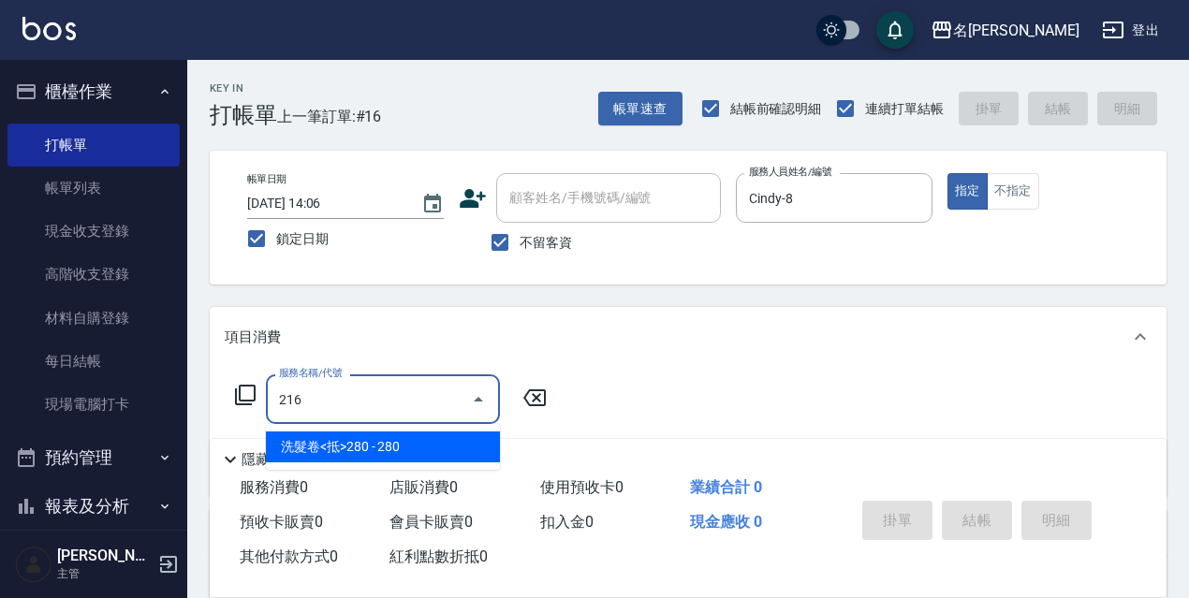
type input "洗髮卷<抵>280(216)"
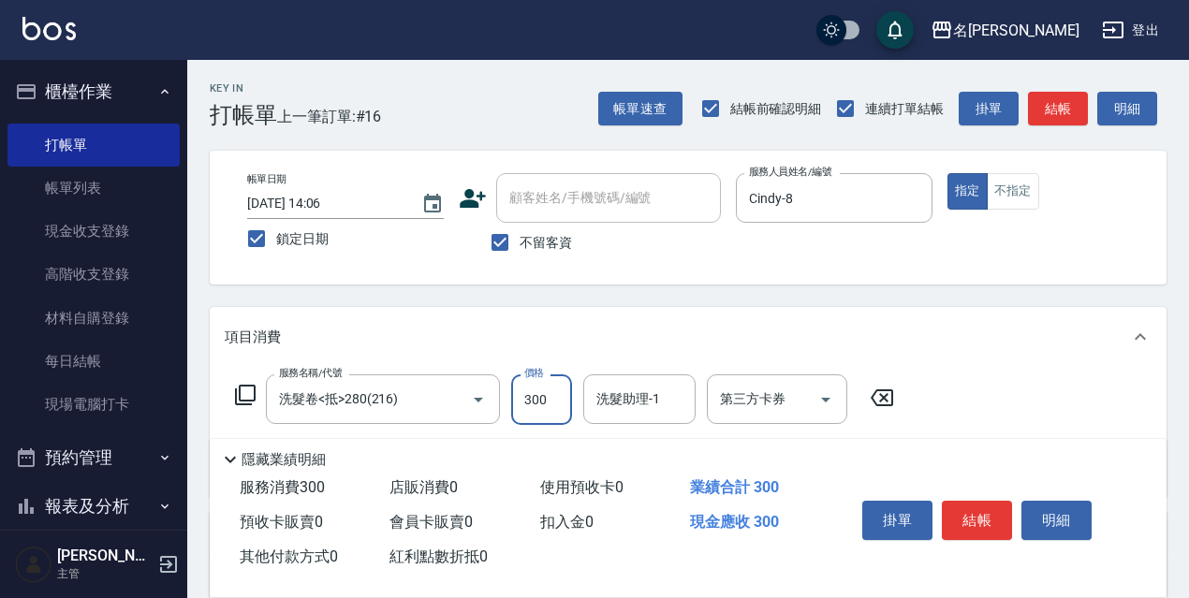
type input "300"
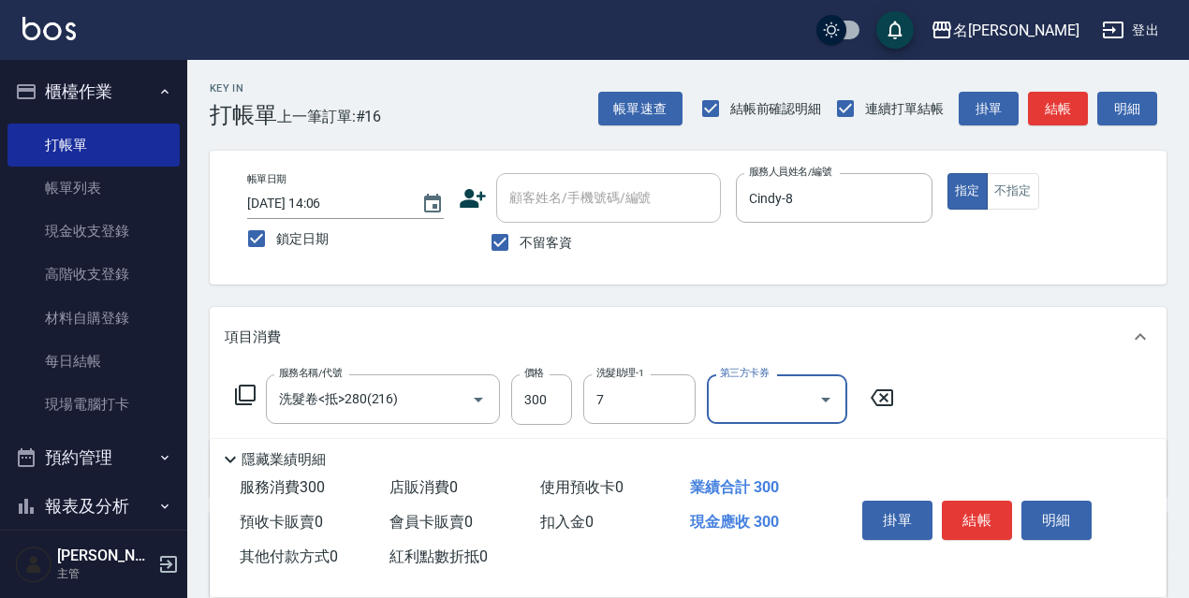
type input "Fanny-7"
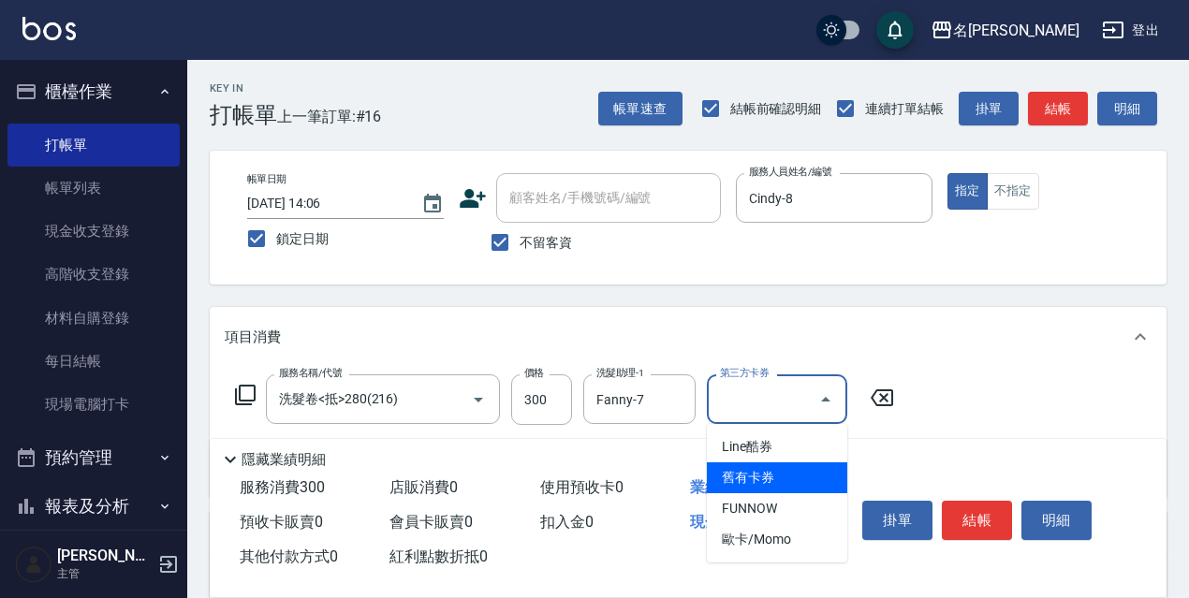
type input "舊有卡券"
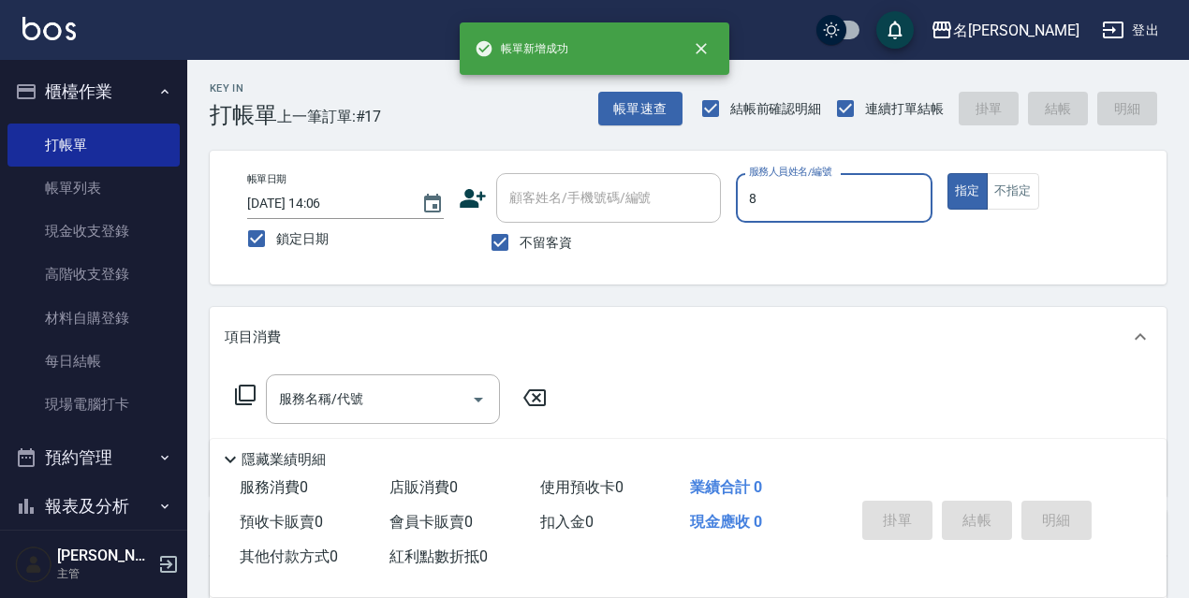
type input "Cindy-8"
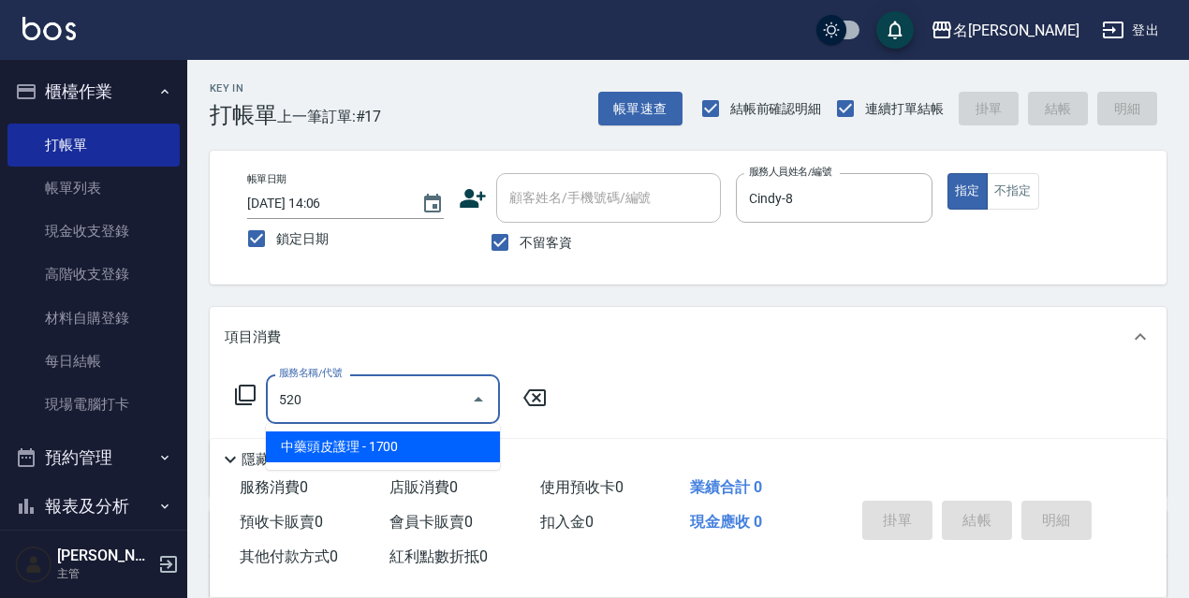
type input "中藥頭皮護理(520)"
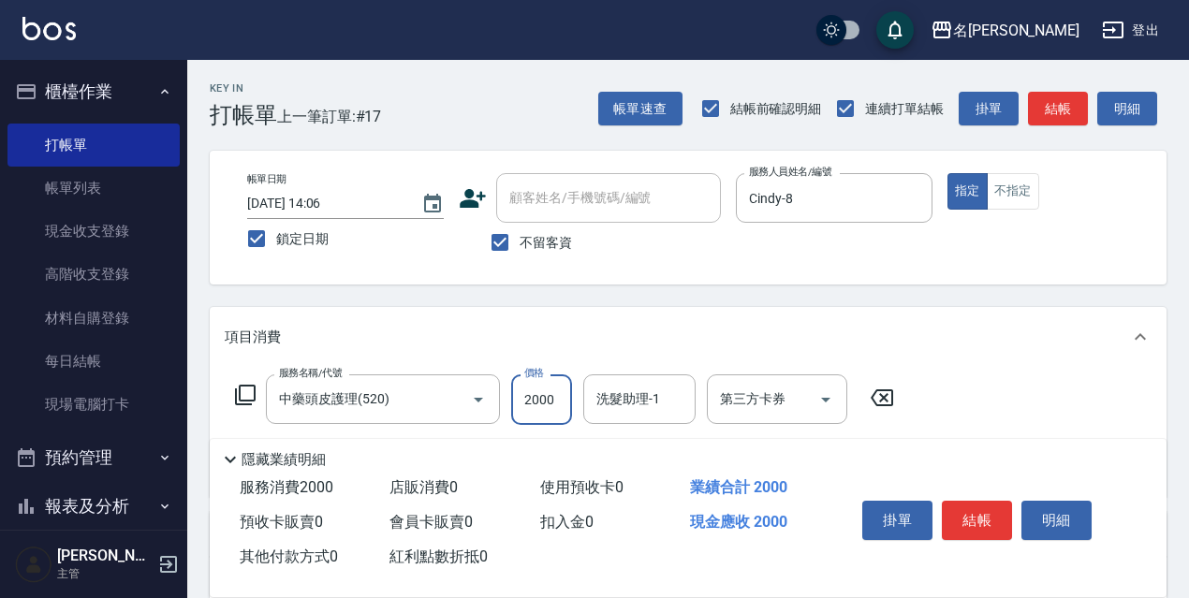
type input "2000"
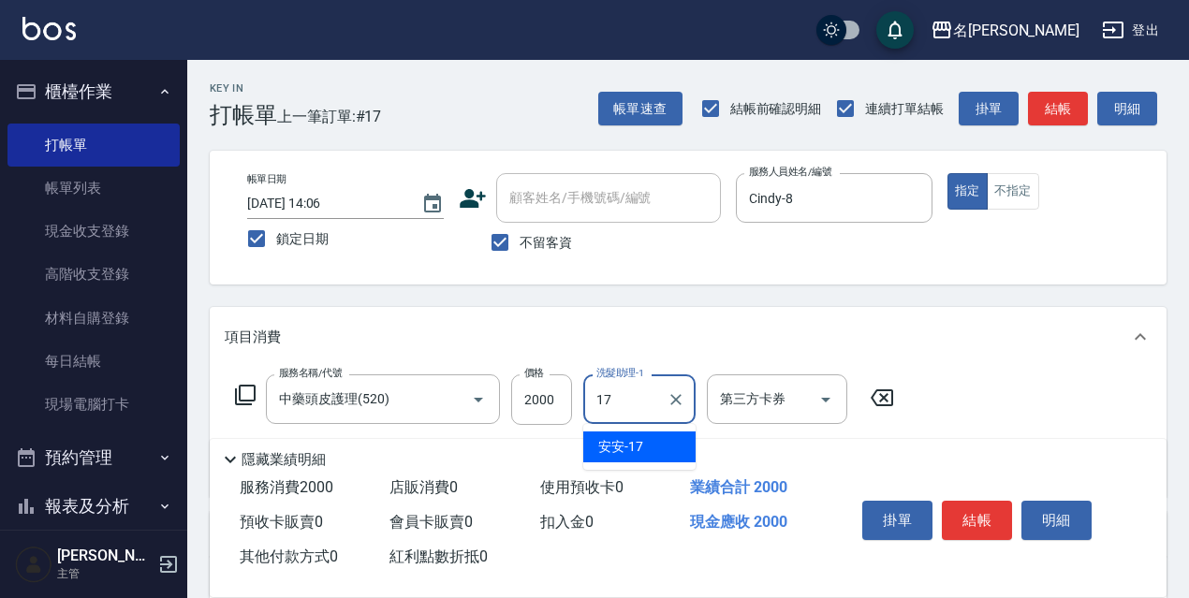
type input "安安-17"
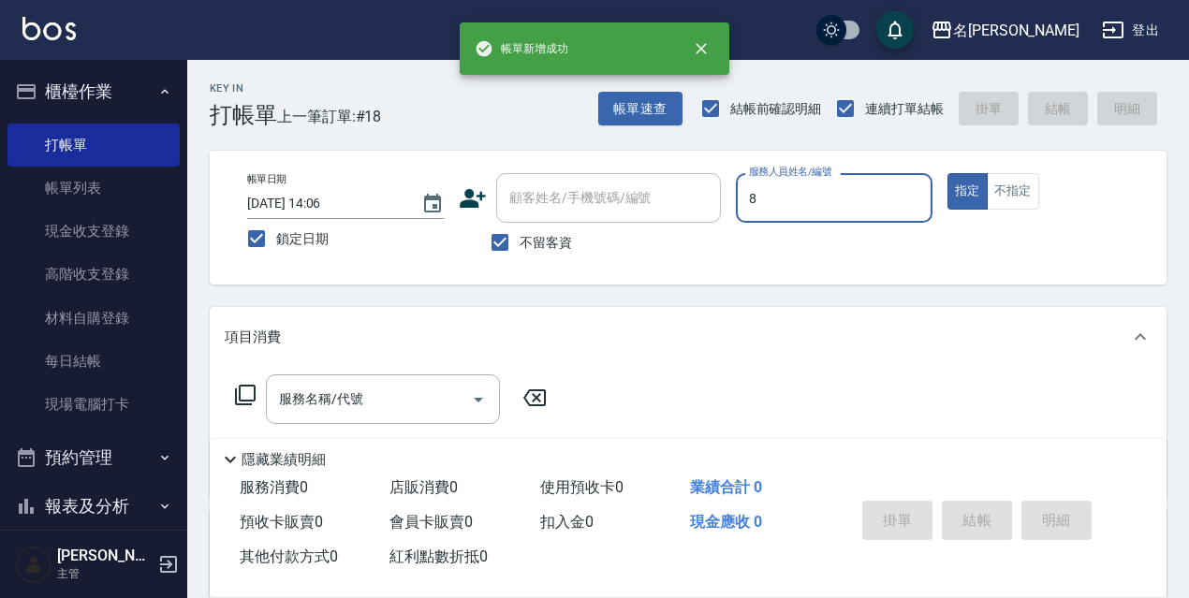
type input "Cindy-8"
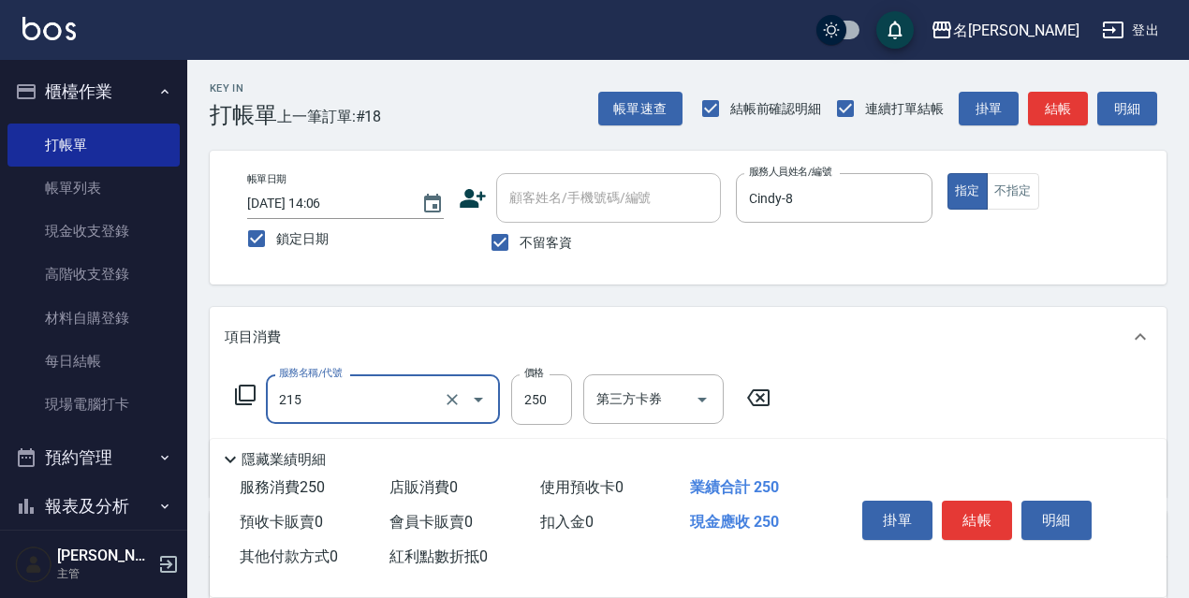
type input "洗髮卷<抵>250(215)"
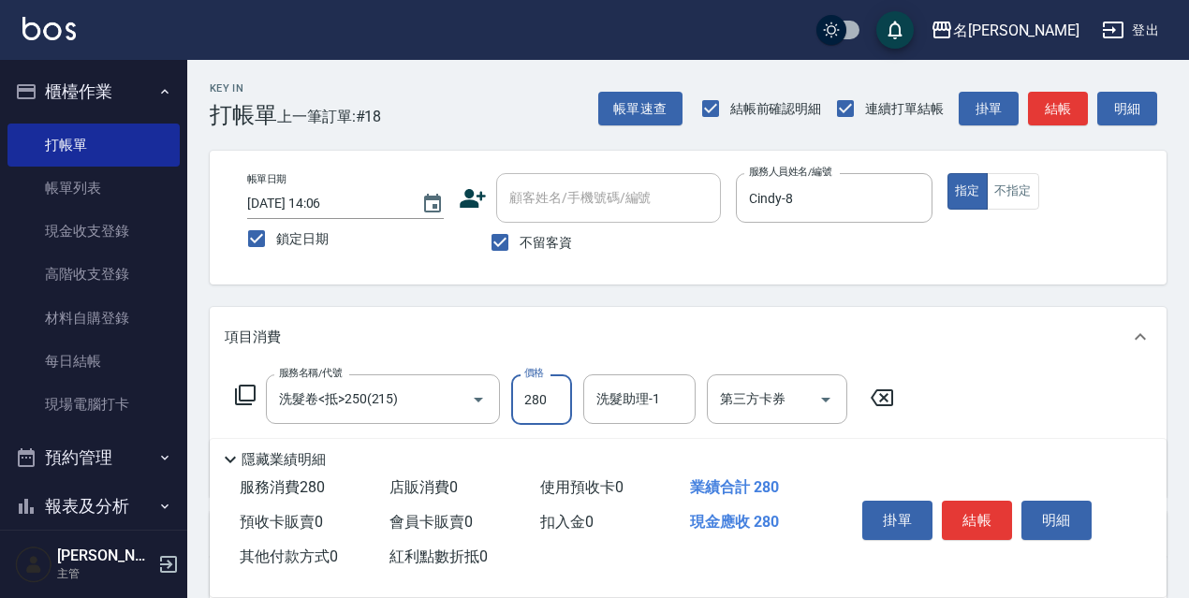
type input "280"
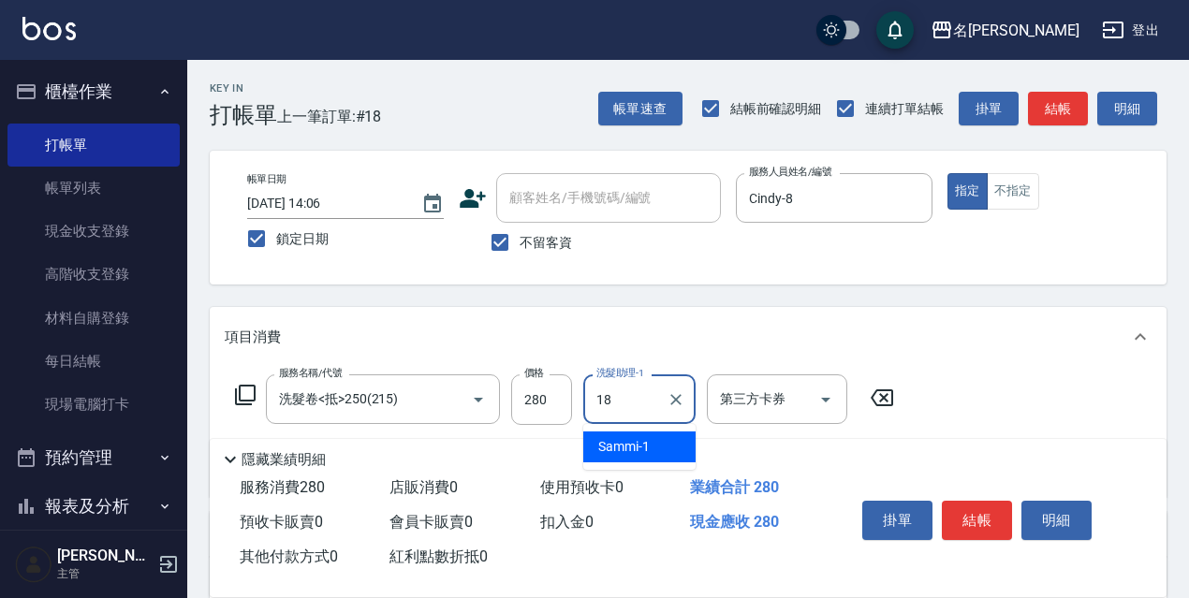
type input "[PERSON_NAME]-18"
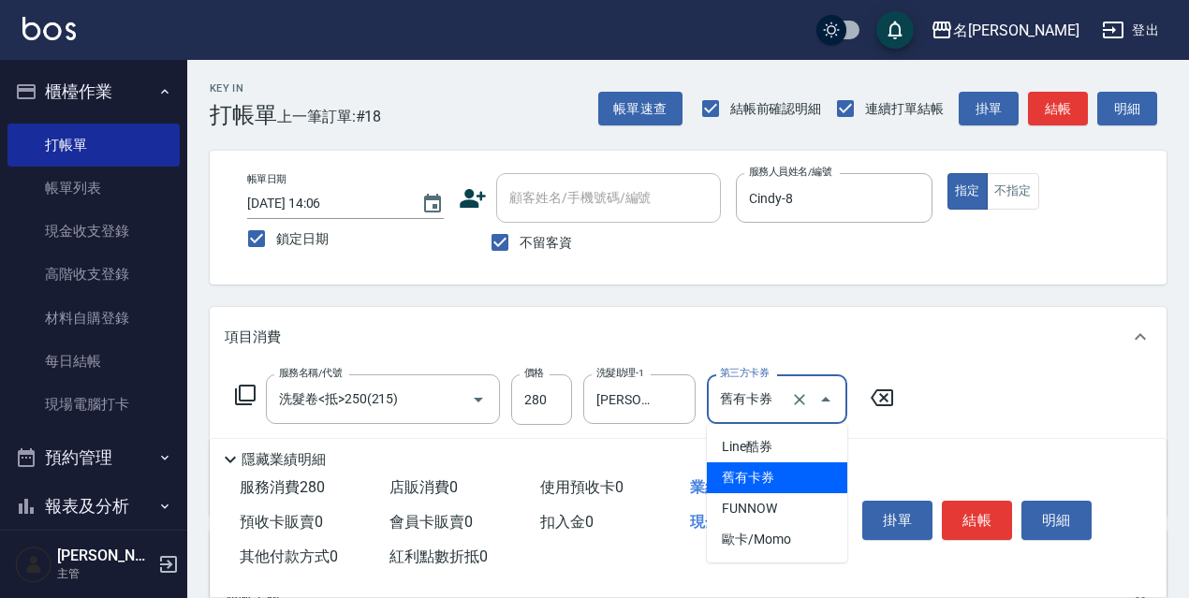
type input "舊有卡券"
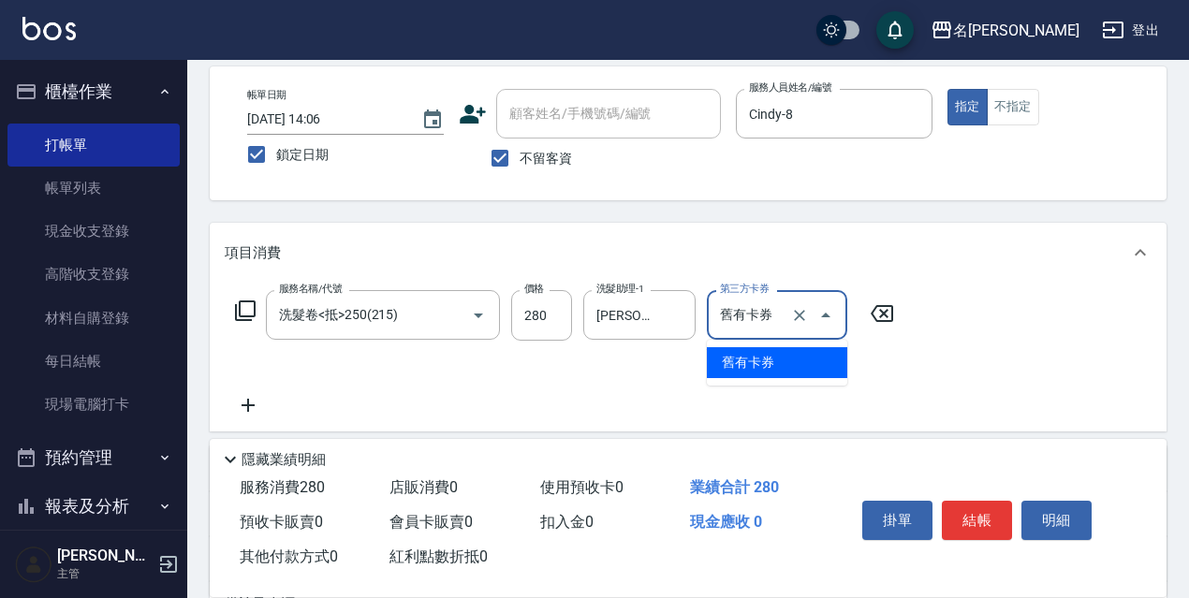
scroll to position [99, 0]
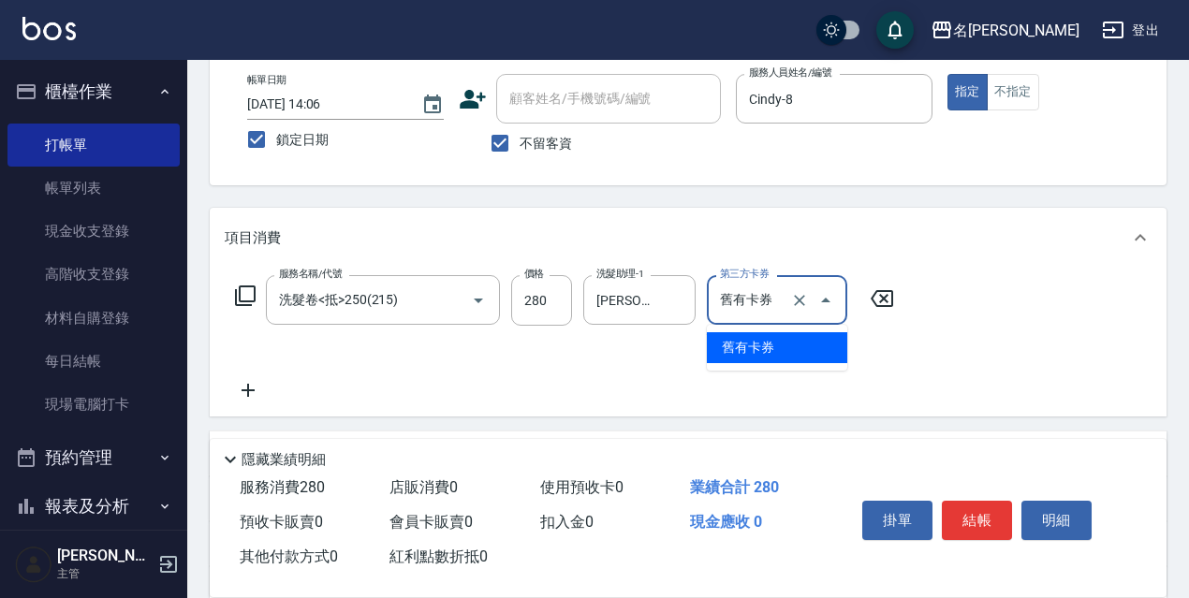
click at [804, 306] on icon "Clear" at bounding box center [799, 300] width 19 height 19
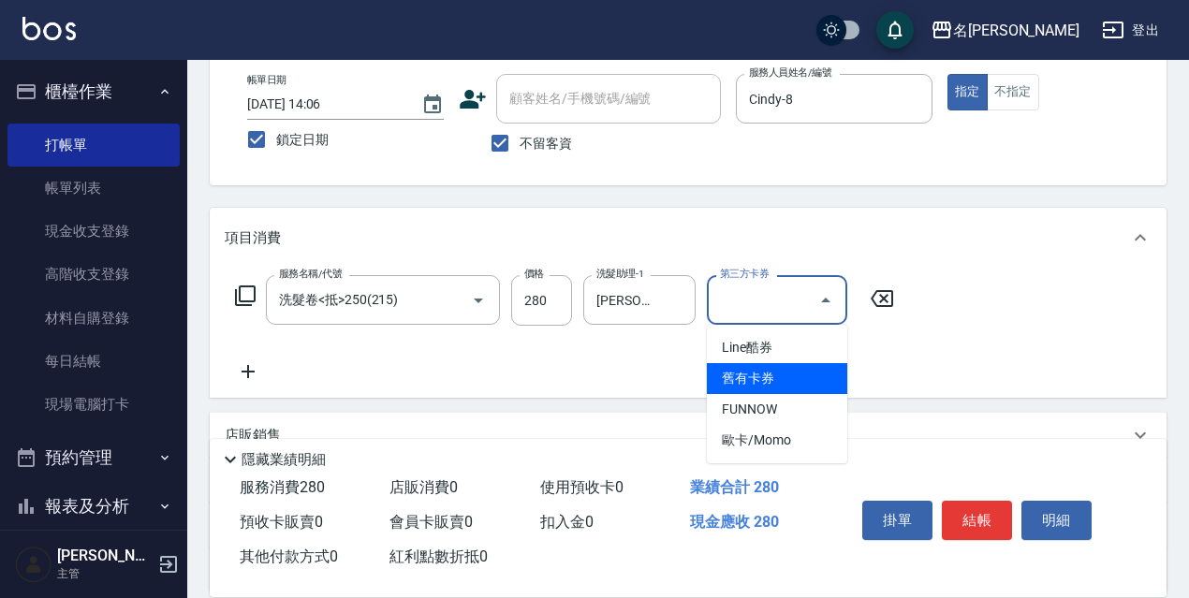
click at [788, 369] on span "舊有卡券" at bounding box center [777, 378] width 140 height 31
type input "舊有卡券"
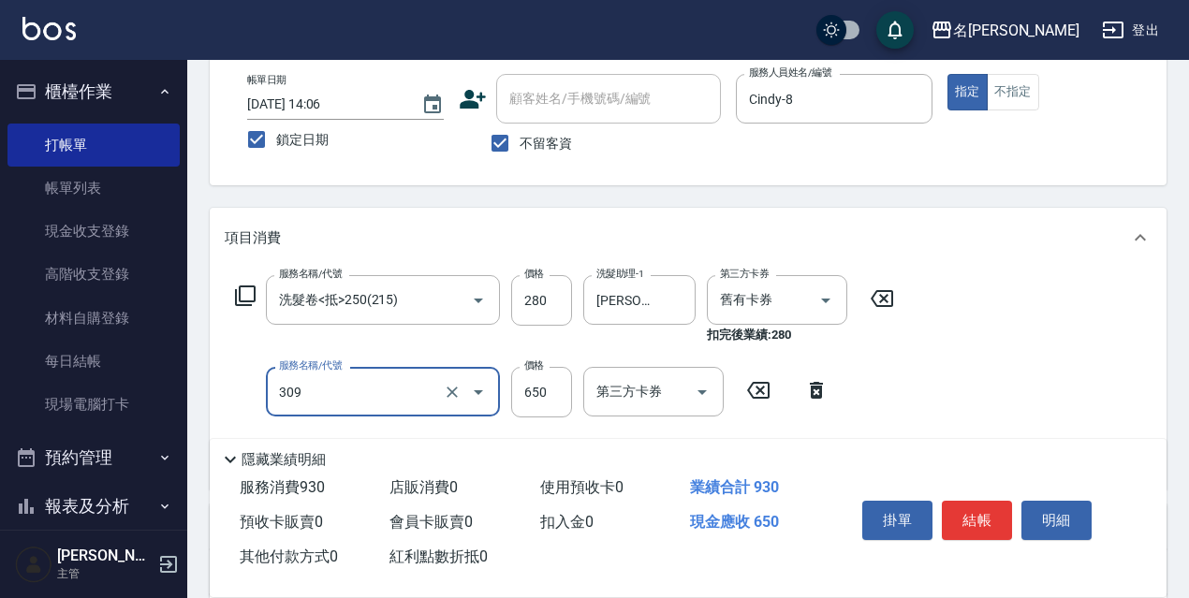
type input "剪髮650(309)"
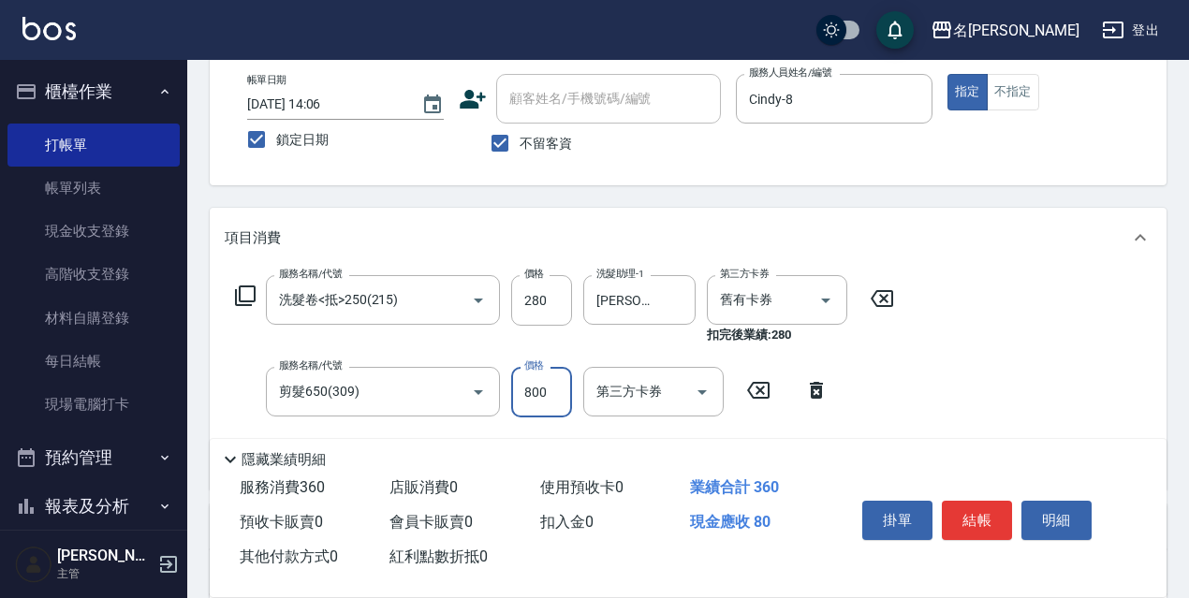
type input "800"
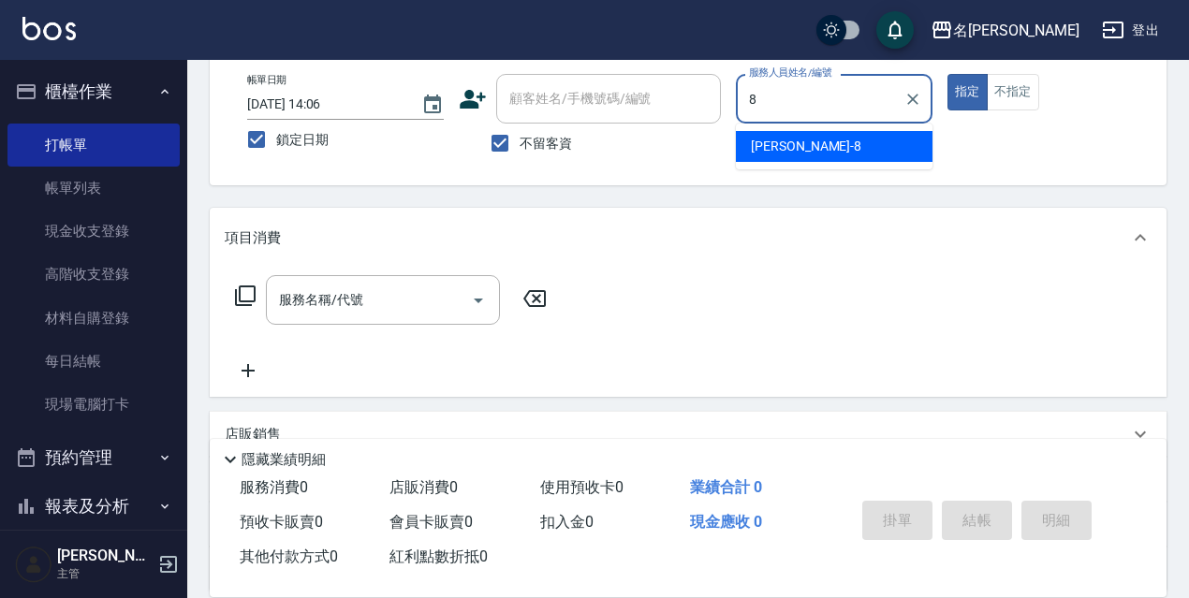
type input "Cindy-8"
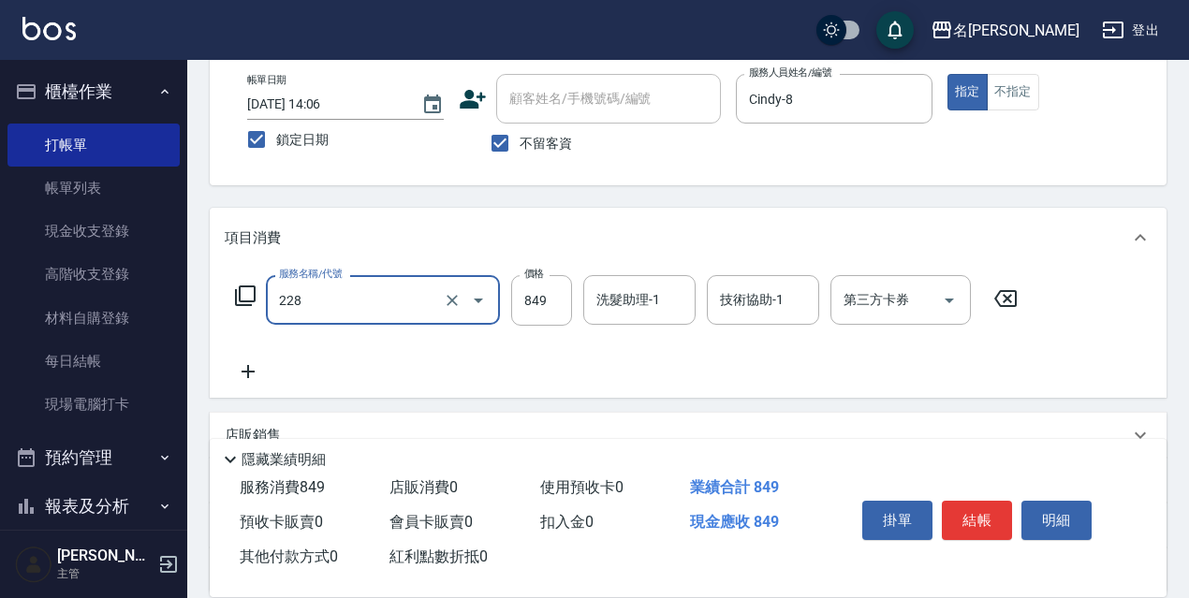
type input "[PERSON_NAME]理療SPA(228)"
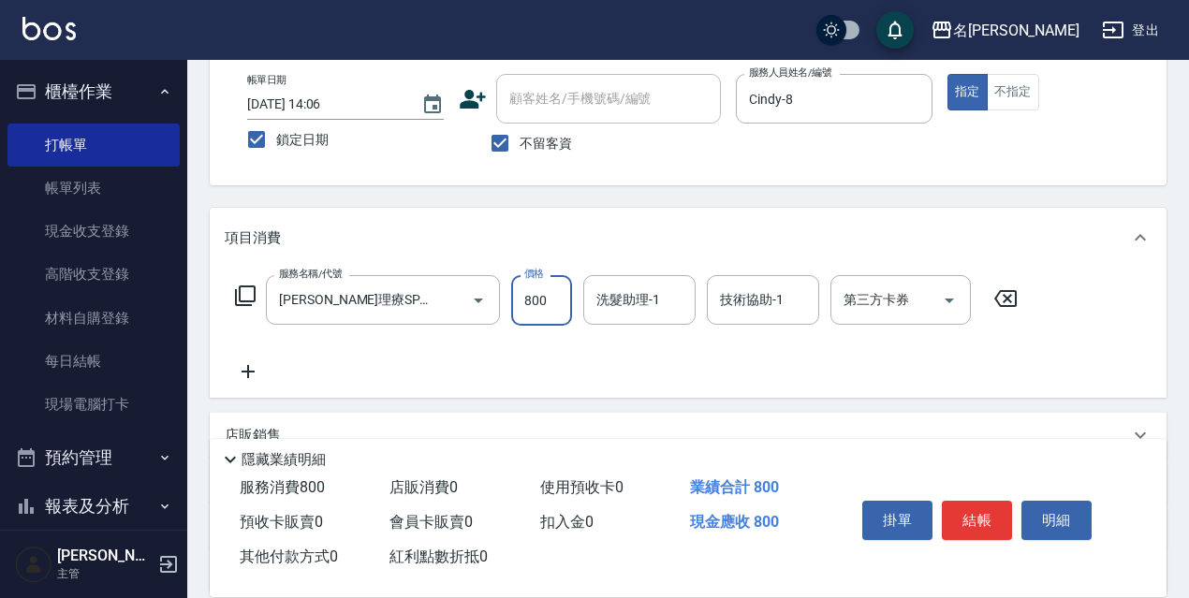
type input "800"
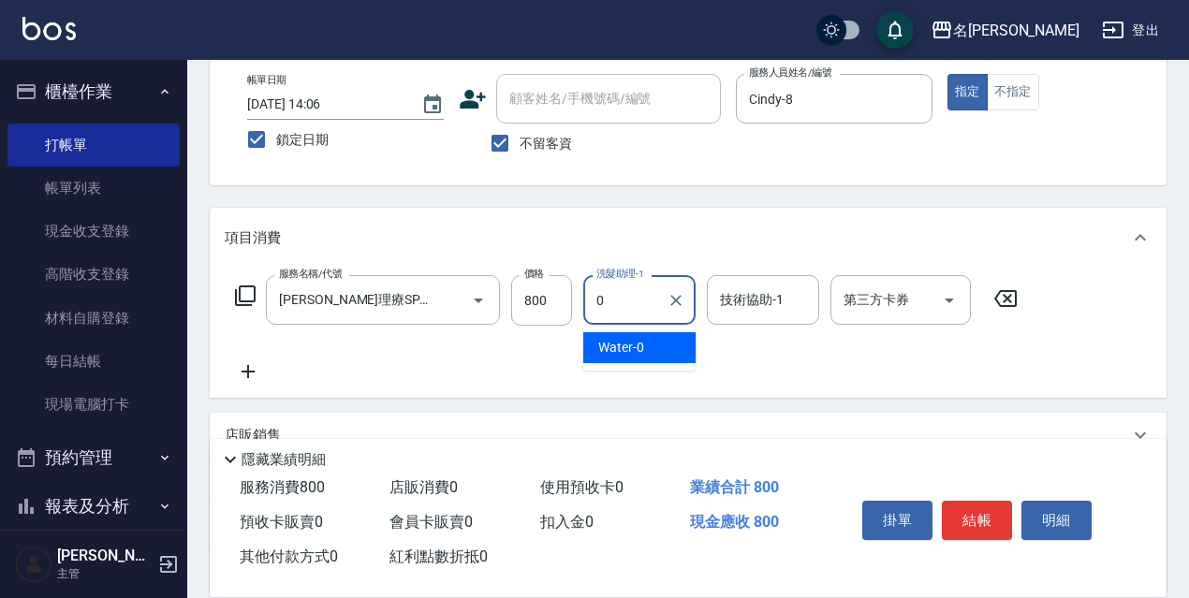
type input "Water-0"
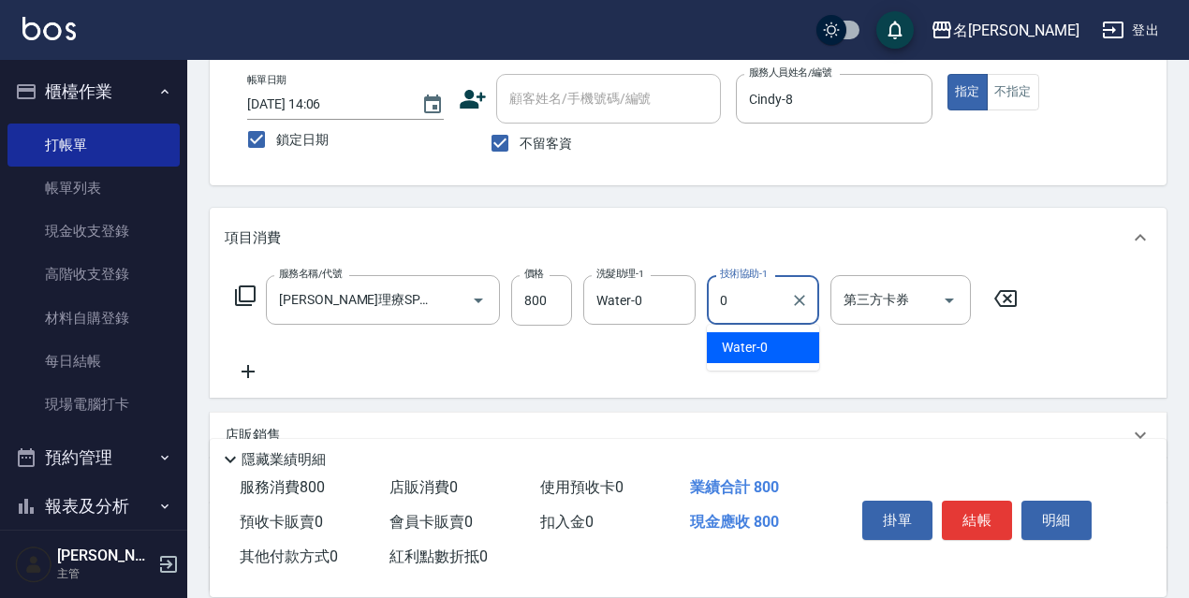
type input "Water-0"
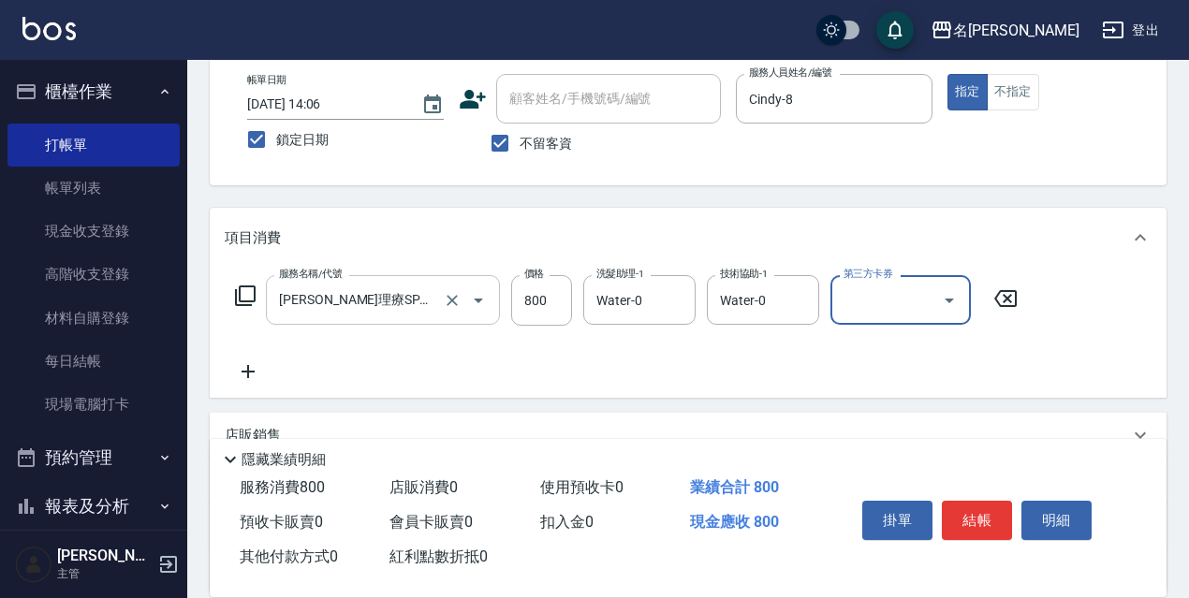
drag, startPoint x: 406, startPoint y: 287, endPoint x: 414, endPoint y: 296, distance: 11.3
click at [408, 293] on input "[PERSON_NAME]理療SPA(228)" at bounding box center [356, 300] width 165 height 33
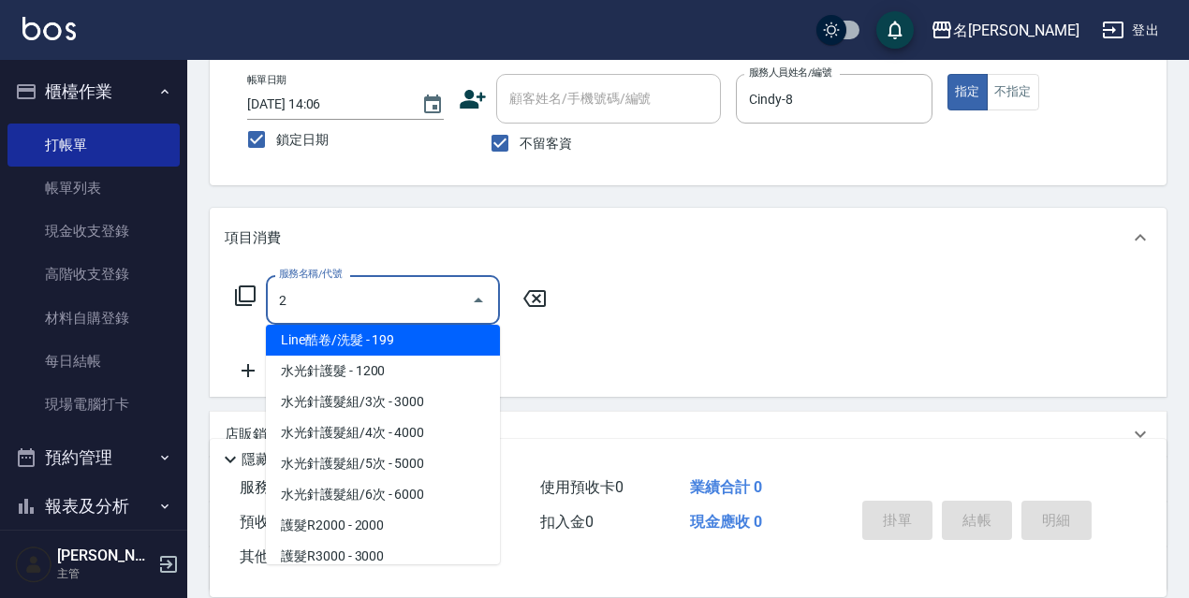
scroll to position [0, 0]
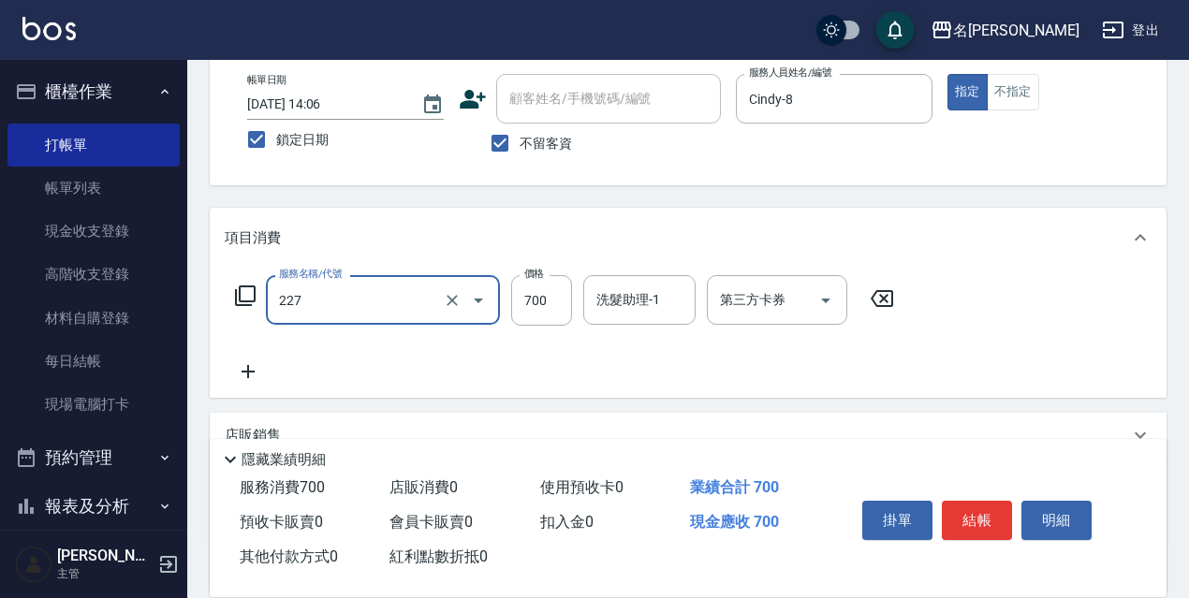
type input "頭皮角質大掃除(227)"
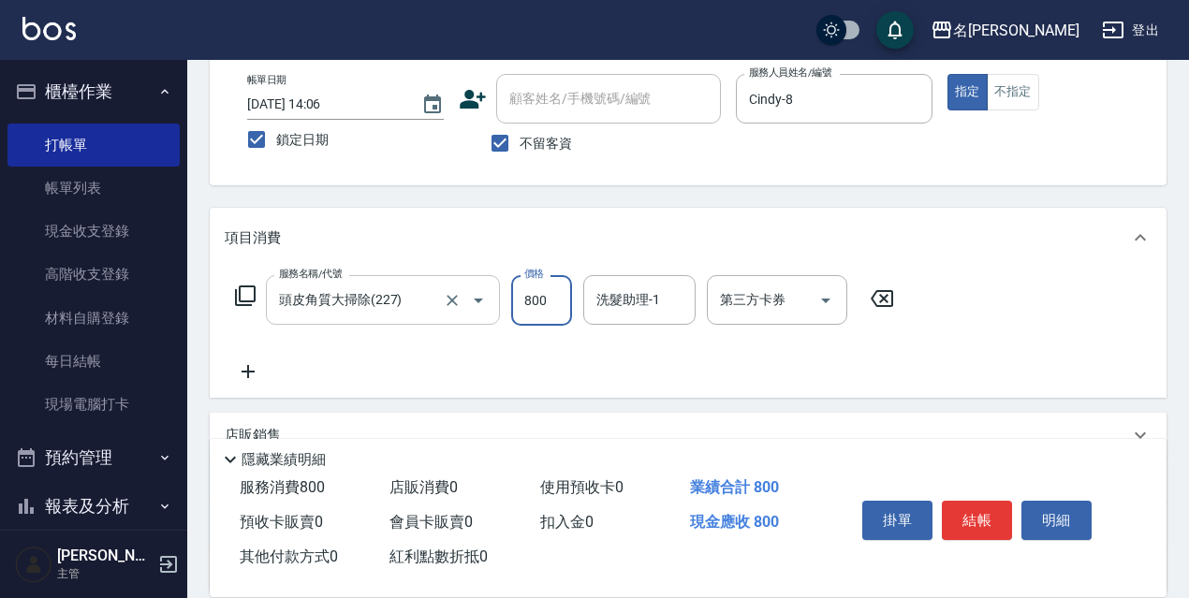
type input "800"
type input "Water-0"
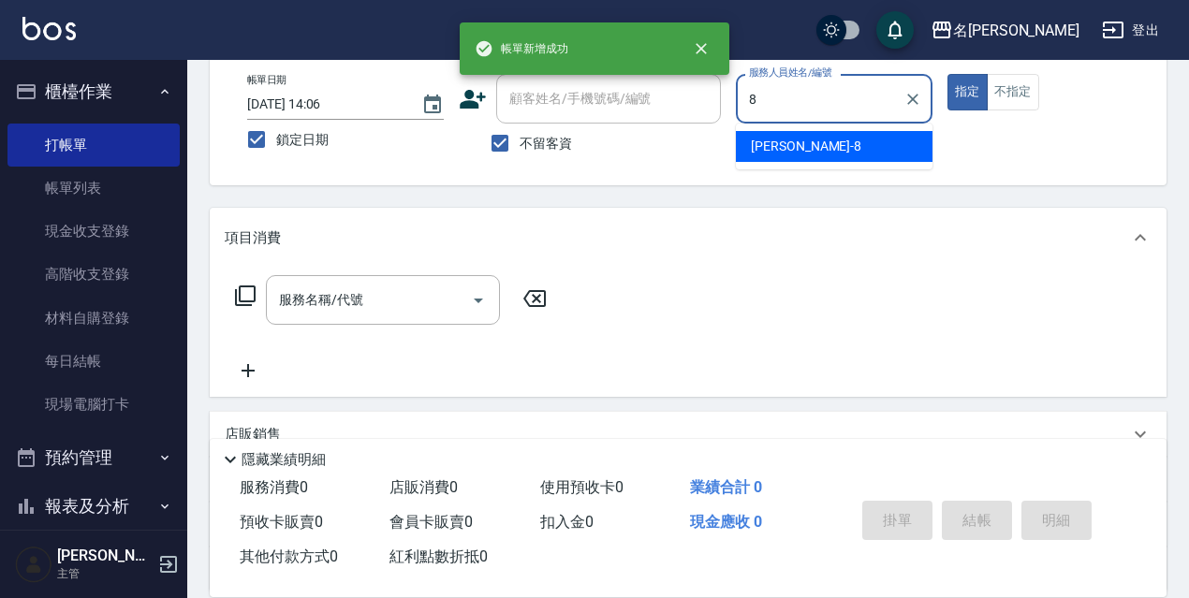
type input "Cindy-8"
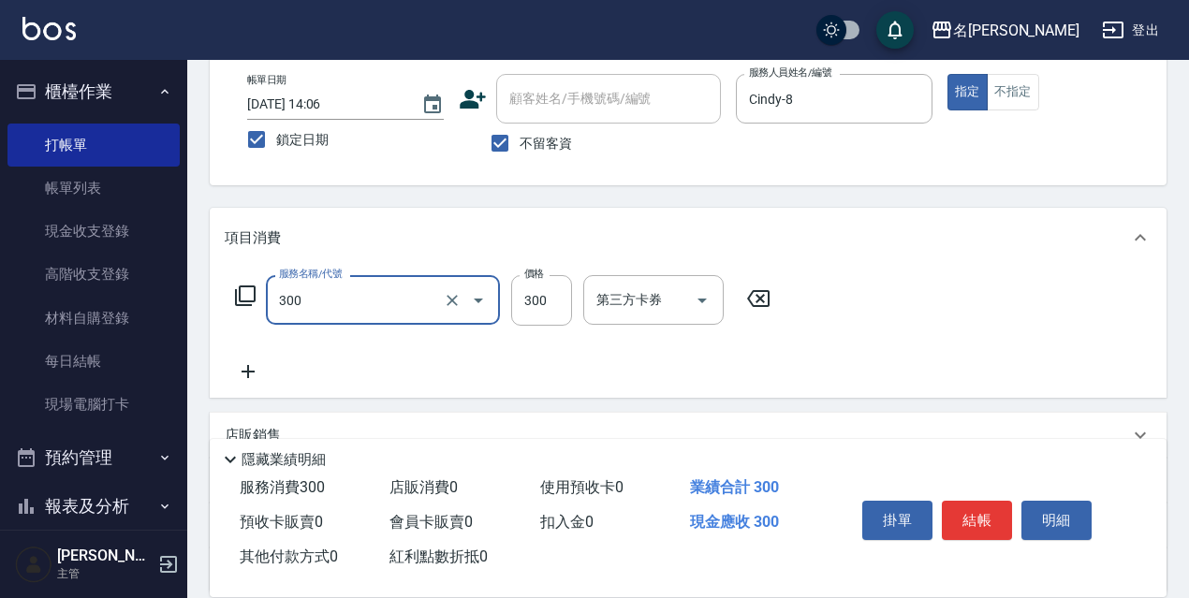
type input "洗髮300(300)"
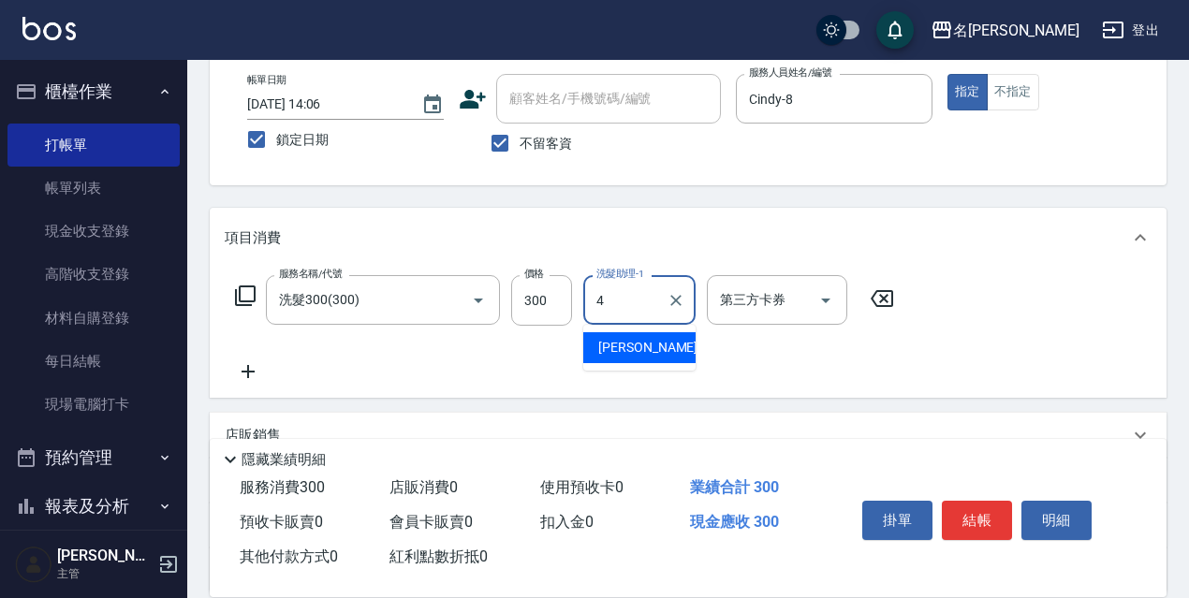
type input "[PERSON_NAME]-4"
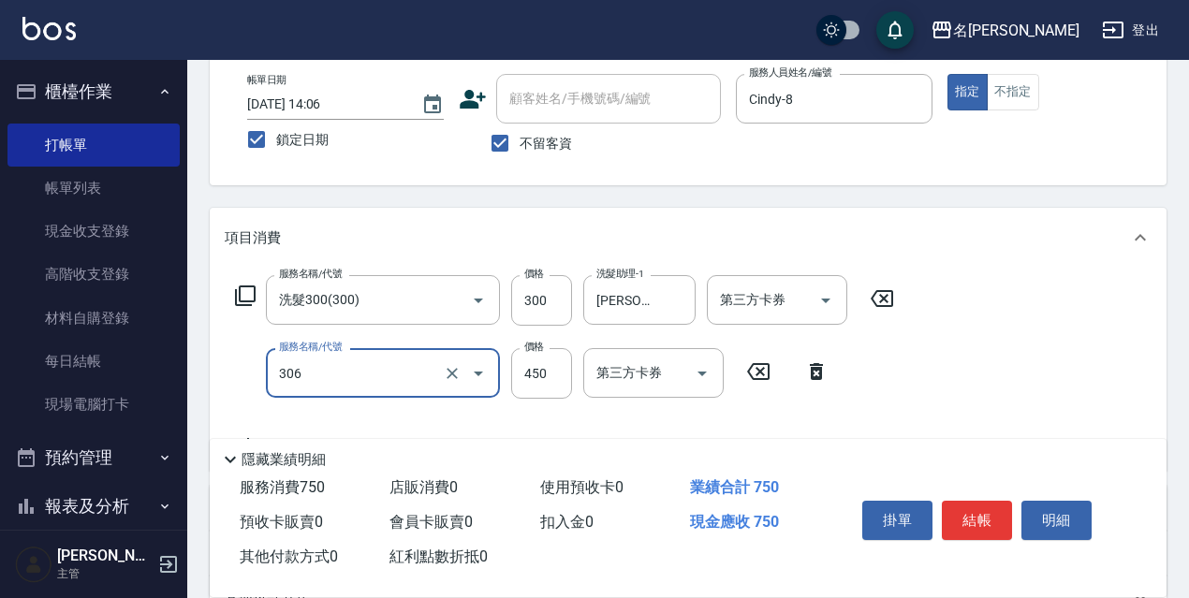
type input "剪髮450(306)"
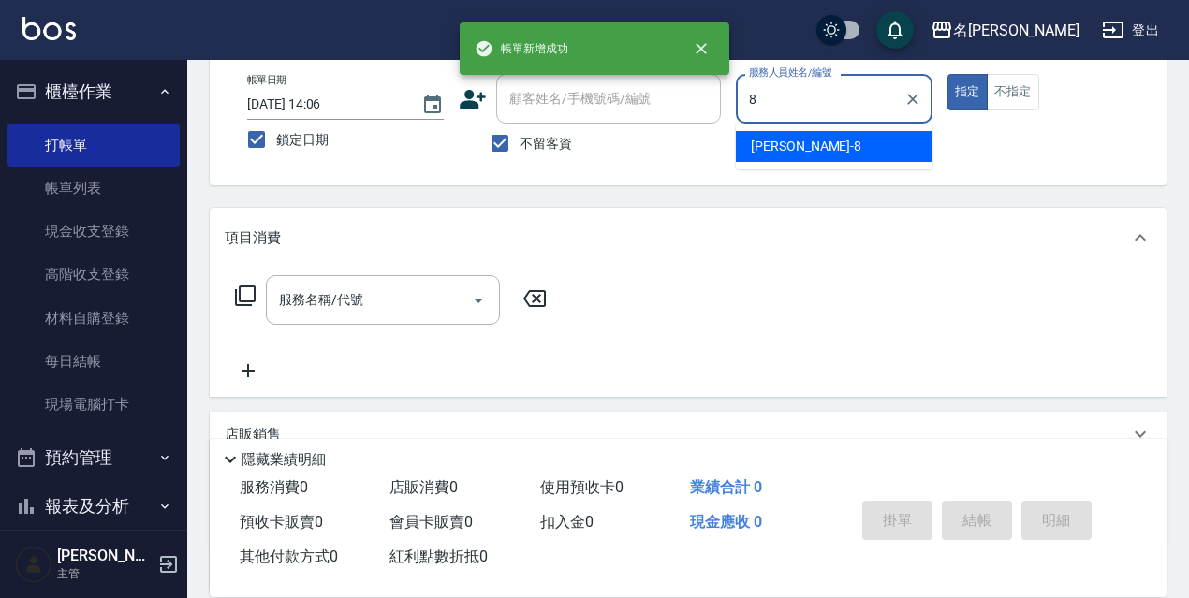
type input "Cindy-8"
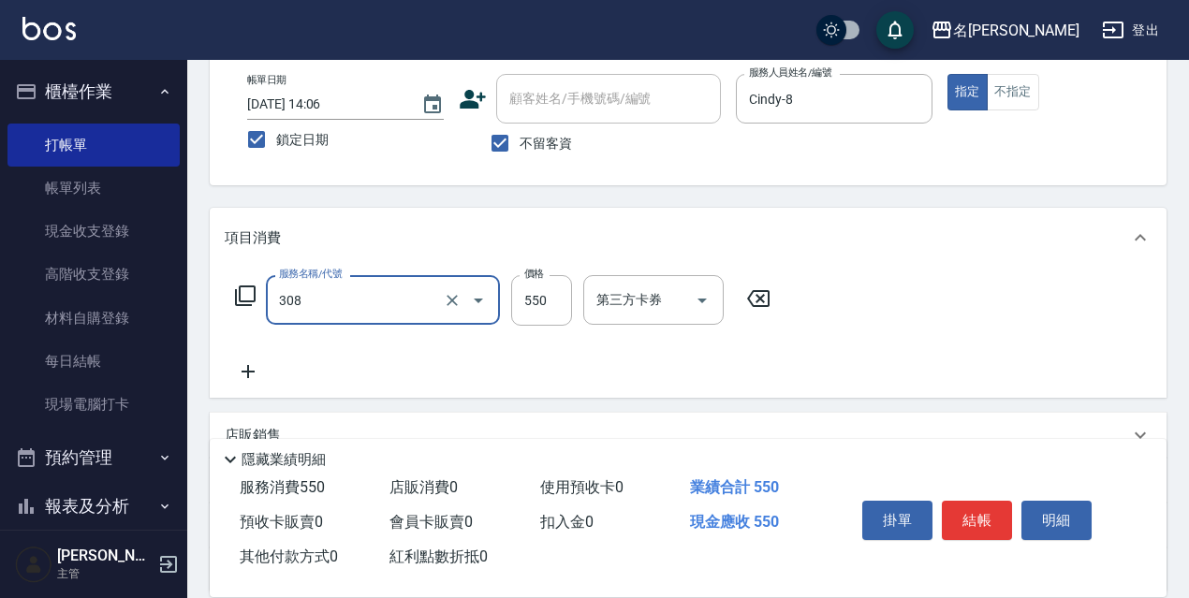
type input "剪髮550(308)"
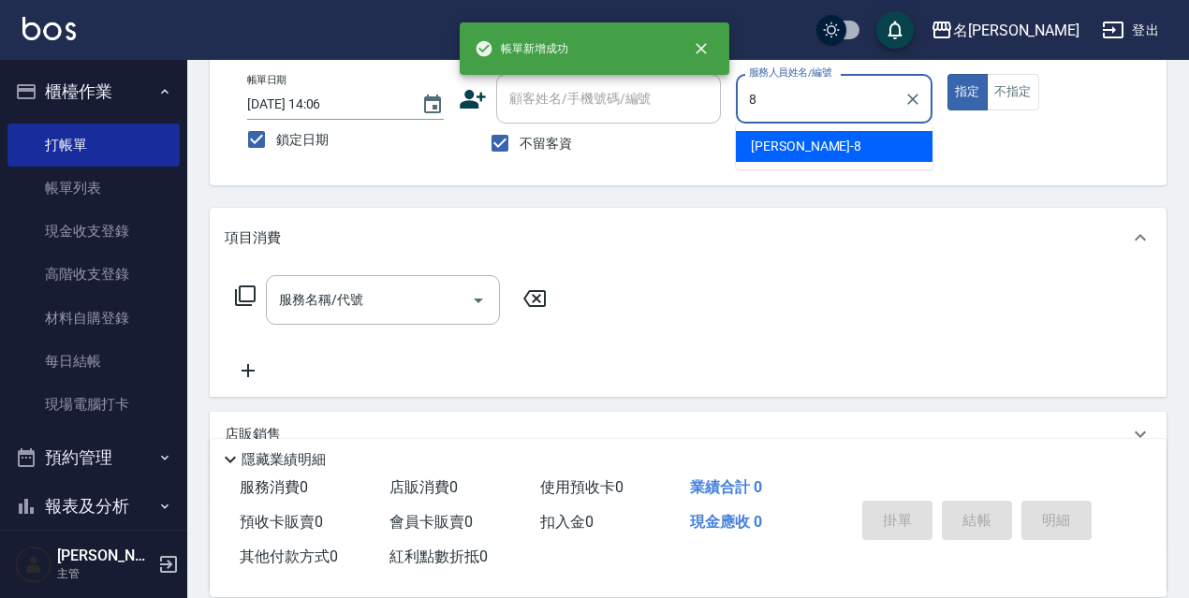
type input "Cindy-8"
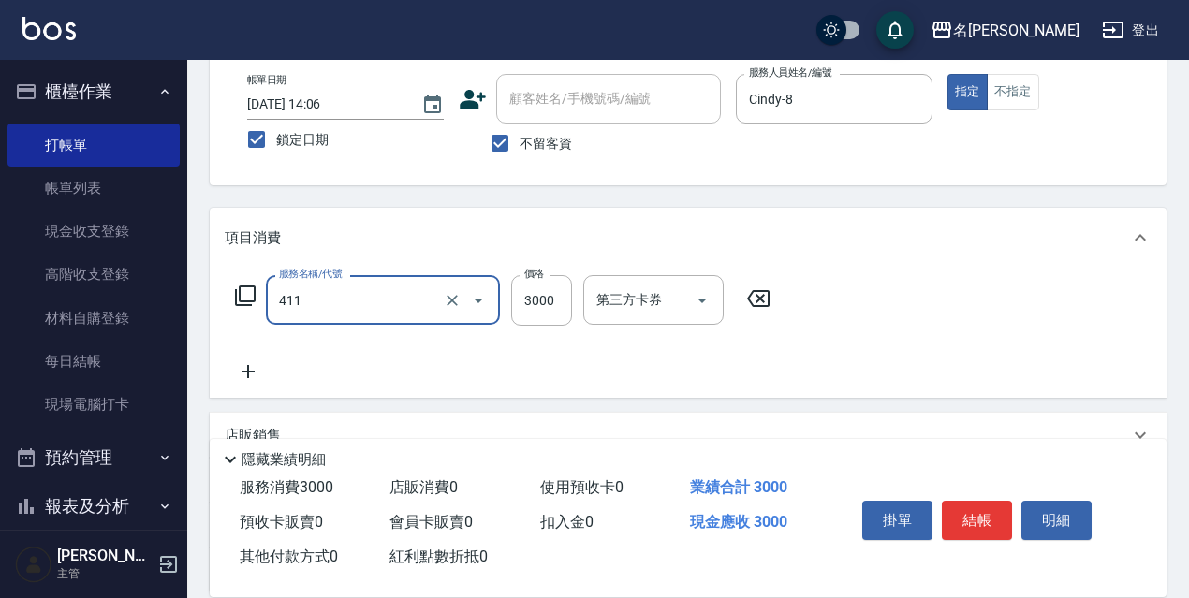
type input "阿速卡燙髮(411)"
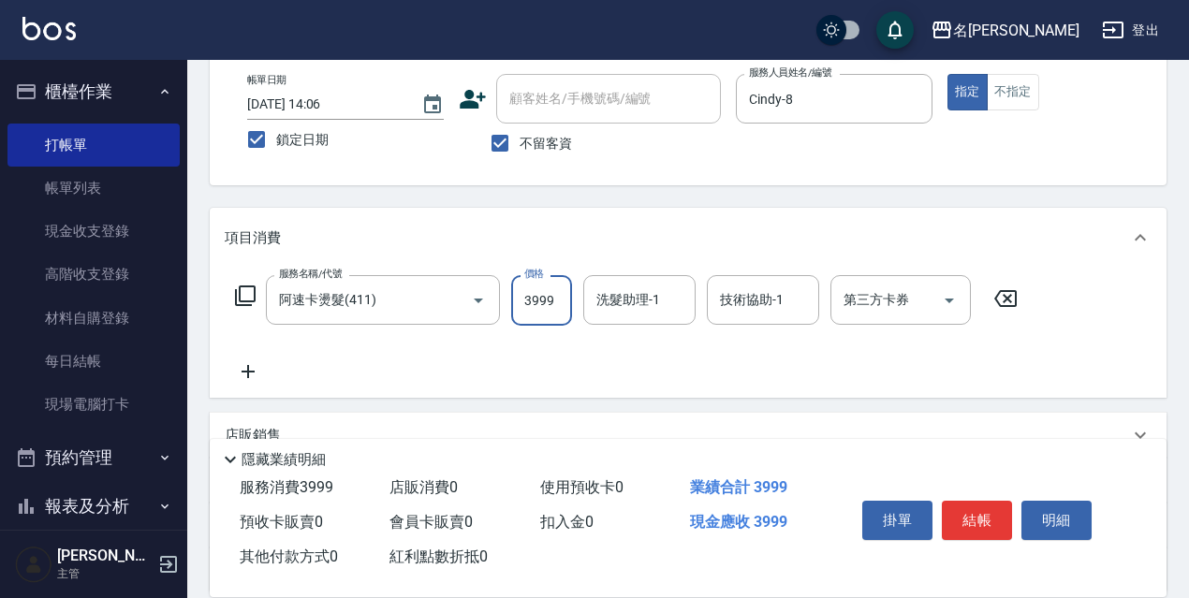
type input "3999"
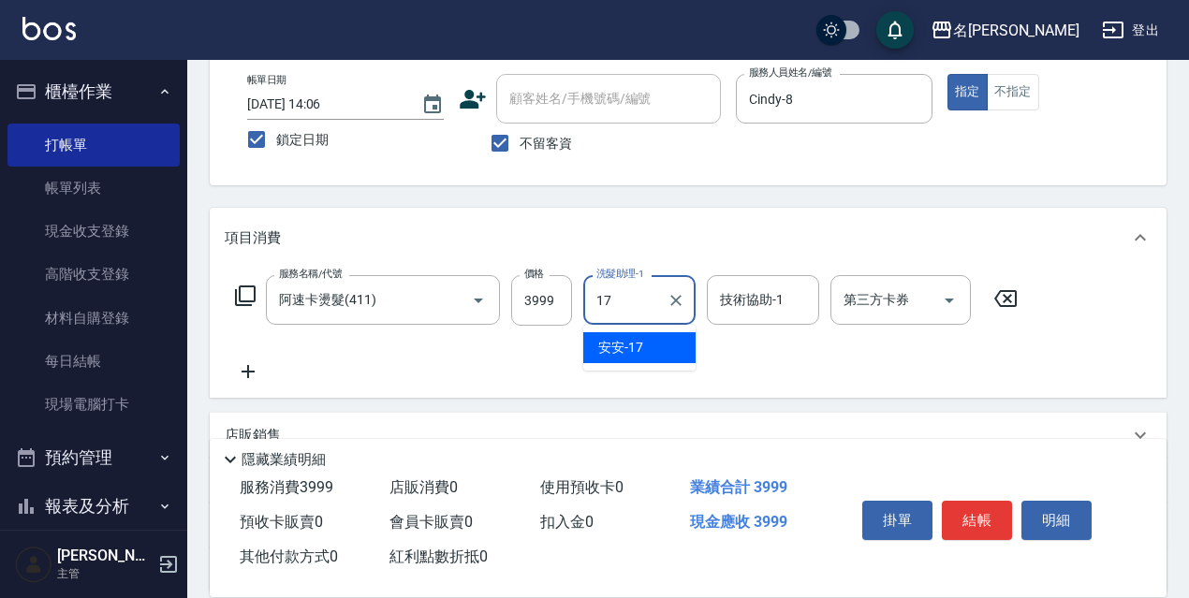
type input "安安-17"
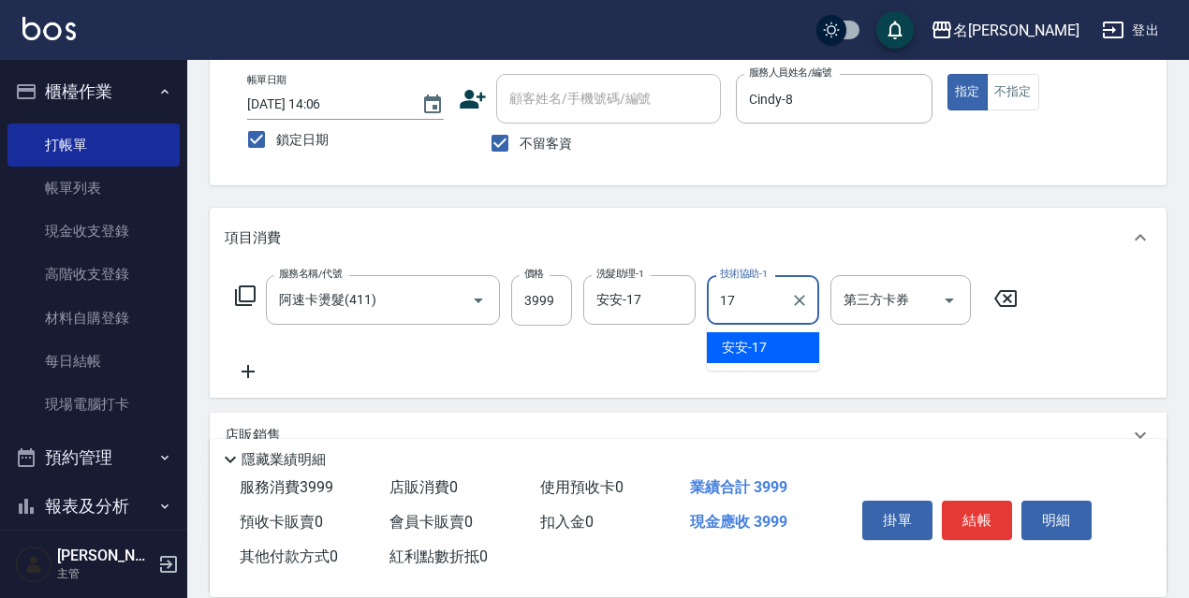
type input "安安-17"
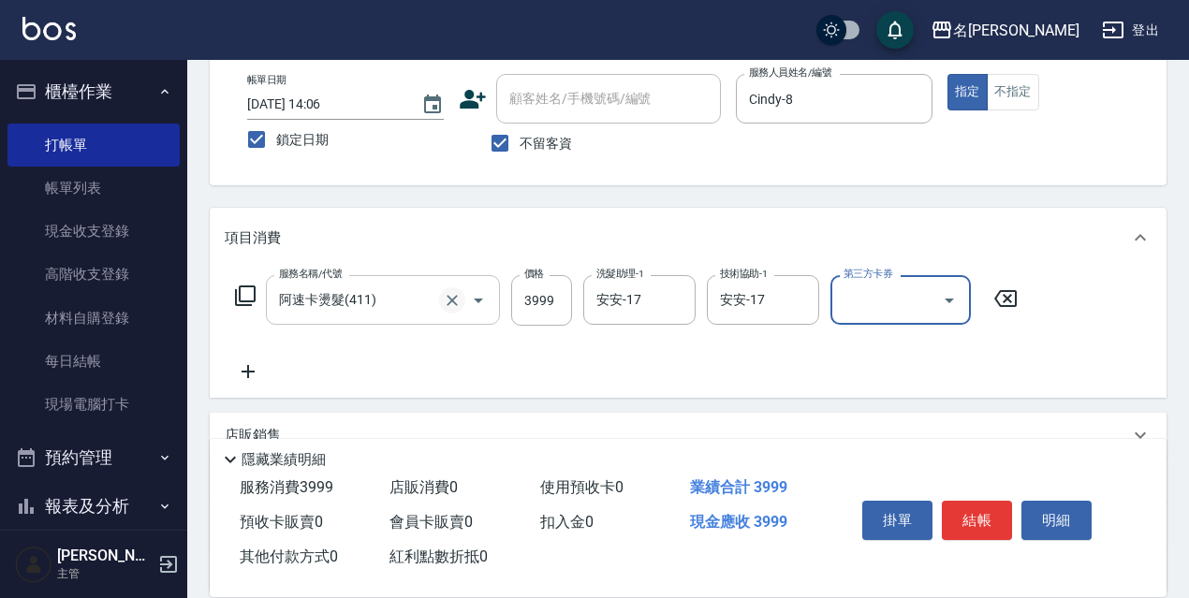
click at [442, 305] on button "Clear" at bounding box center [452, 300] width 26 height 26
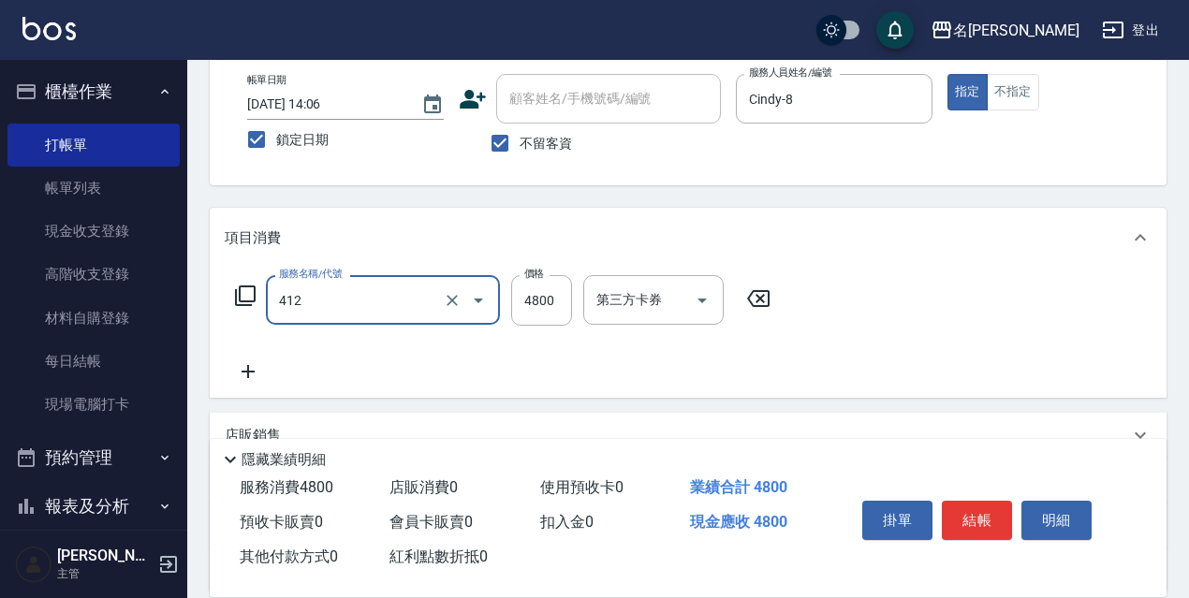
type input "阿速卡醫學燙髮(412)"
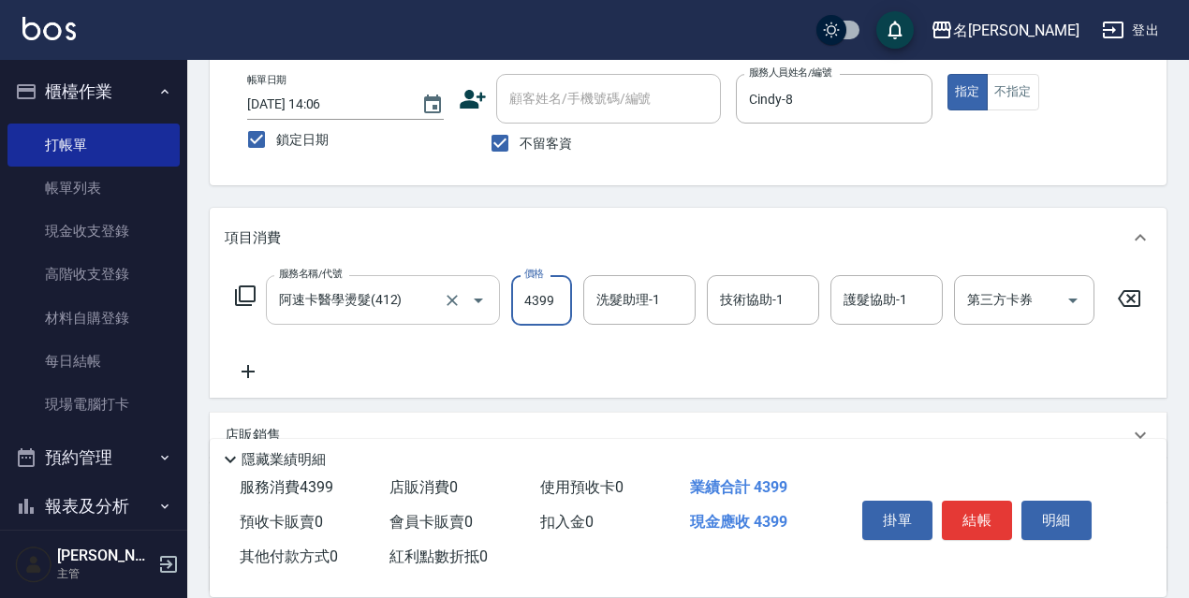
type input "4399"
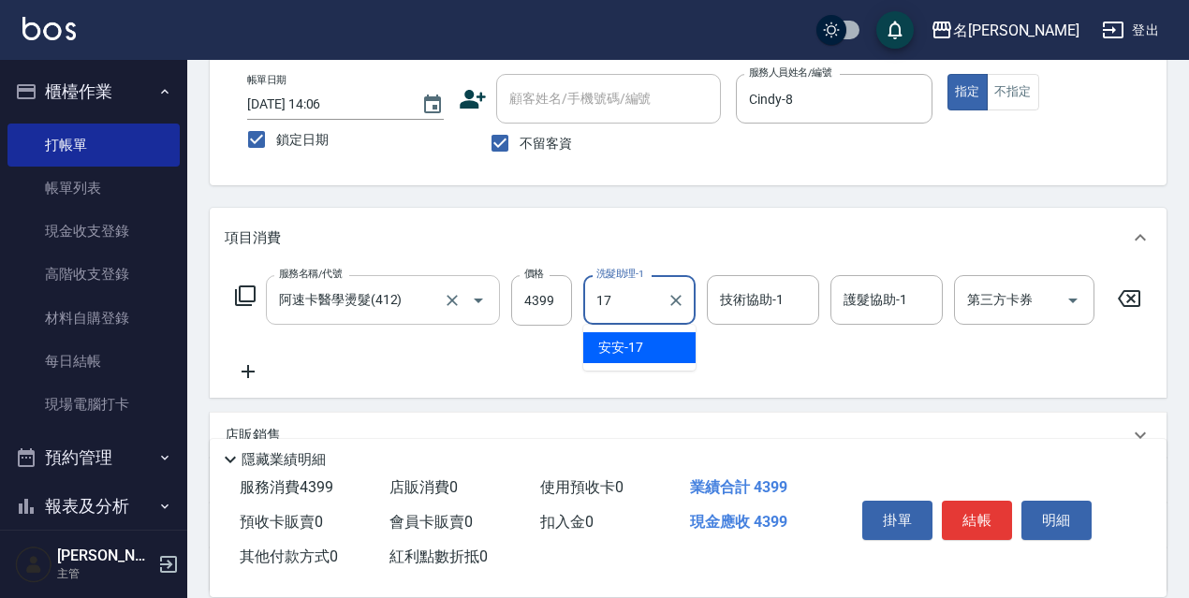
type input "安安-17"
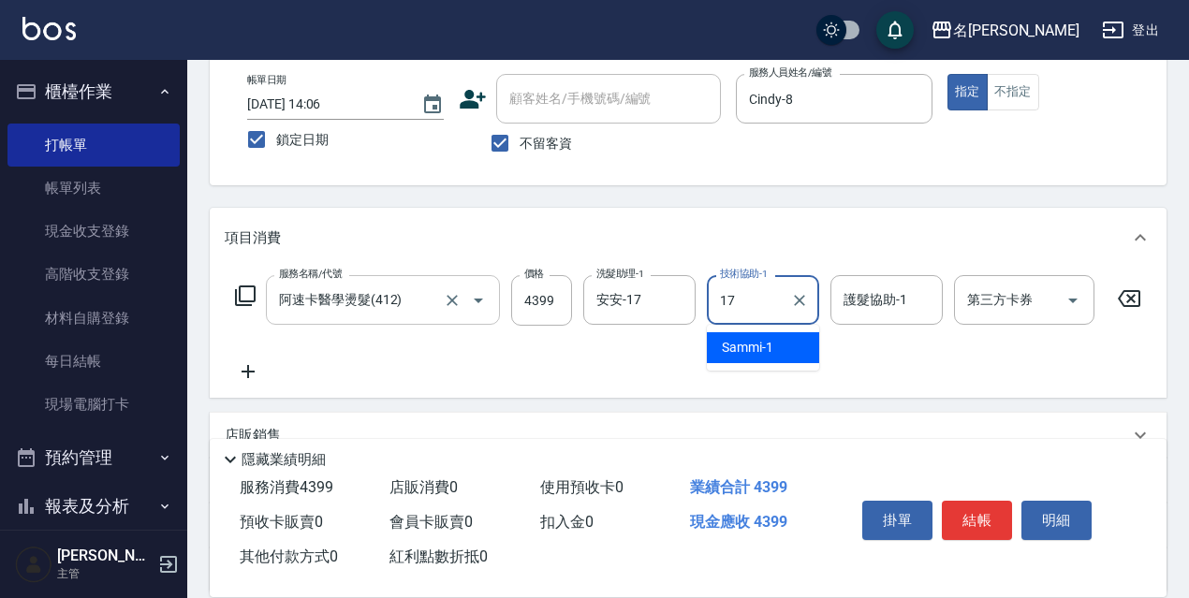
type input "安安-17"
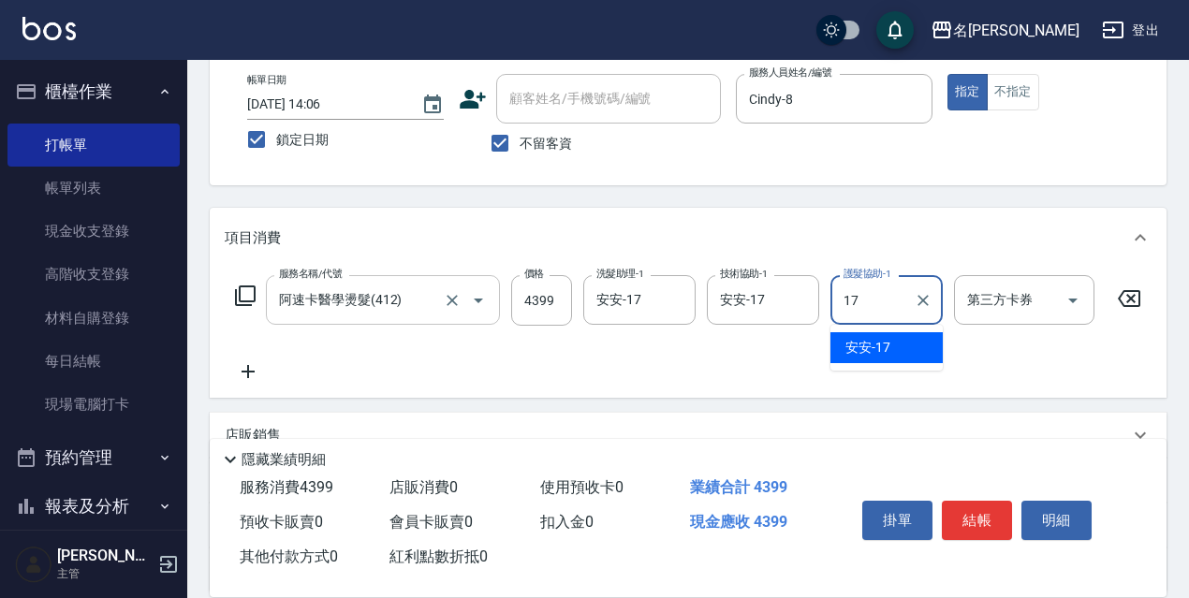
type input "安安-17"
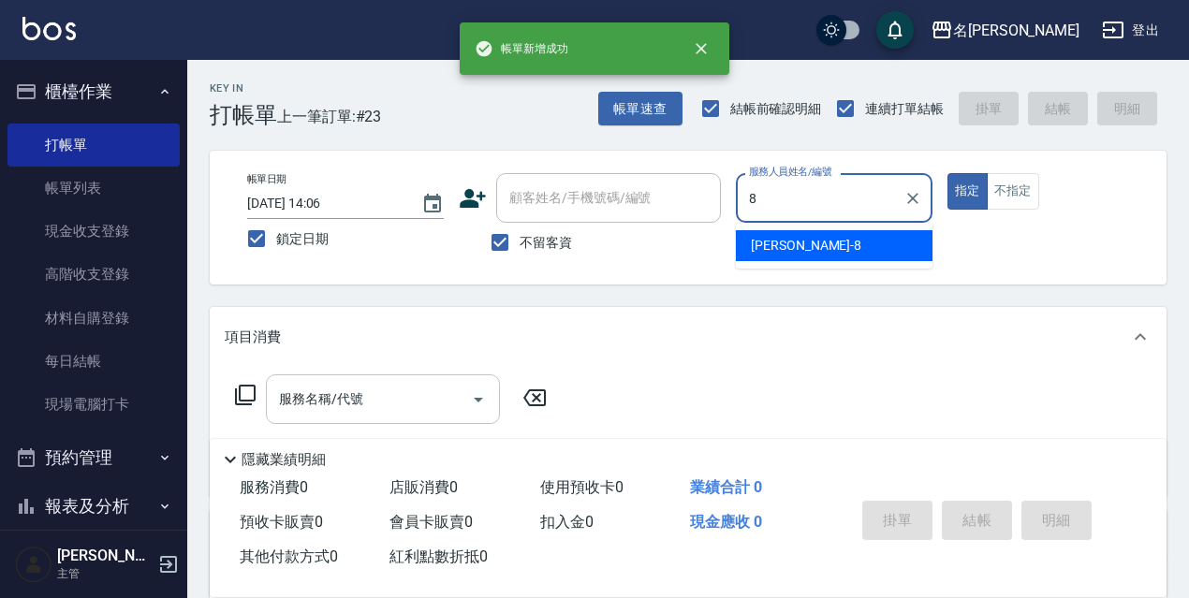
type input "Cindy-8"
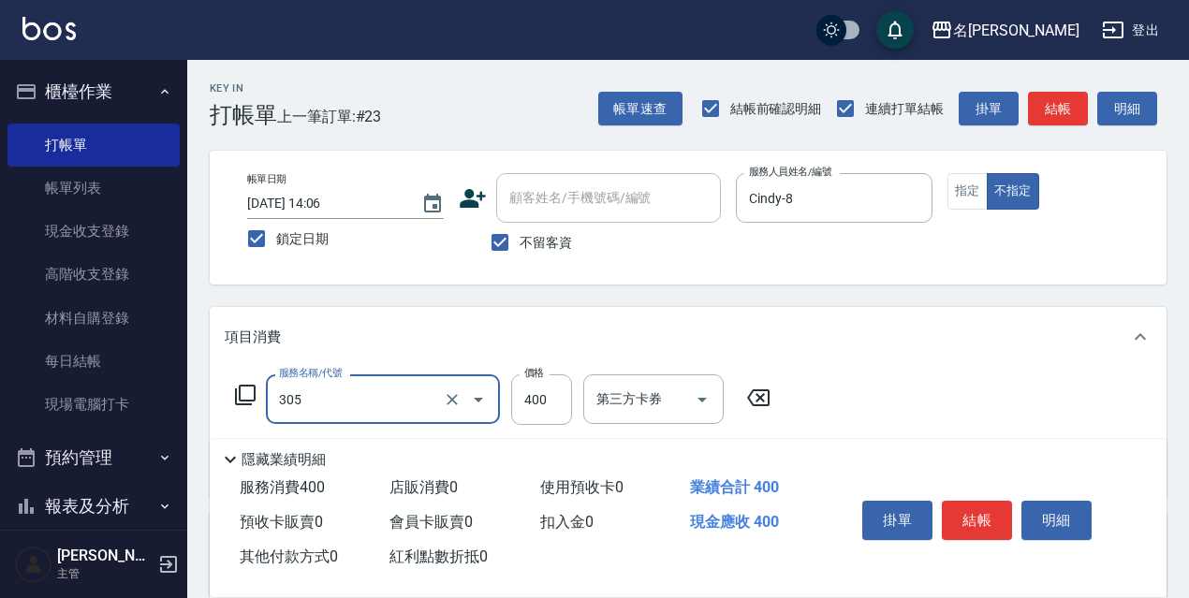
type input "剪髮400(305)"
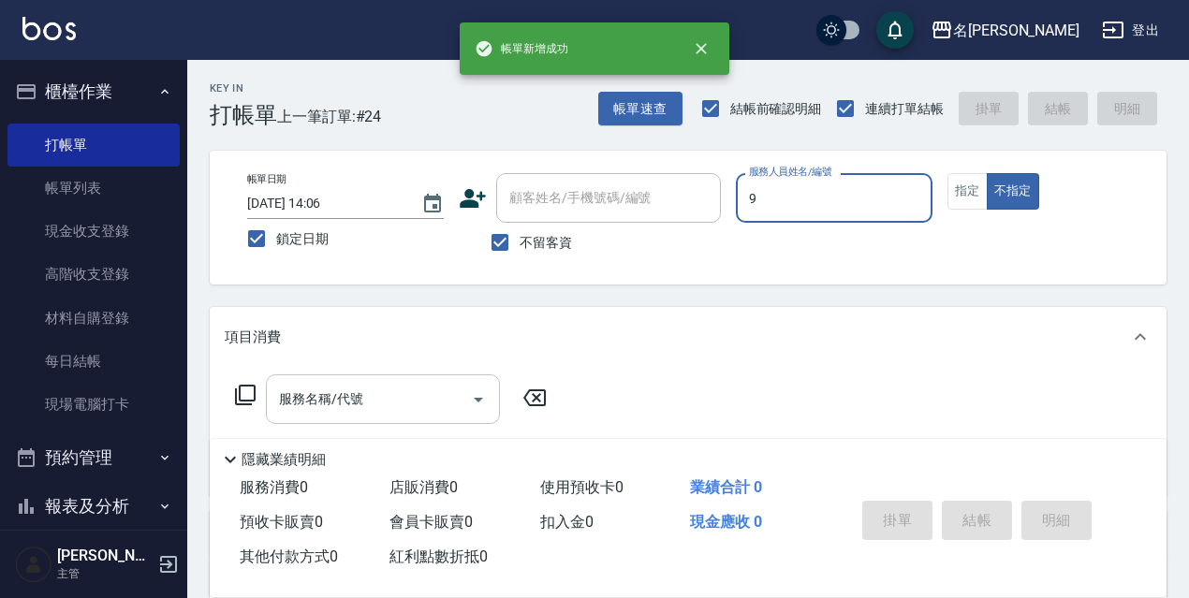
type input "Zora-9"
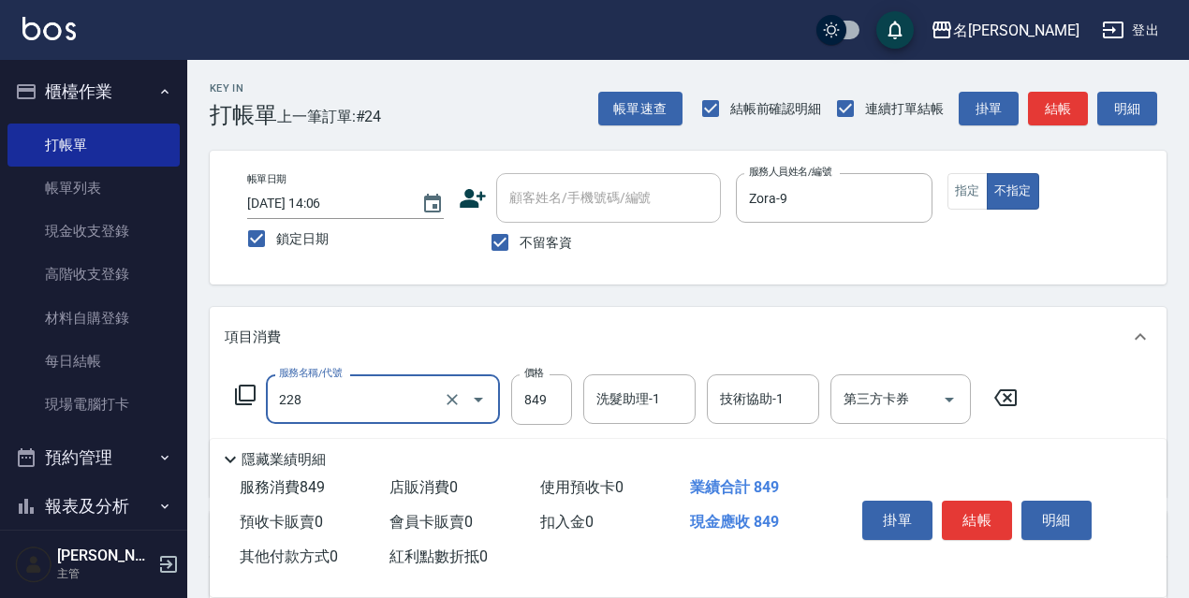
type input "[PERSON_NAME]理療SPA(228)"
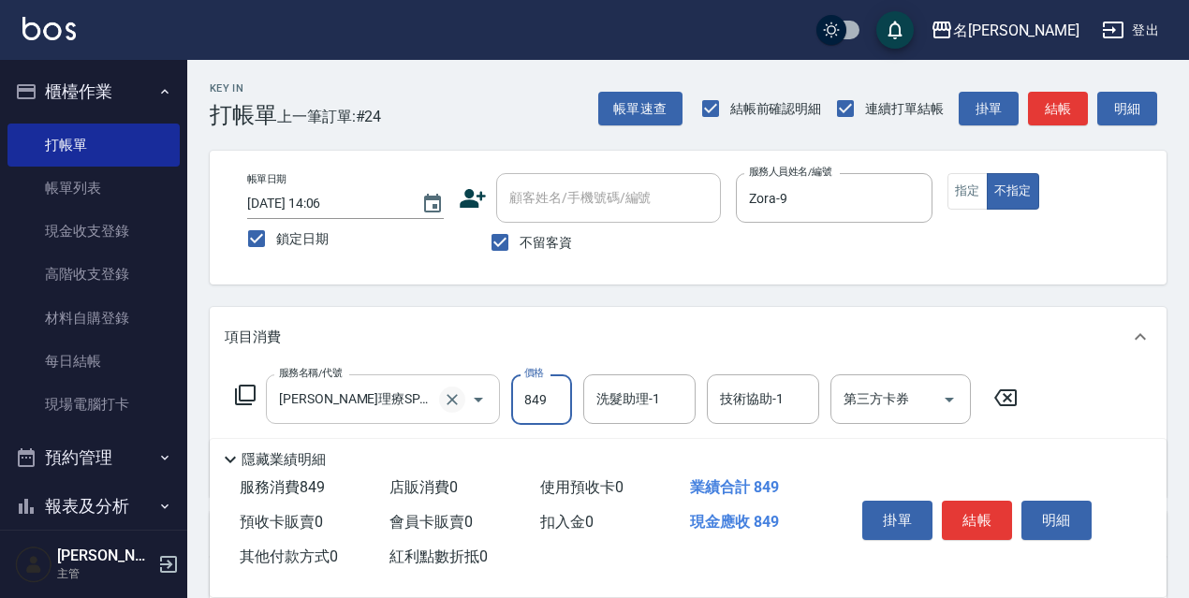
click at [452, 408] on icon "Clear" at bounding box center [452, 399] width 19 height 19
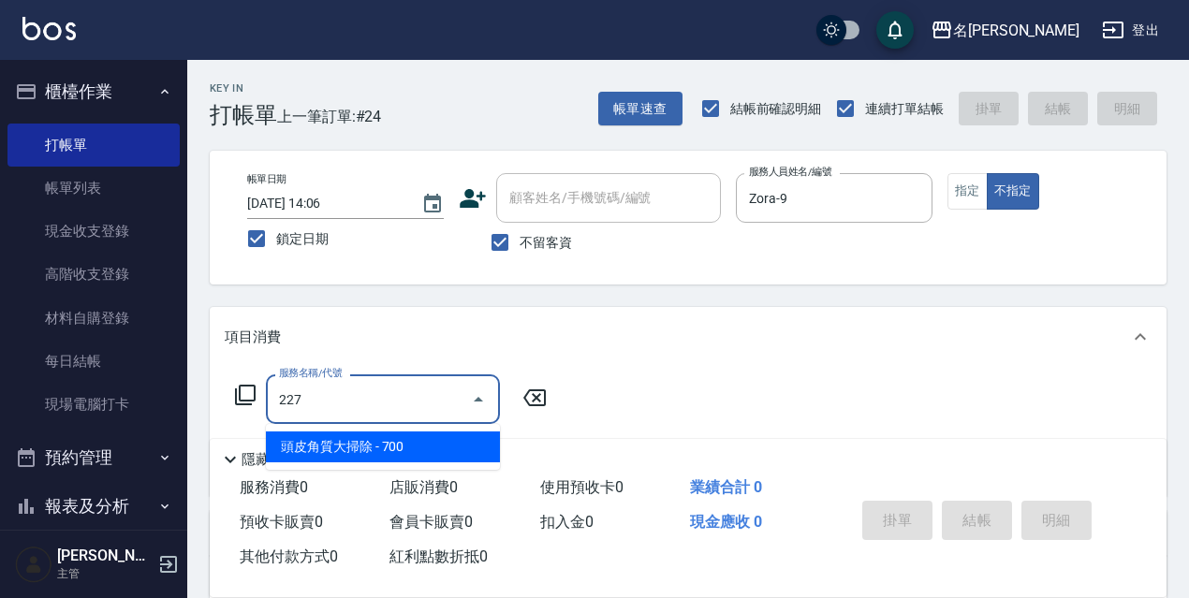
type input "頭皮角質大掃除(227)"
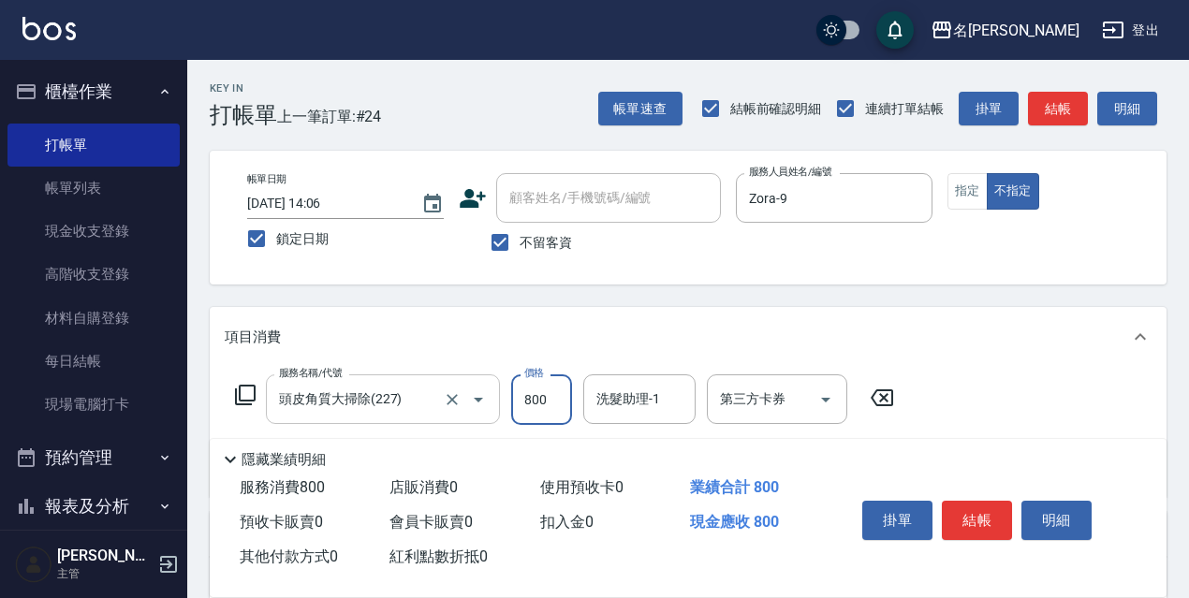
type input "800"
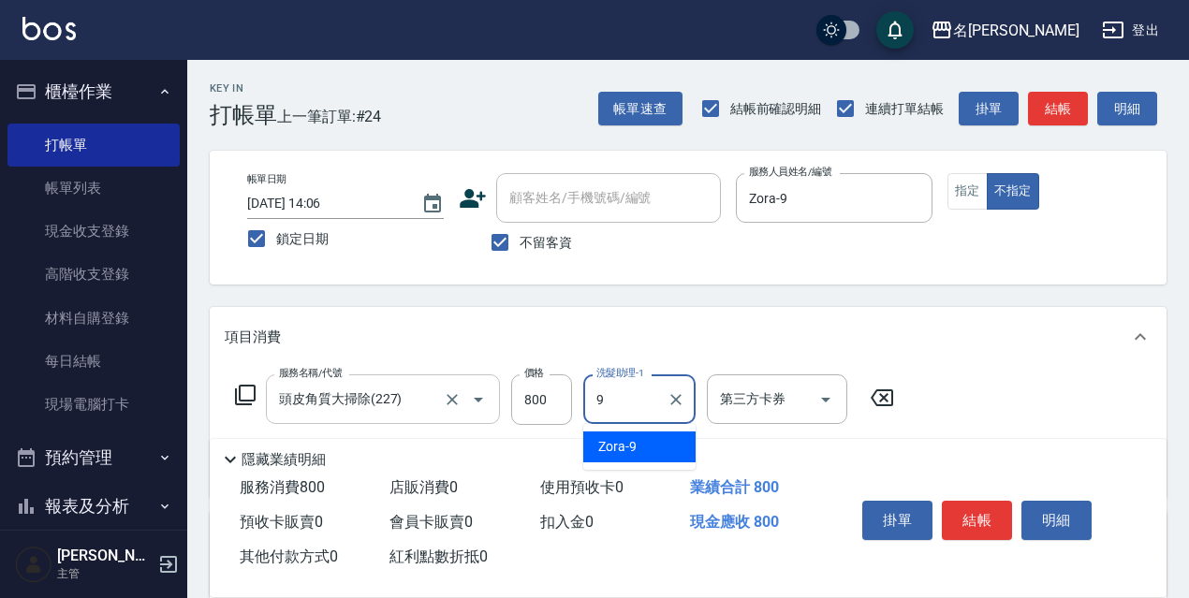
type input "Zora-9"
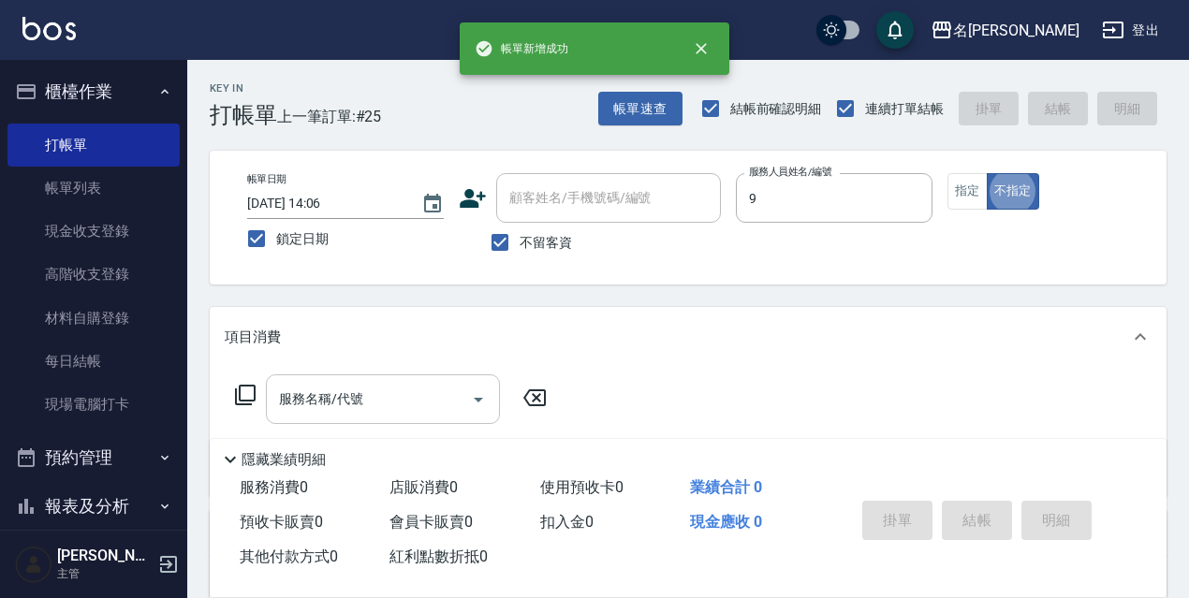
type input "Zora-9"
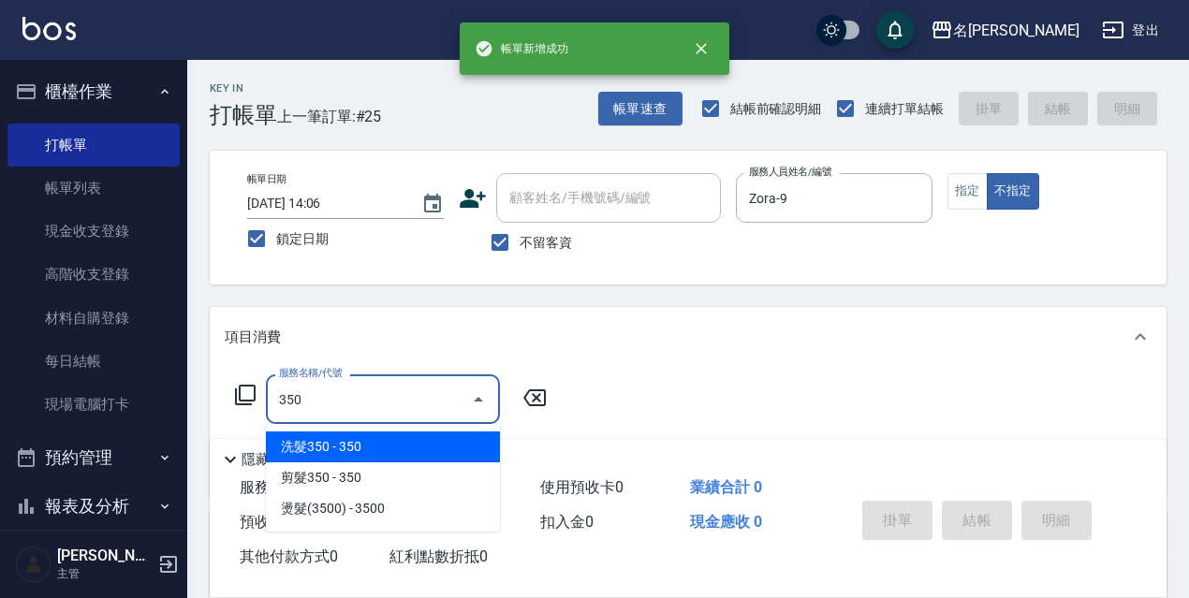
type input "洗髮350(350)"
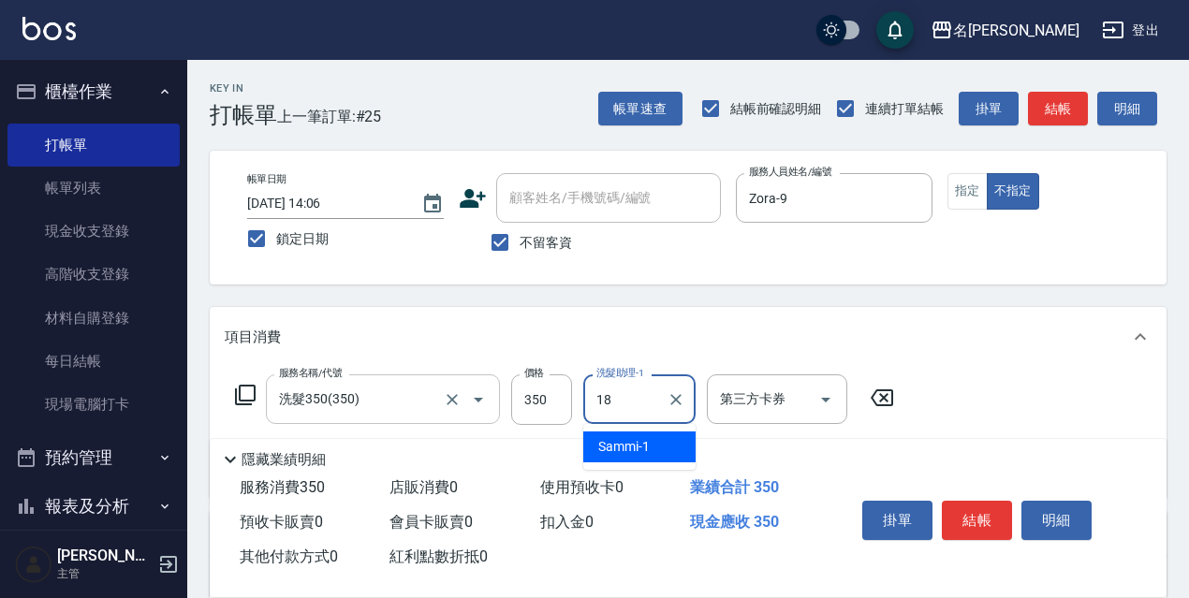
type input "[PERSON_NAME]-18"
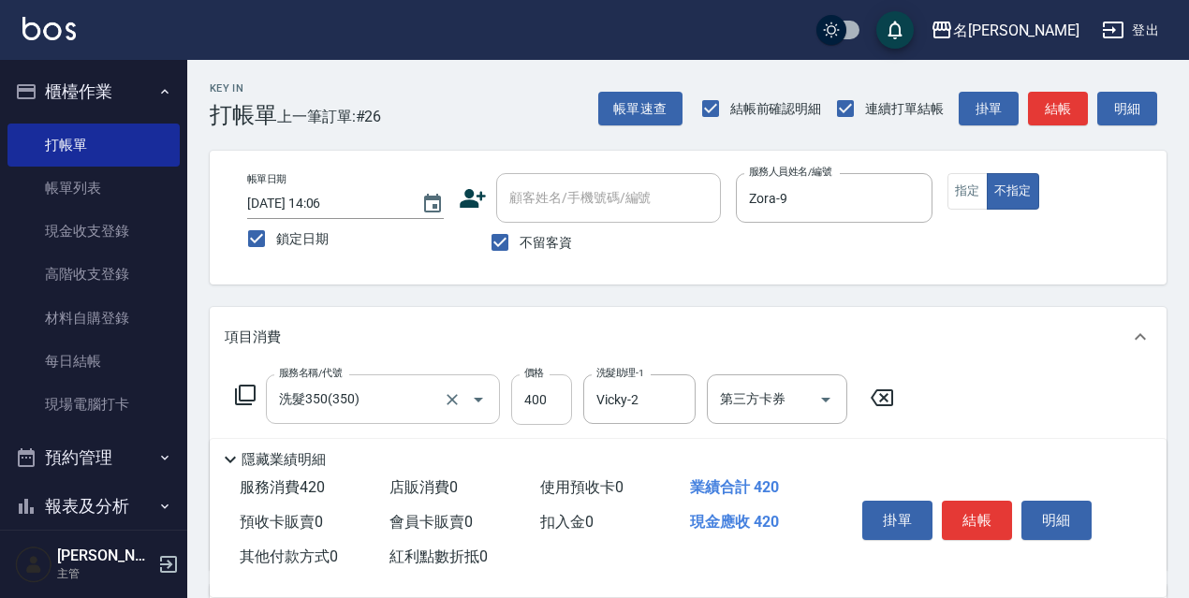
click at [564, 381] on input "400" at bounding box center [541, 399] width 61 height 51
click at [565, 387] on input "400" at bounding box center [541, 399] width 61 height 51
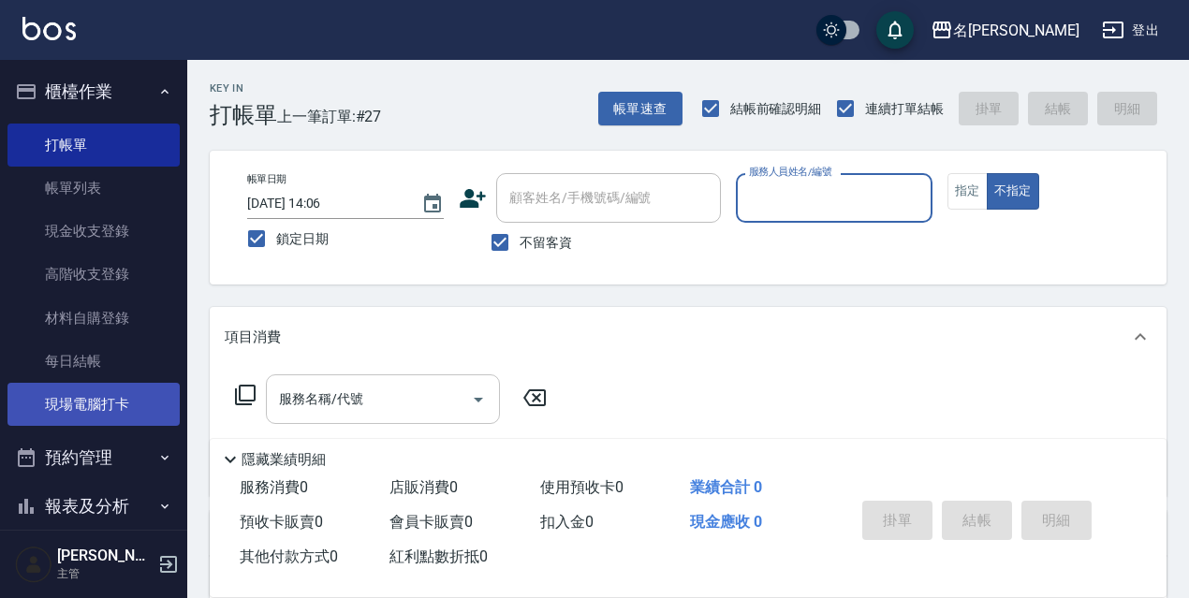
scroll to position [215, 0]
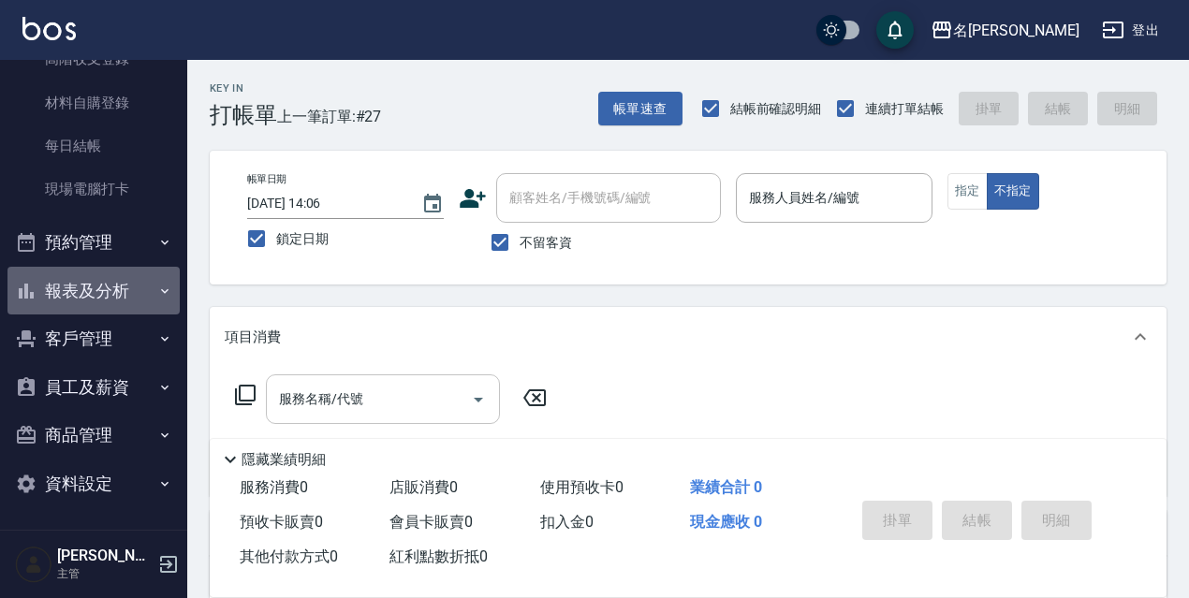
click at [111, 305] on button "報表及分析" at bounding box center [93, 291] width 172 height 49
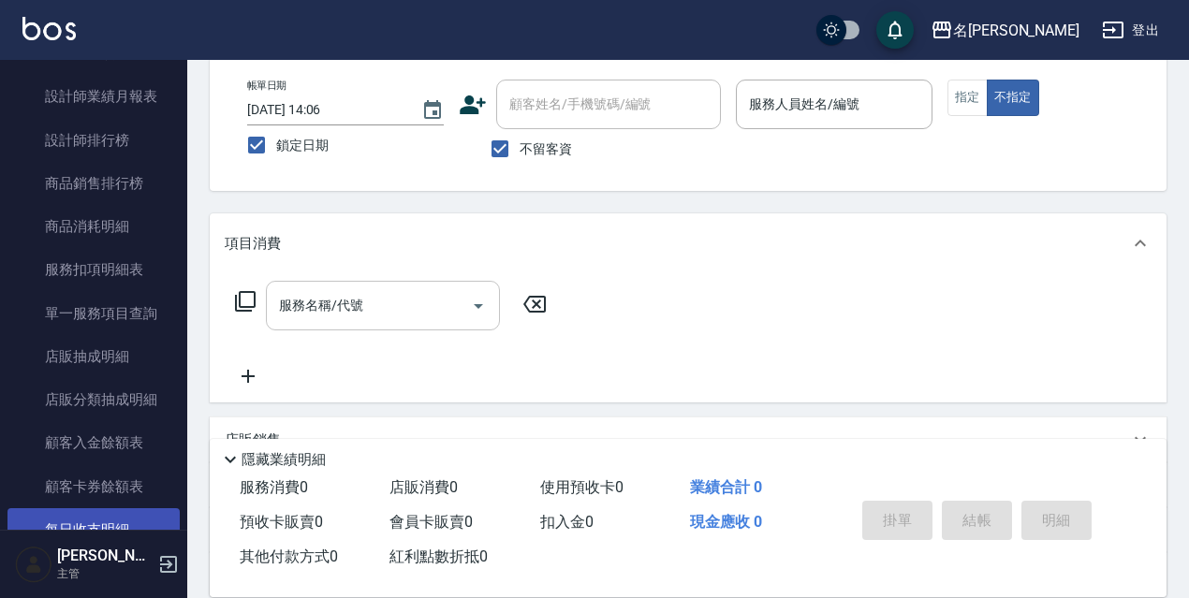
scroll to position [1357, 0]
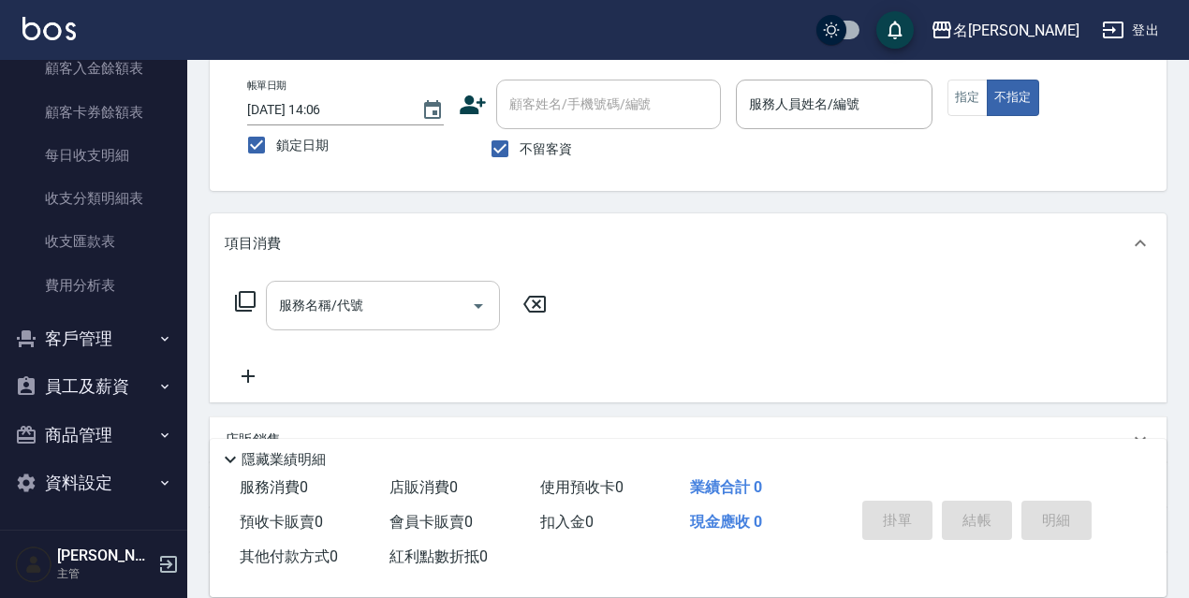
click at [76, 383] on button "員工及薪資" at bounding box center [93, 386] width 172 height 49
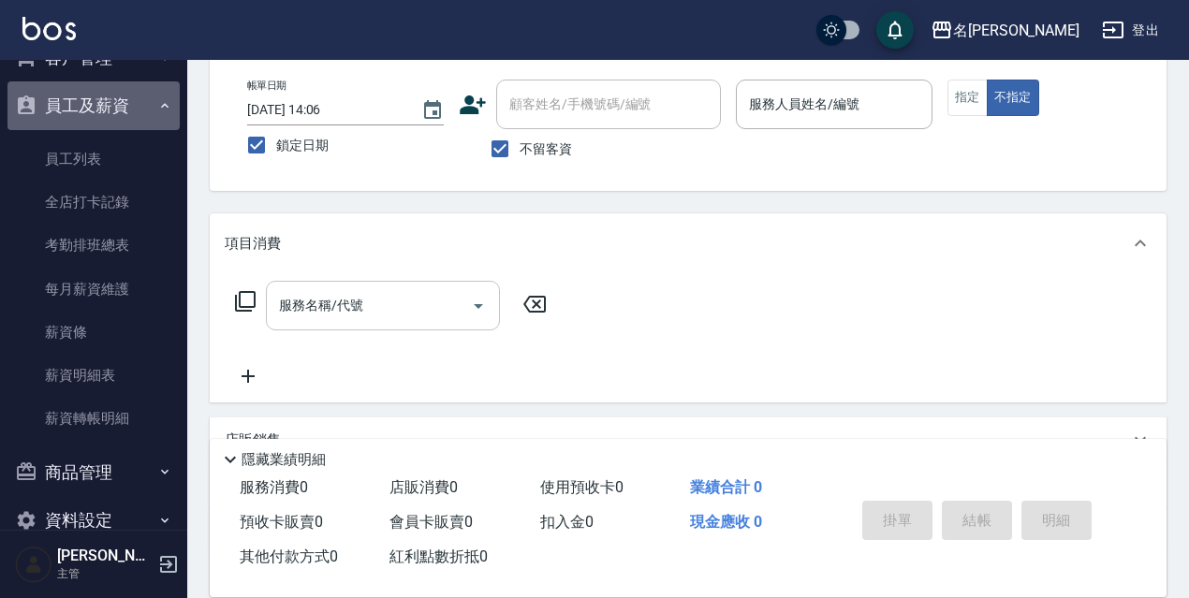
drag, startPoint x: 117, startPoint y: 99, endPoint x: 139, endPoint y: 145, distance: 51.1
click at [118, 100] on button "員工及薪資" at bounding box center [93, 105] width 172 height 49
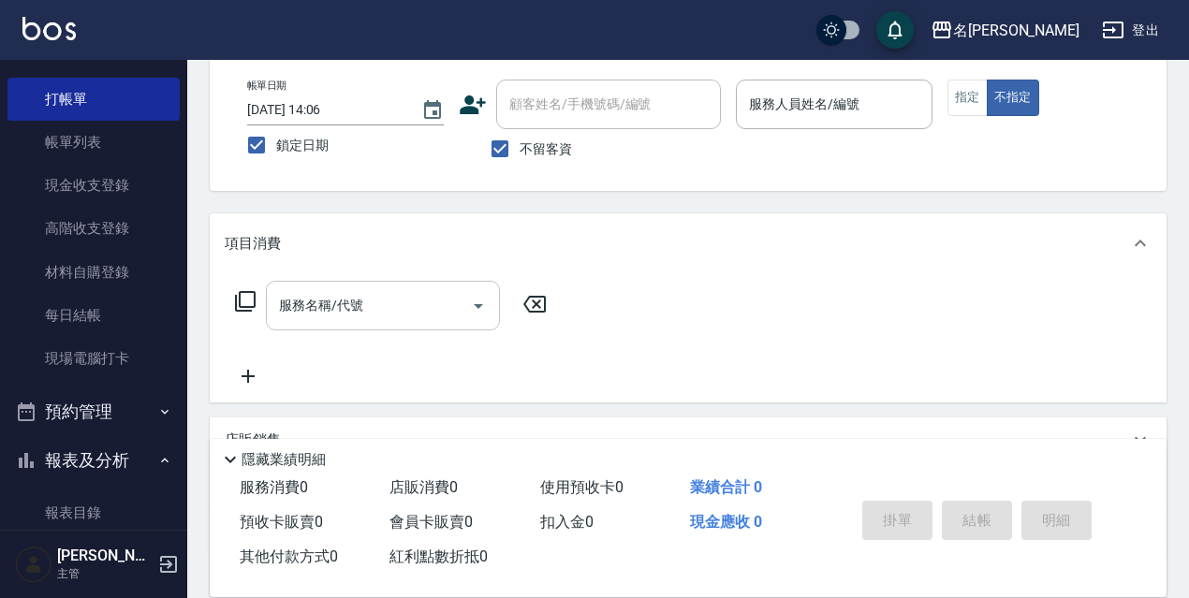
scroll to position [0, 0]
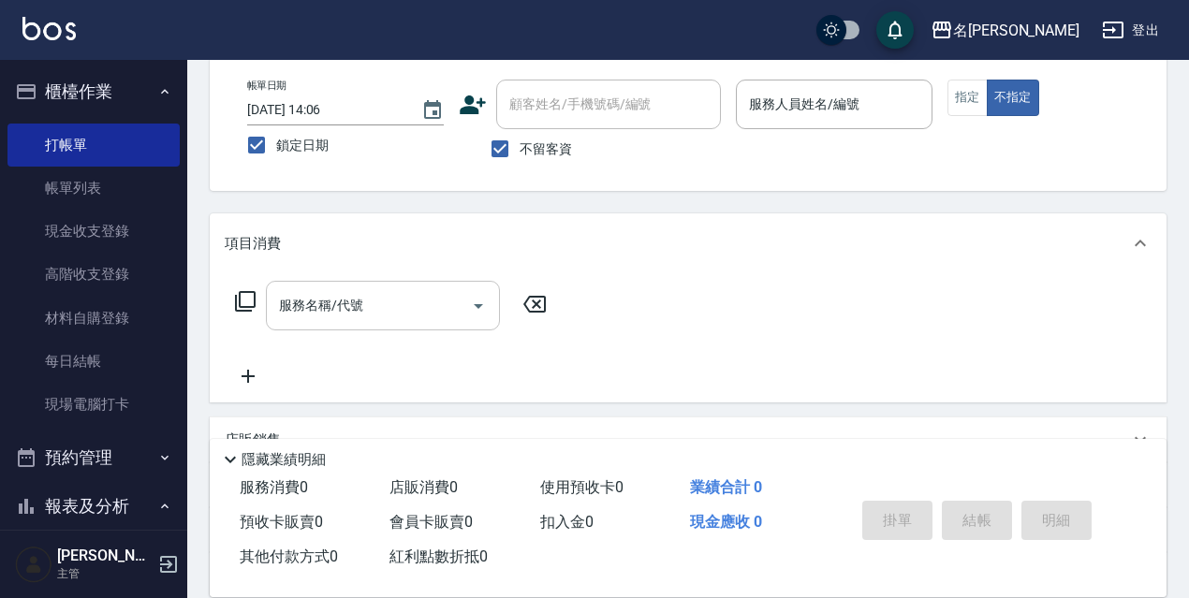
click at [120, 508] on button "報表及分析" at bounding box center [93, 506] width 172 height 49
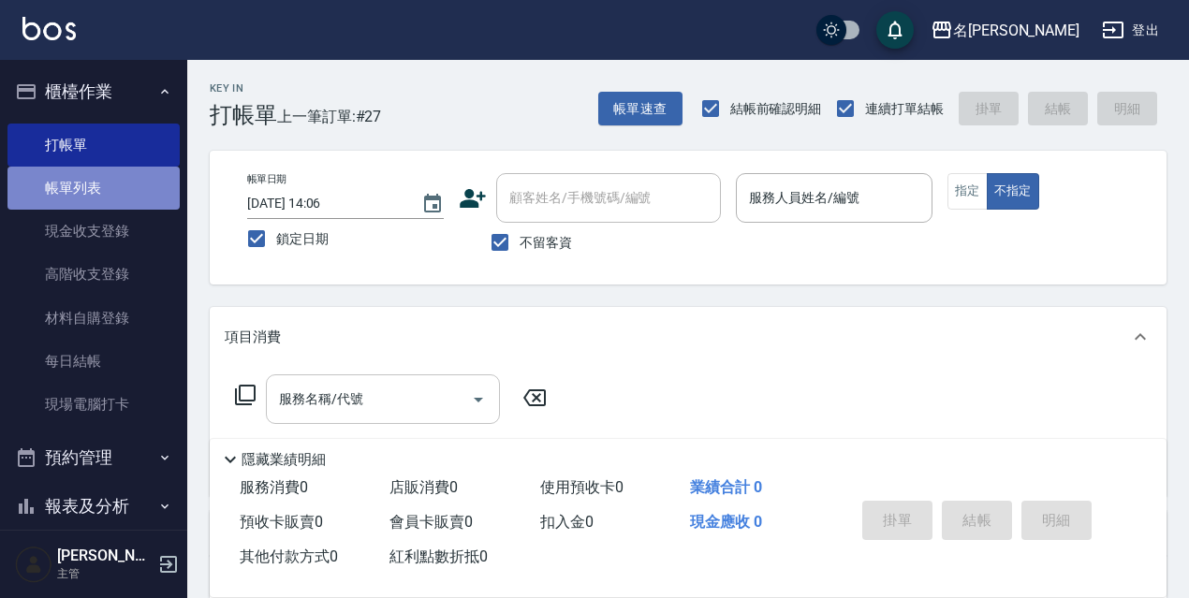
click at [147, 191] on link "帳單列表" at bounding box center [93, 188] width 172 height 43
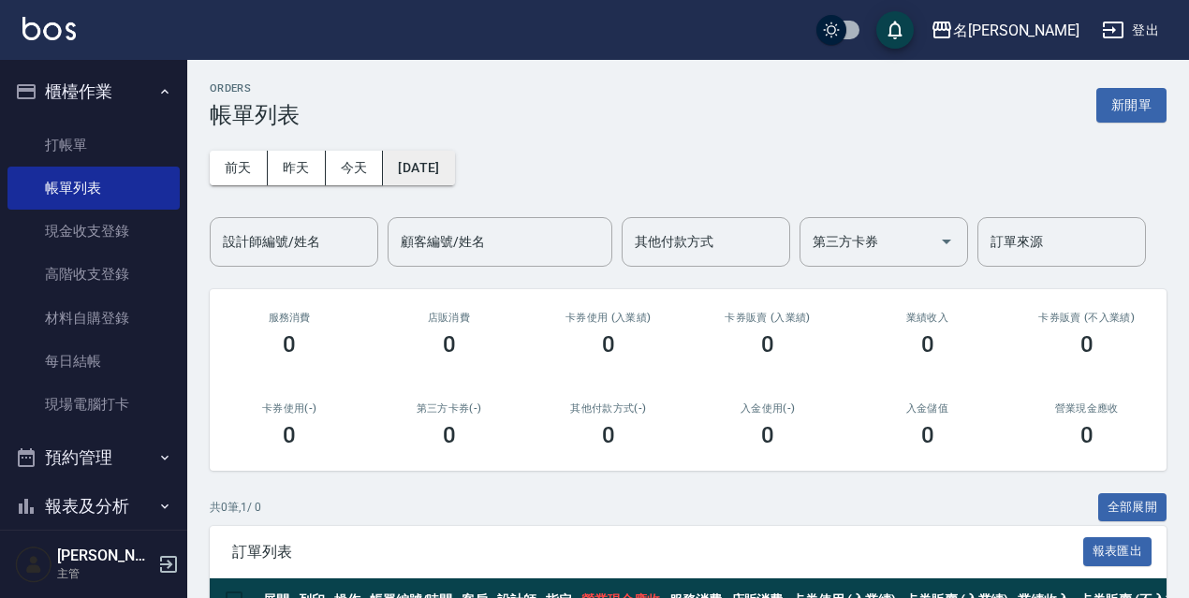
click at [454, 162] on button "[DATE]" at bounding box center [418, 168] width 71 height 35
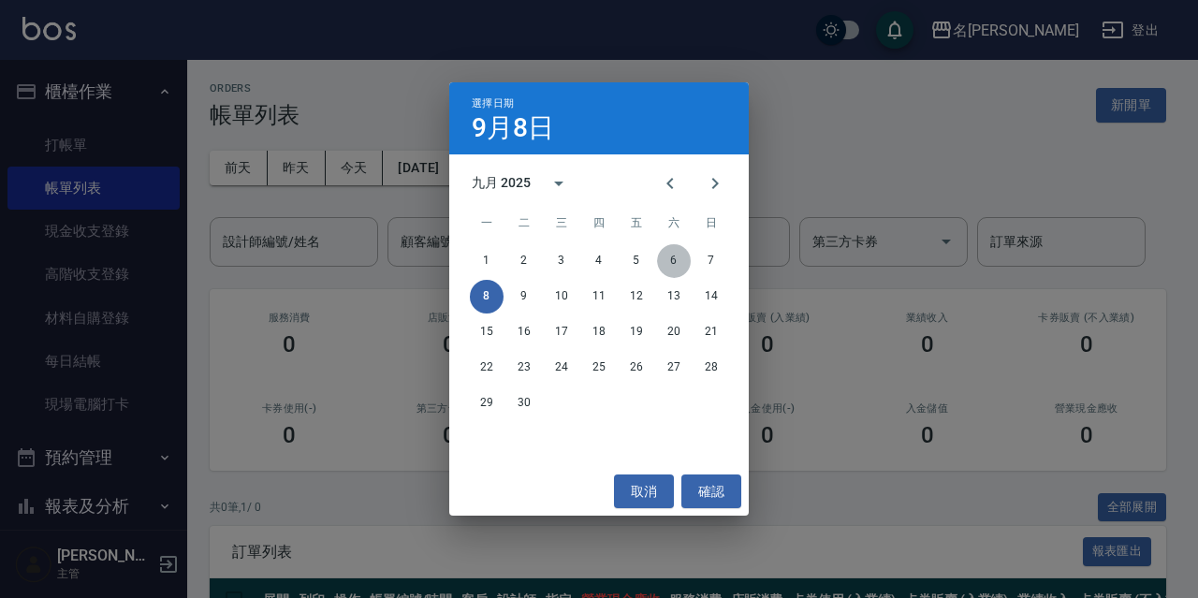
click at [672, 259] on button "6" at bounding box center [674, 261] width 34 height 34
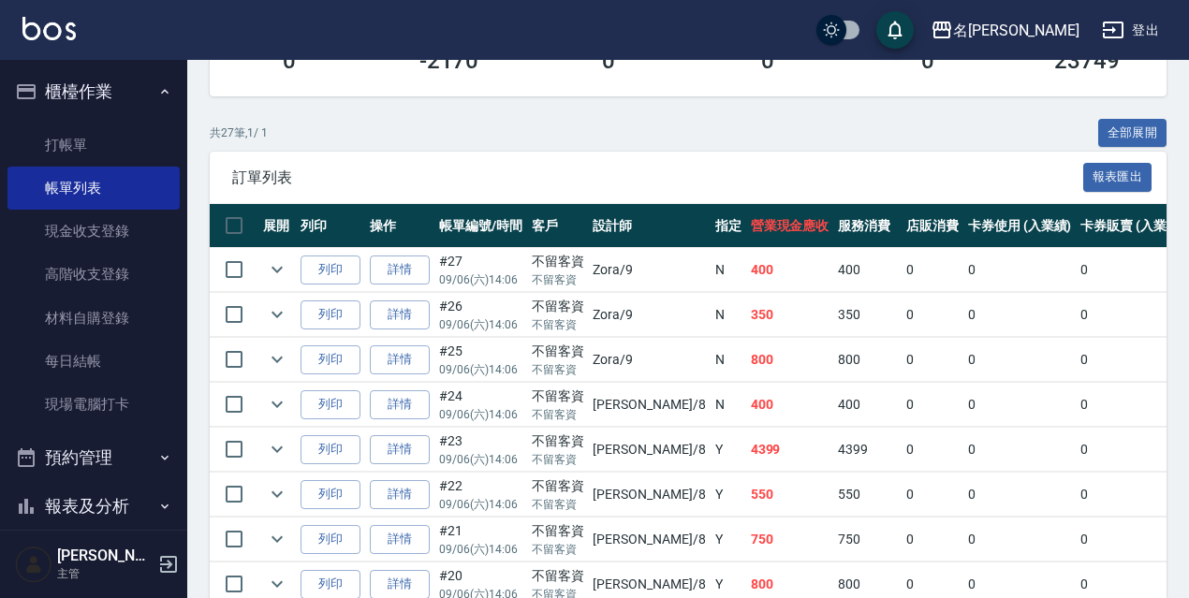
scroll to position [187, 0]
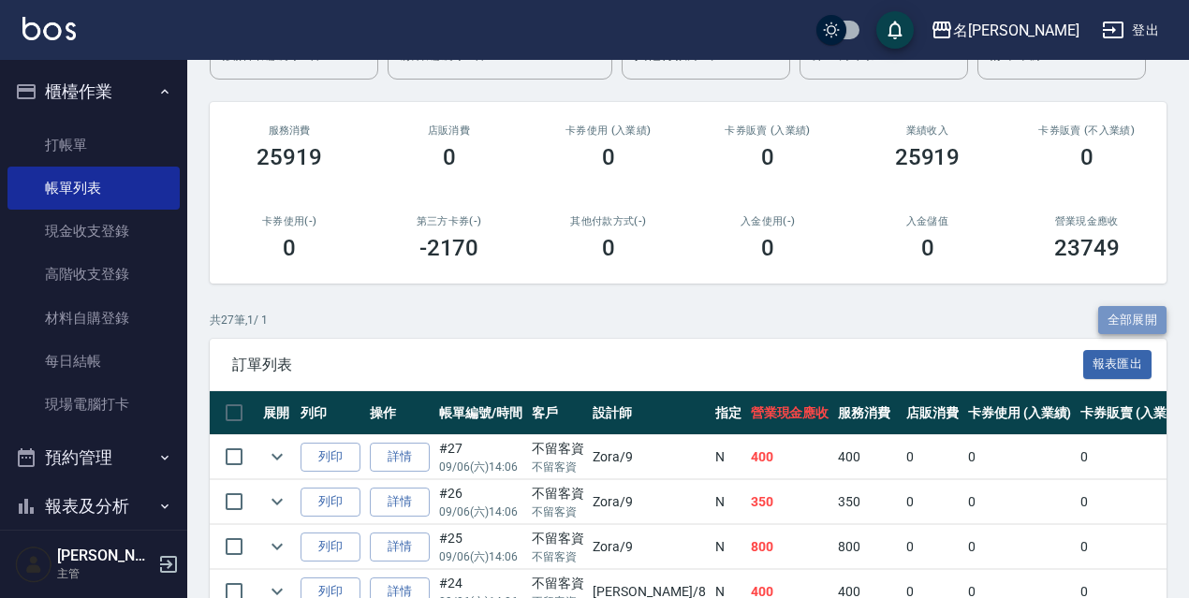
click at [1112, 332] on button "全部展開" at bounding box center [1132, 320] width 69 height 29
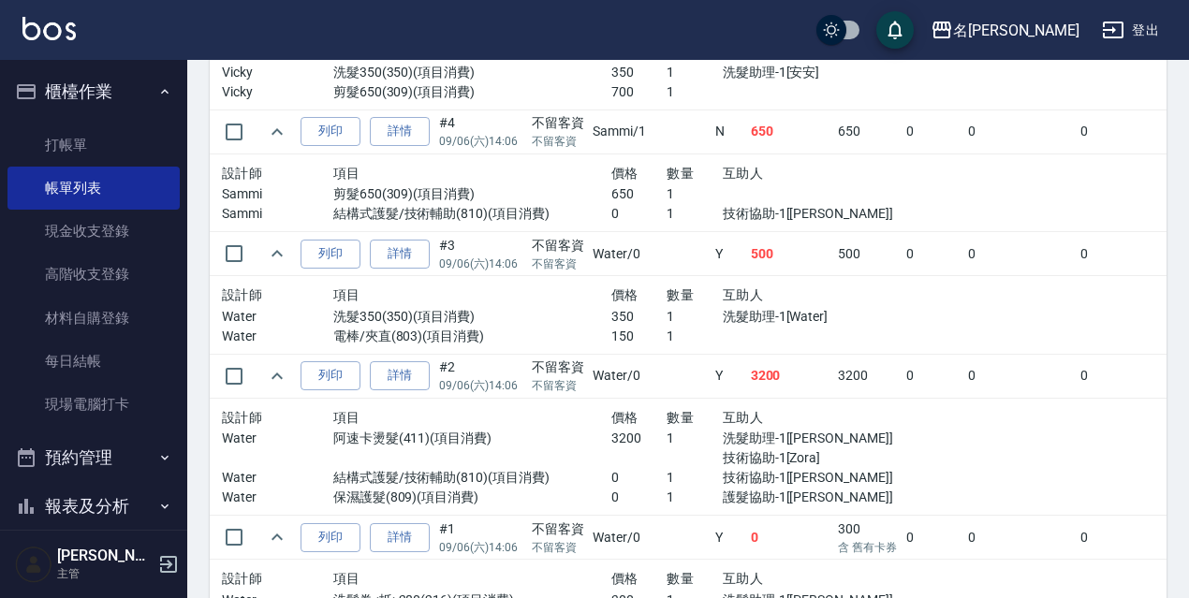
scroll to position [3157, 0]
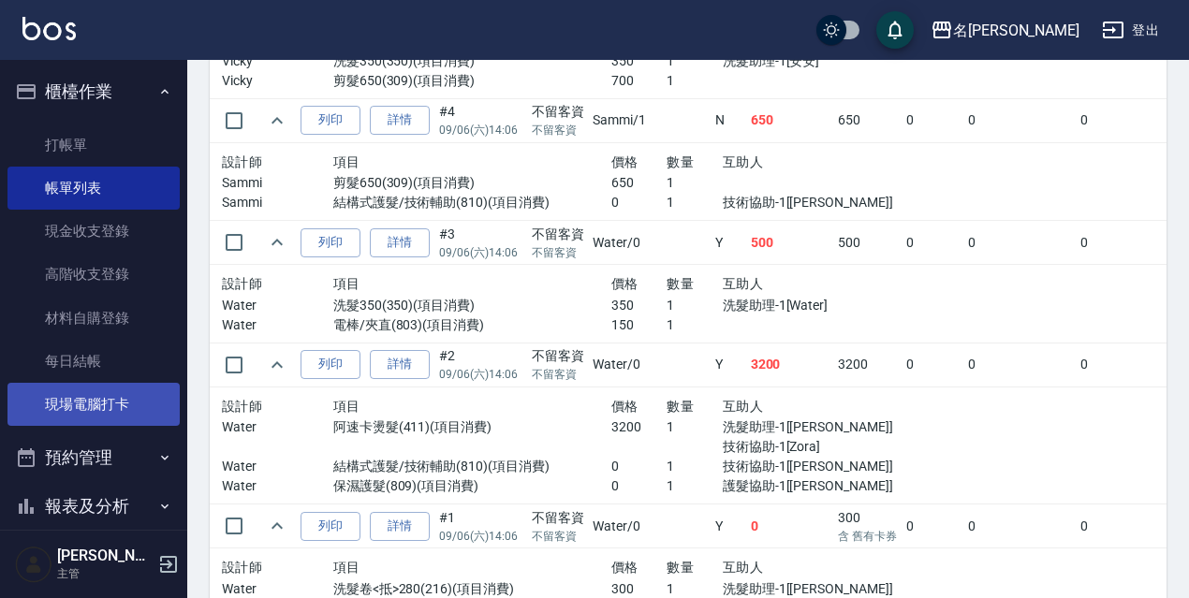
click at [81, 402] on link "現場電腦打卡" at bounding box center [93, 404] width 172 height 43
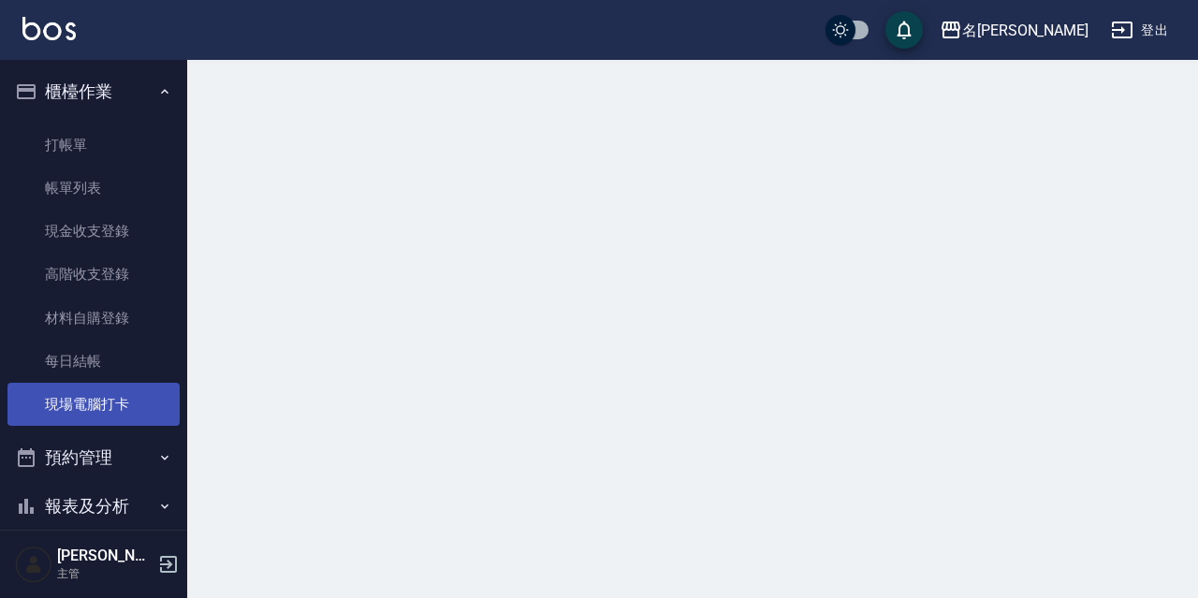
click at [81, 403] on link "現場電腦打卡" at bounding box center [93, 404] width 172 height 43
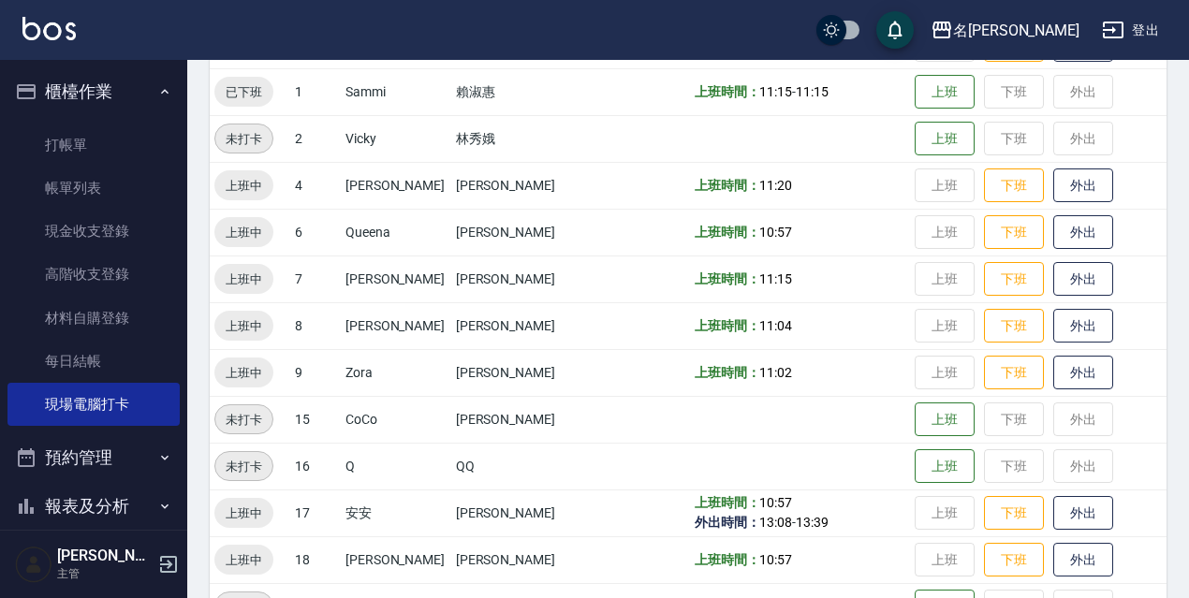
scroll to position [374, 0]
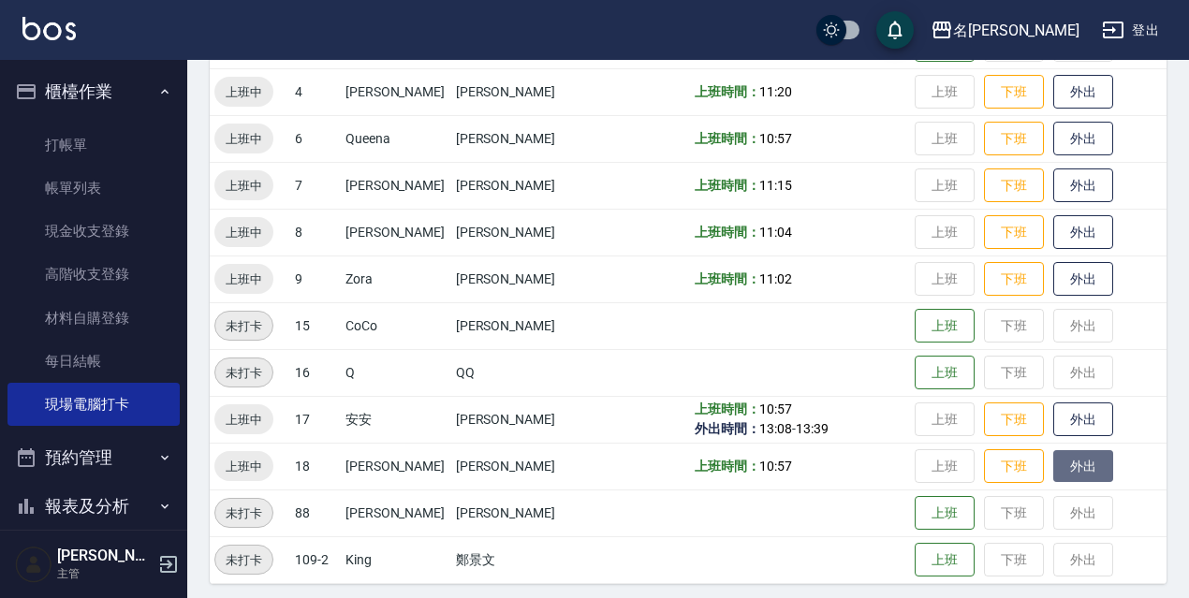
click at [1085, 474] on button "外出" at bounding box center [1083, 466] width 60 height 33
